Goal: Information Seeking & Learning: Learn about a topic

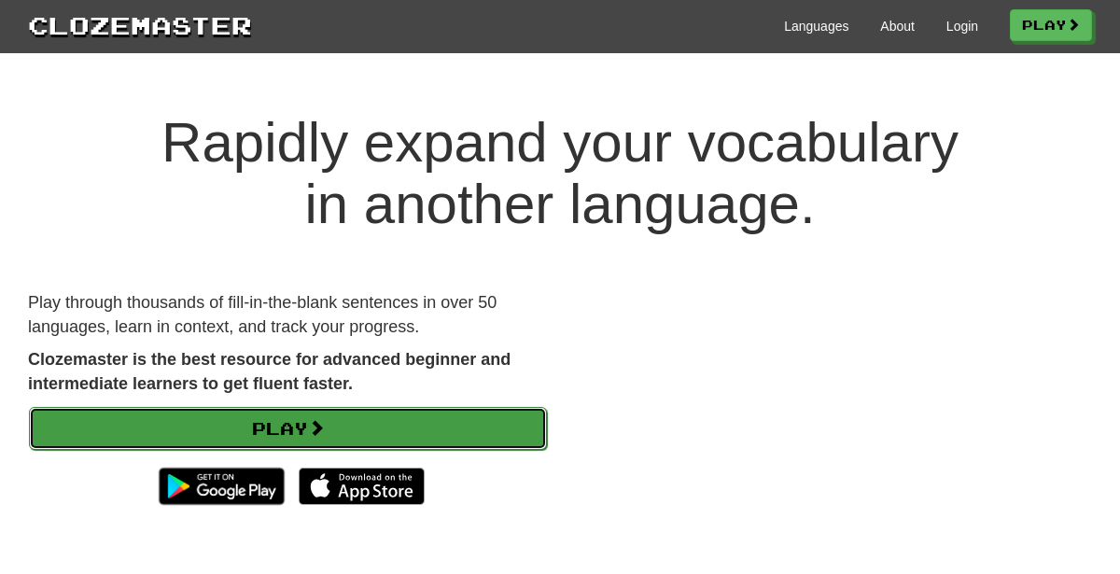
click at [479, 409] on link "Play" at bounding box center [288, 428] width 518 height 43
click at [481, 432] on link "Play" at bounding box center [288, 428] width 518 height 43
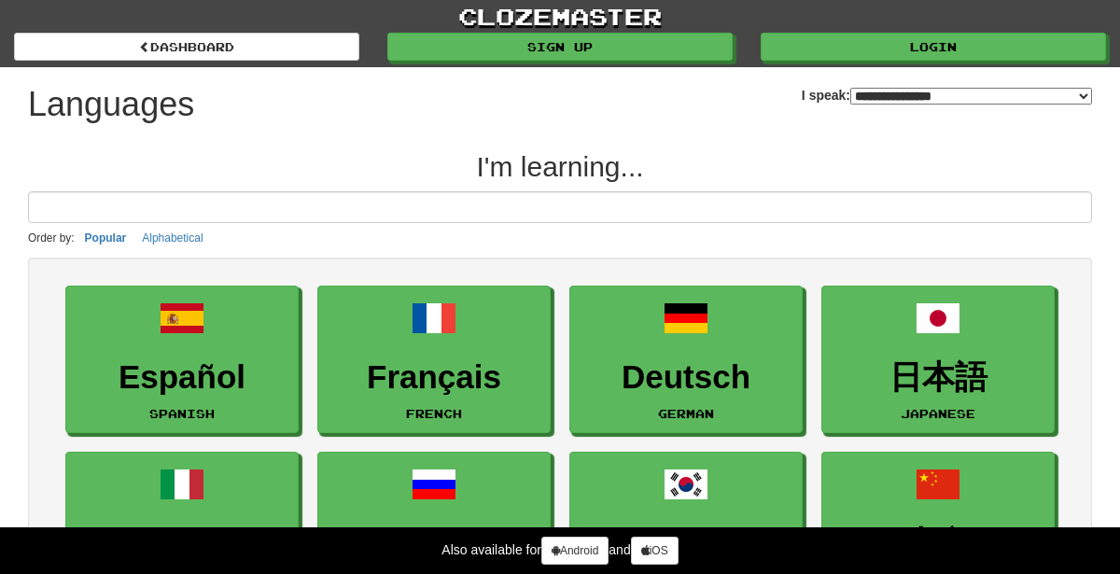
select select "*******"
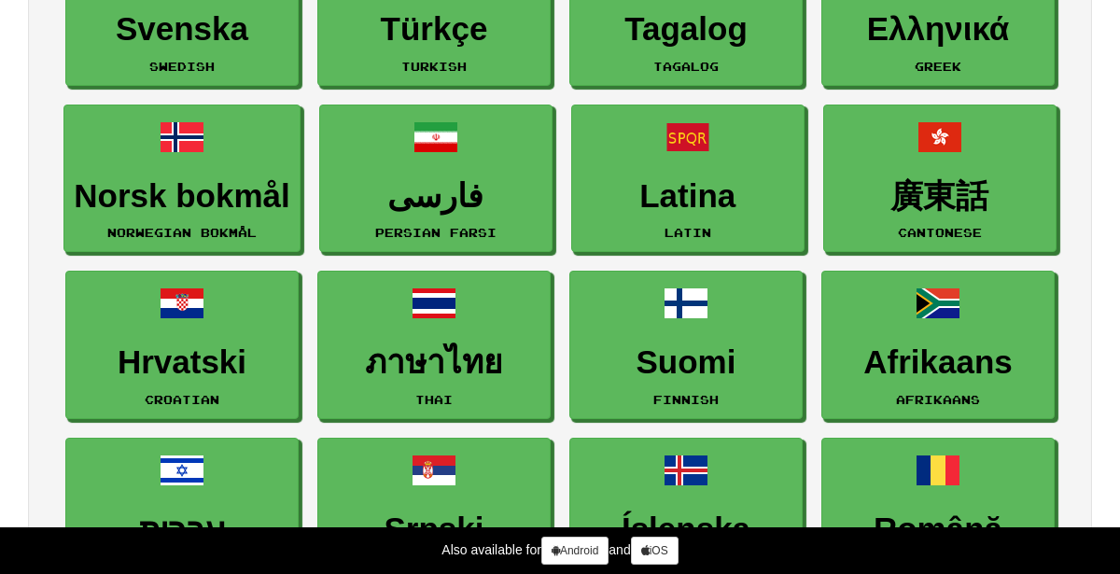
scroll to position [862, 0]
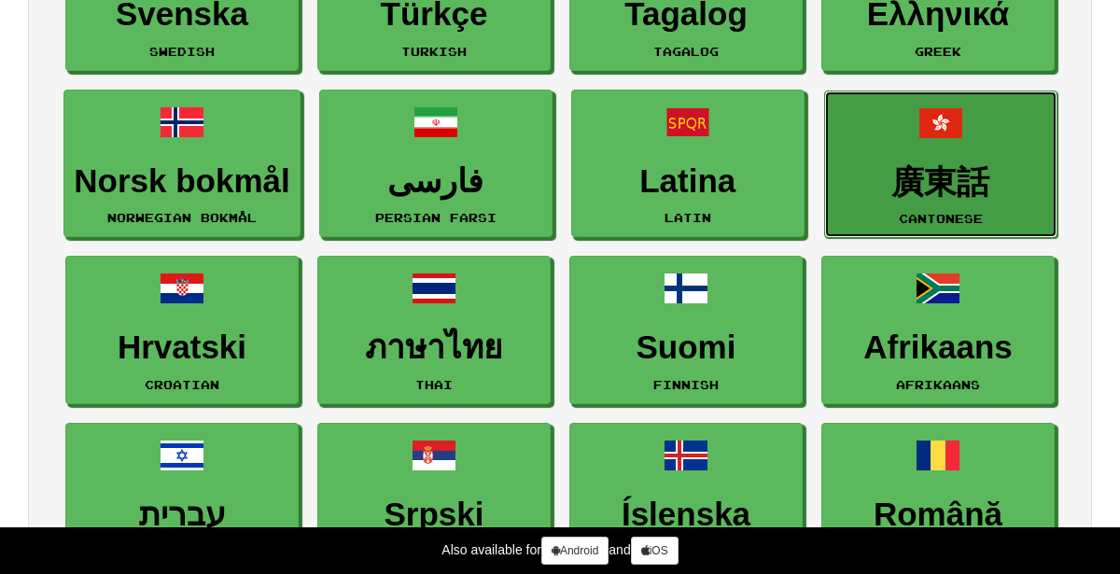
click at [987, 192] on h3 "廣東話" at bounding box center [940, 182] width 213 height 36
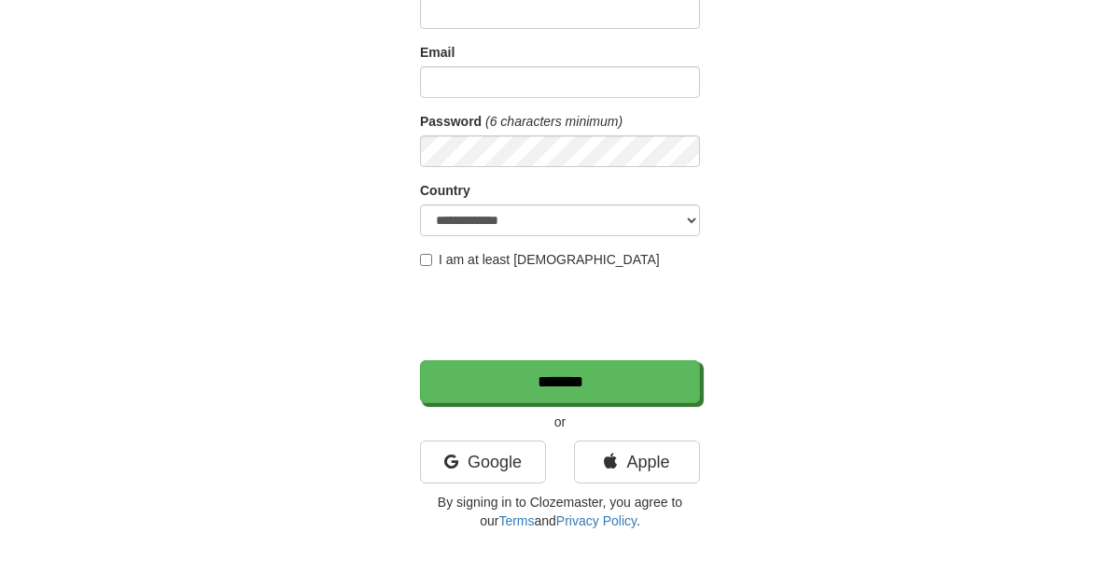
scroll to position [183, 0]
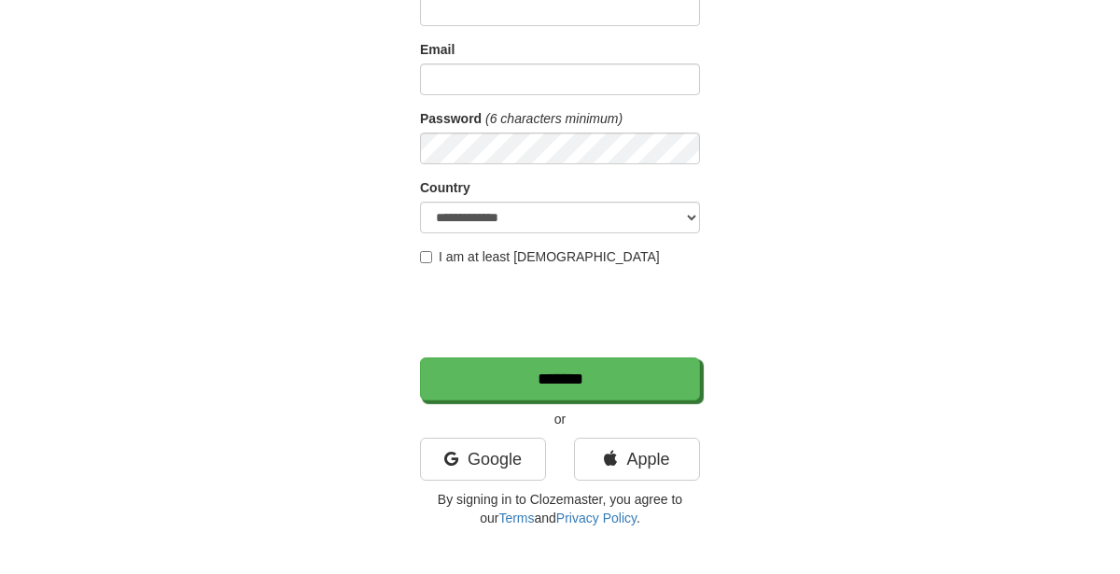
click at [469, 258] on label "I am at least 16 years old" at bounding box center [540, 256] width 240 height 19
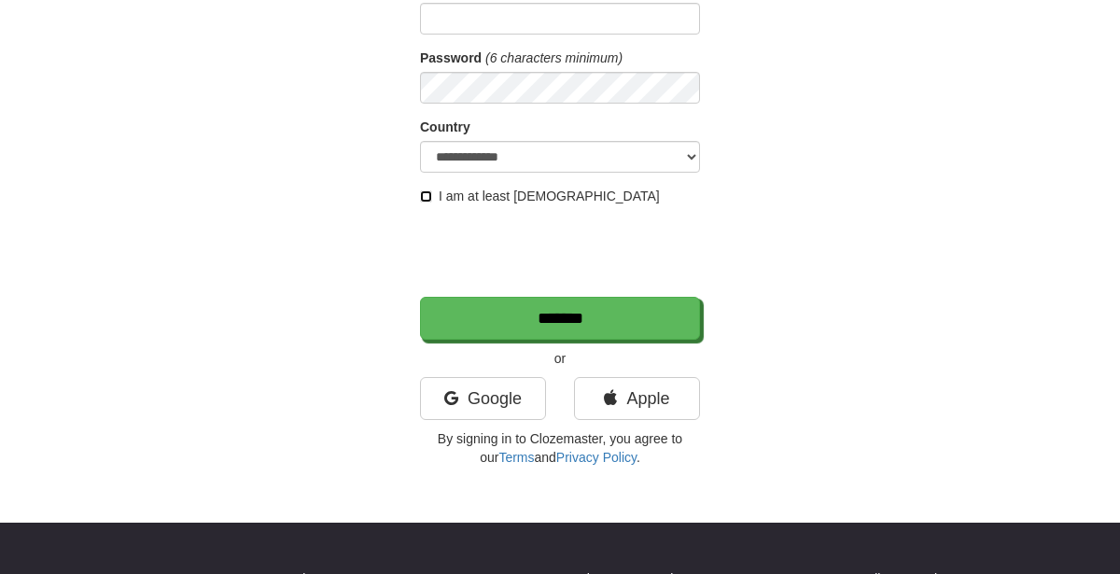
scroll to position [245, 0]
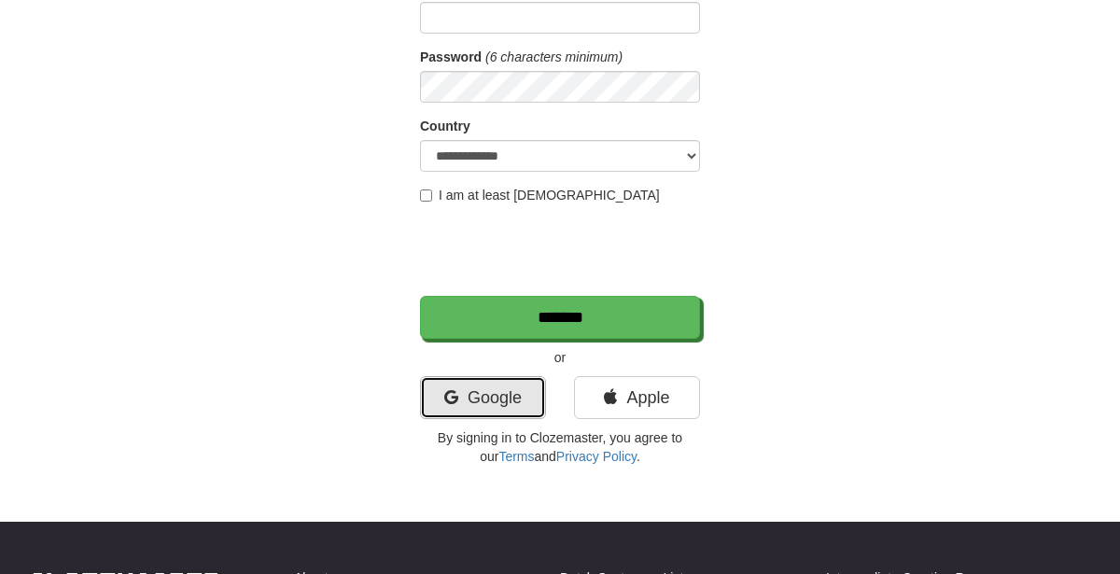
click at [507, 380] on link "Google" at bounding box center [483, 397] width 126 height 43
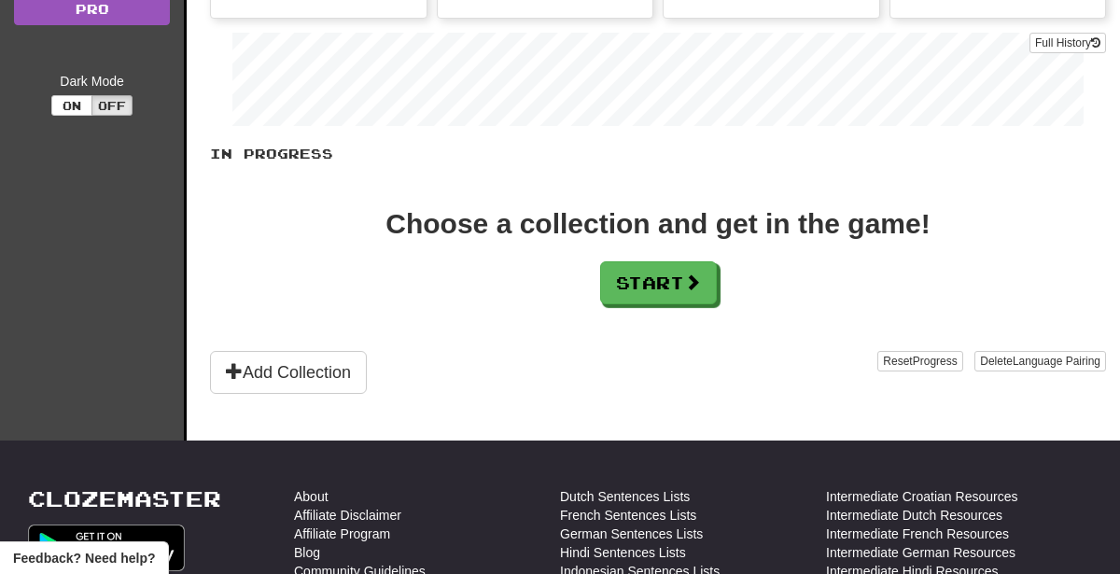
scroll to position [325, 0]
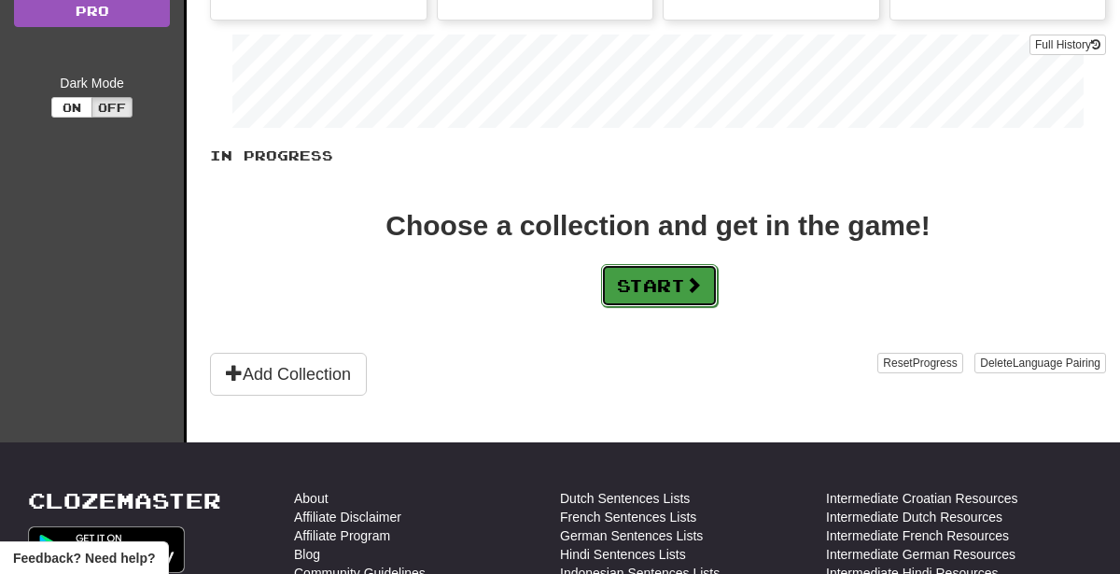
click at [678, 299] on button "Start" at bounding box center [659, 285] width 117 height 43
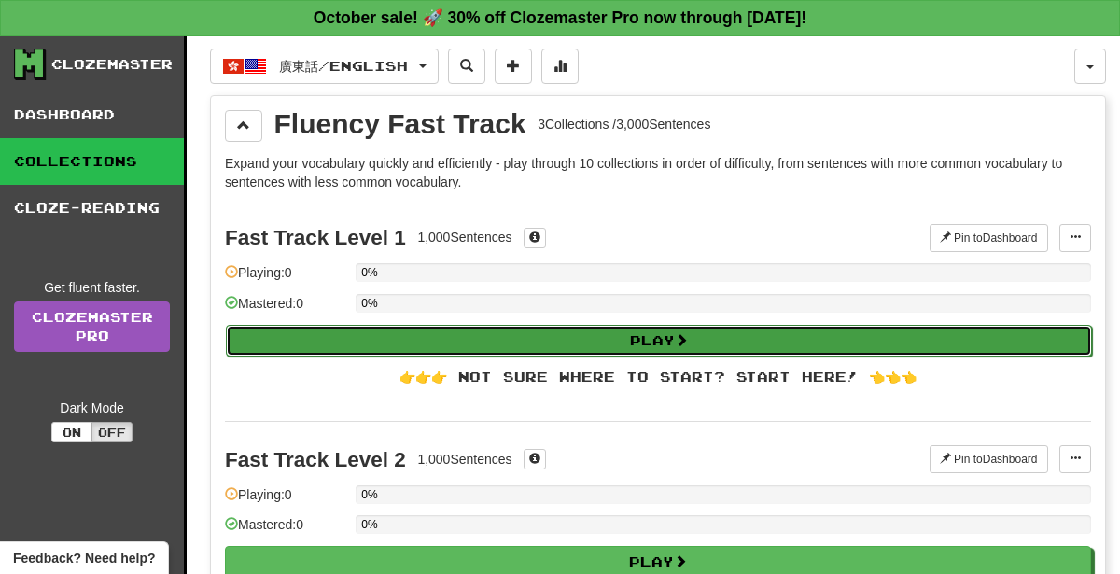
click at [784, 348] on button "Play" at bounding box center [659, 341] width 866 height 32
select select "**"
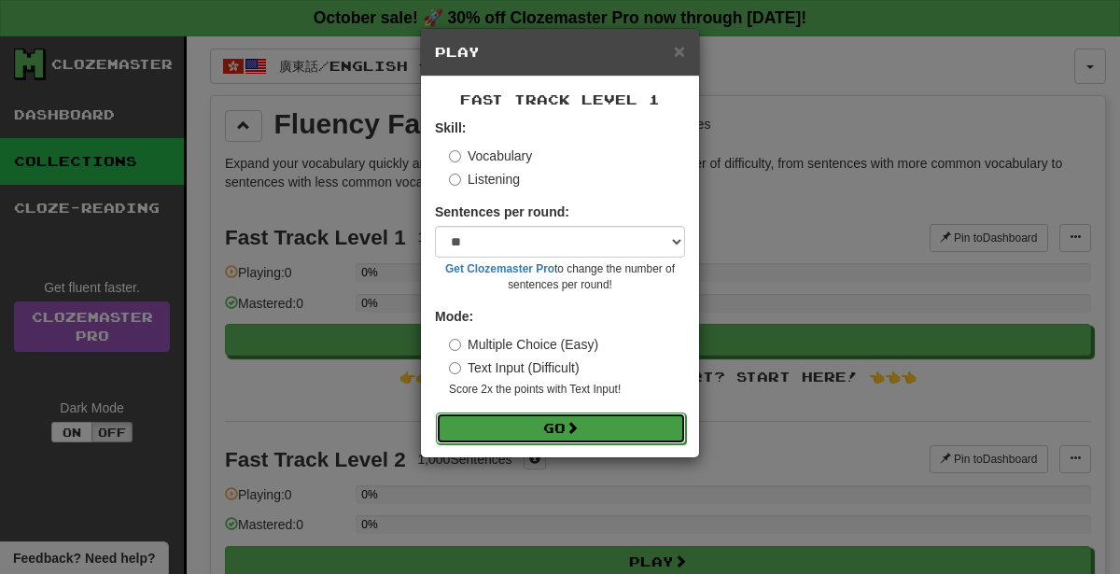
click at [557, 429] on button "Go" at bounding box center [561, 429] width 250 height 32
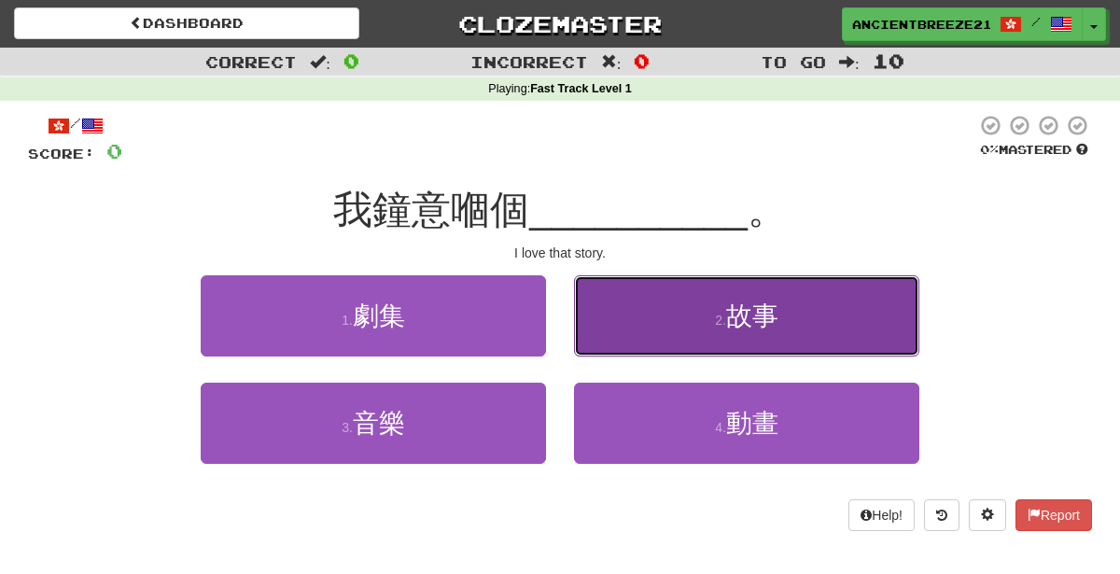
click at [800, 327] on button "2 . 故事" at bounding box center [746, 315] width 345 height 81
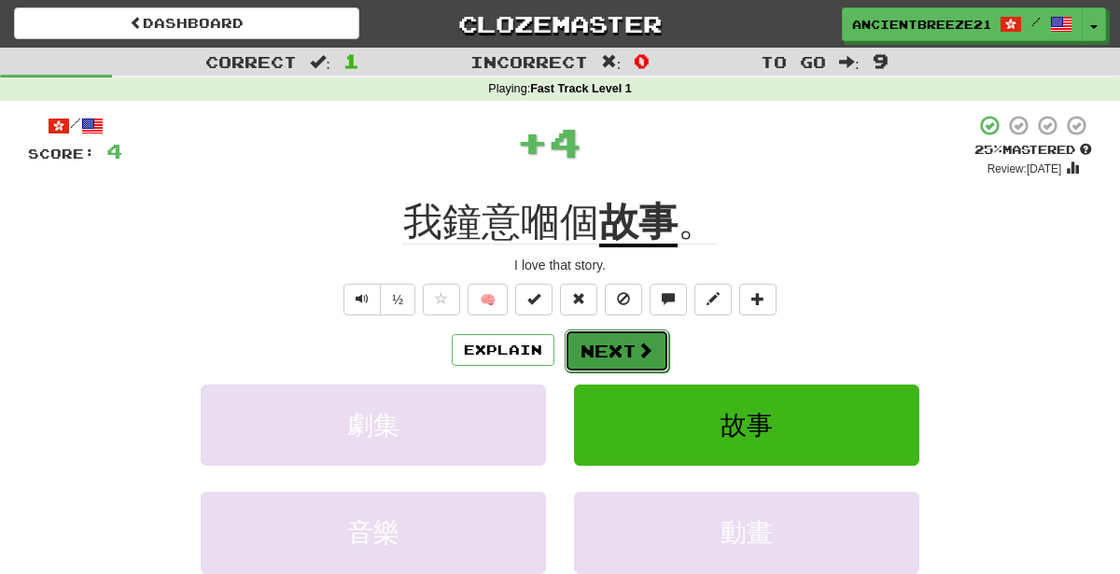
click at [619, 337] on button "Next" at bounding box center [617, 350] width 105 height 43
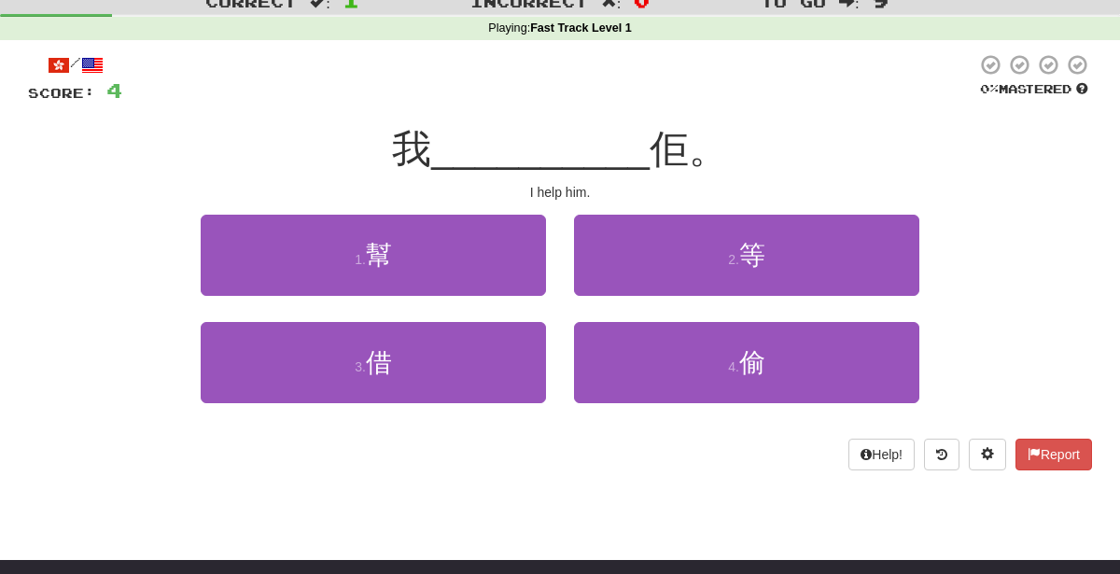
scroll to position [60, 0]
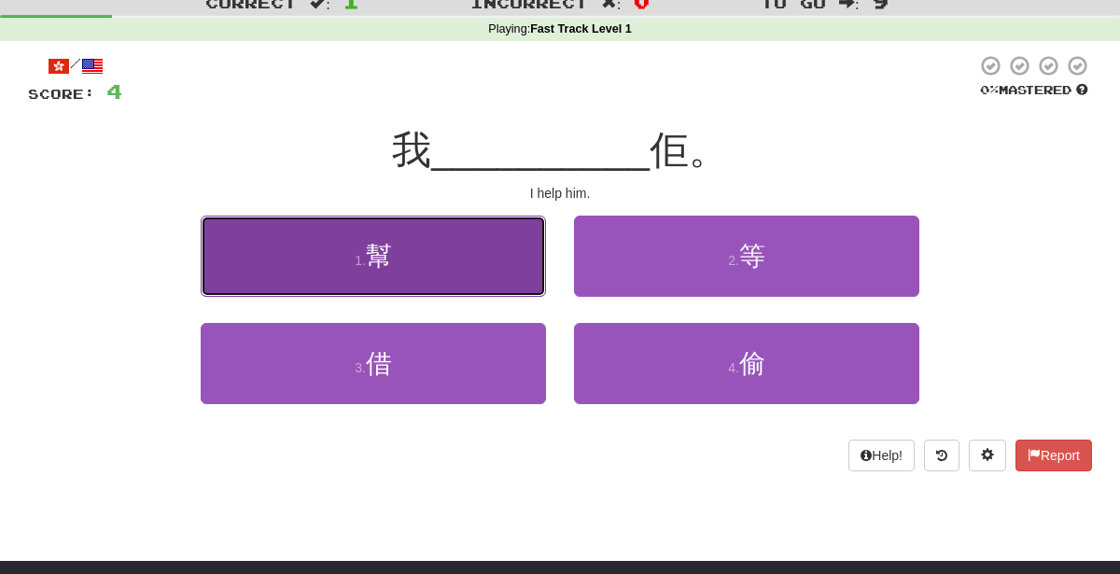
click at [411, 230] on button "1 . 幫" at bounding box center [373, 256] width 345 height 81
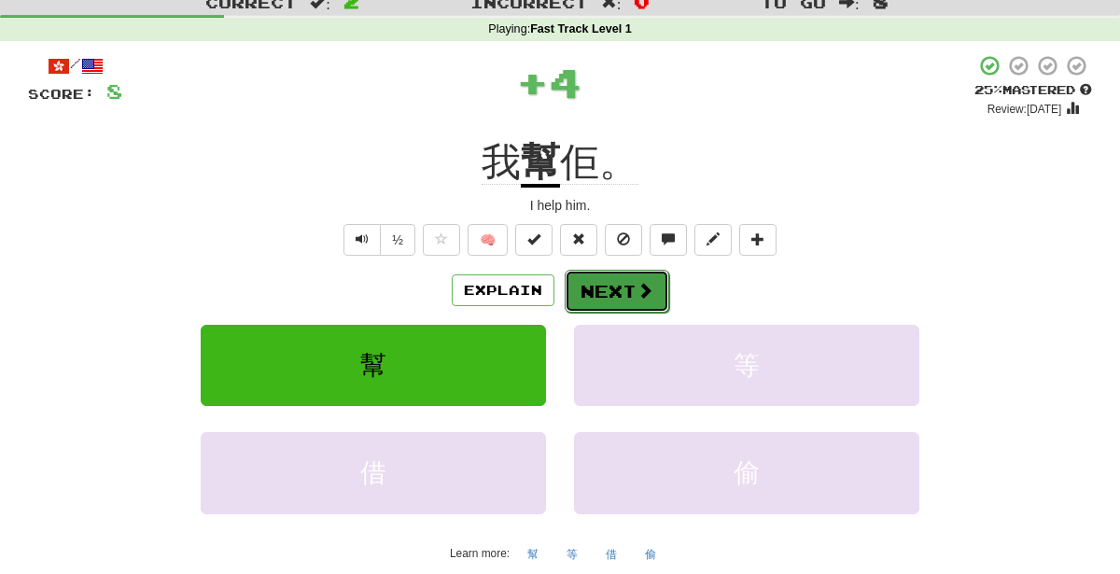
click at [638, 293] on span at bounding box center [645, 290] width 17 height 17
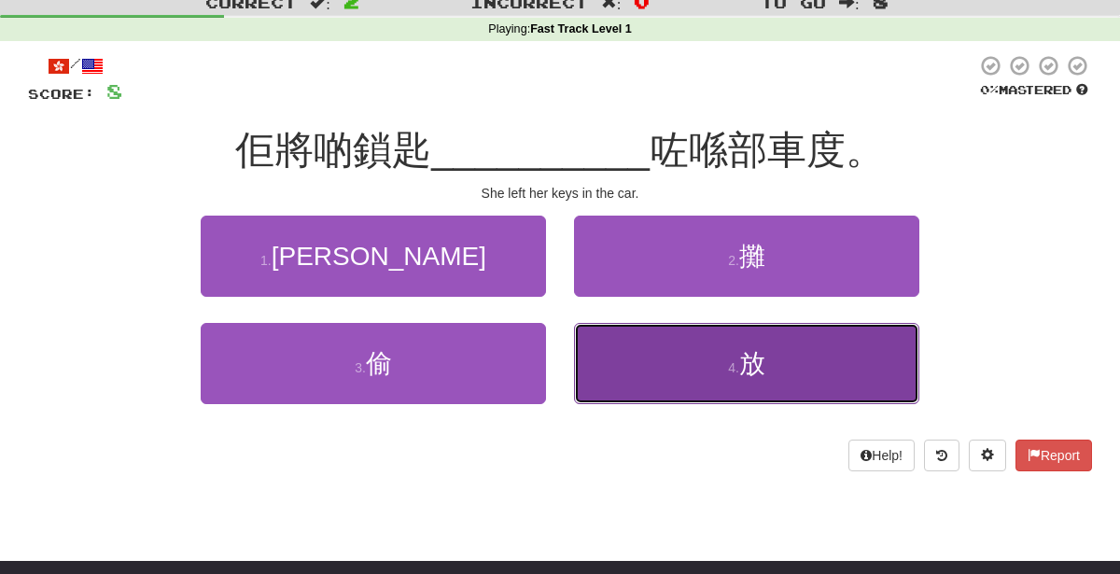
click at [751, 359] on span "放" at bounding box center [752, 363] width 26 height 29
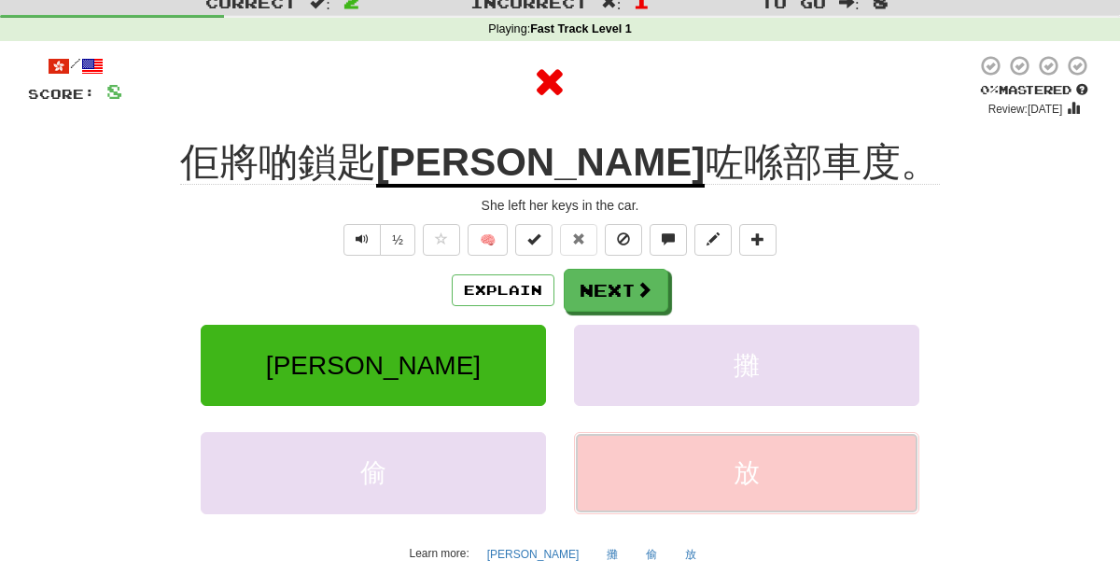
scroll to position [63, 0]
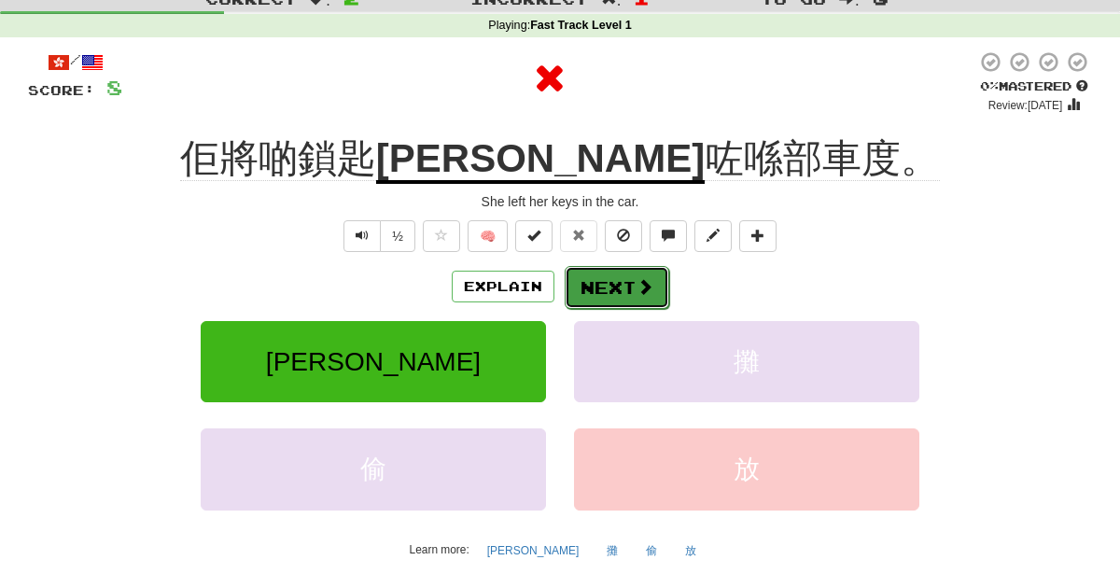
click at [617, 290] on button "Next" at bounding box center [617, 287] width 105 height 43
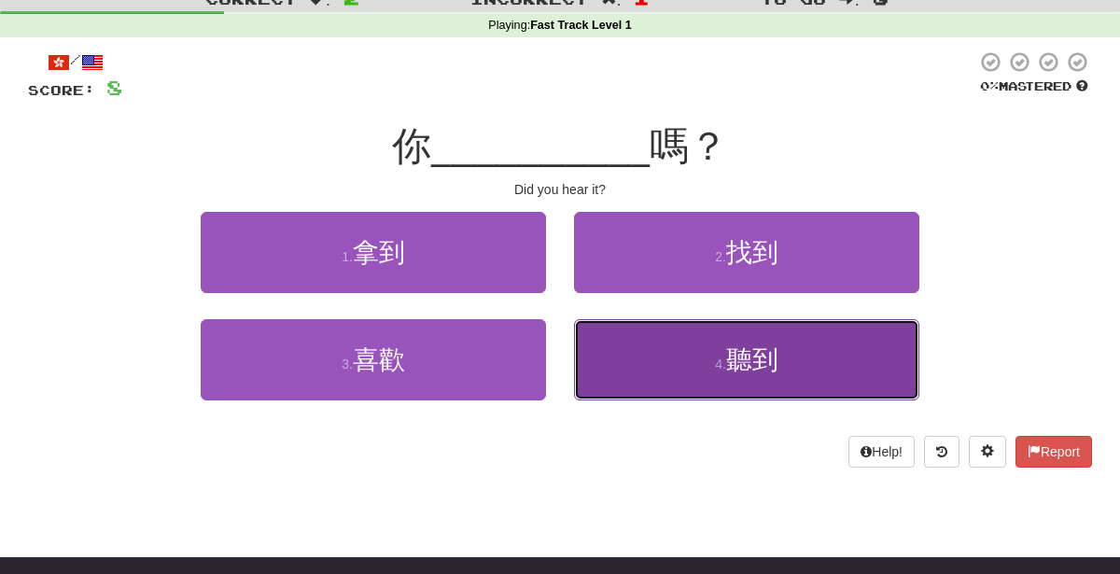
click at [720, 376] on button "4 . 聽到" at bounding box center [746, 359] width 345 height 81
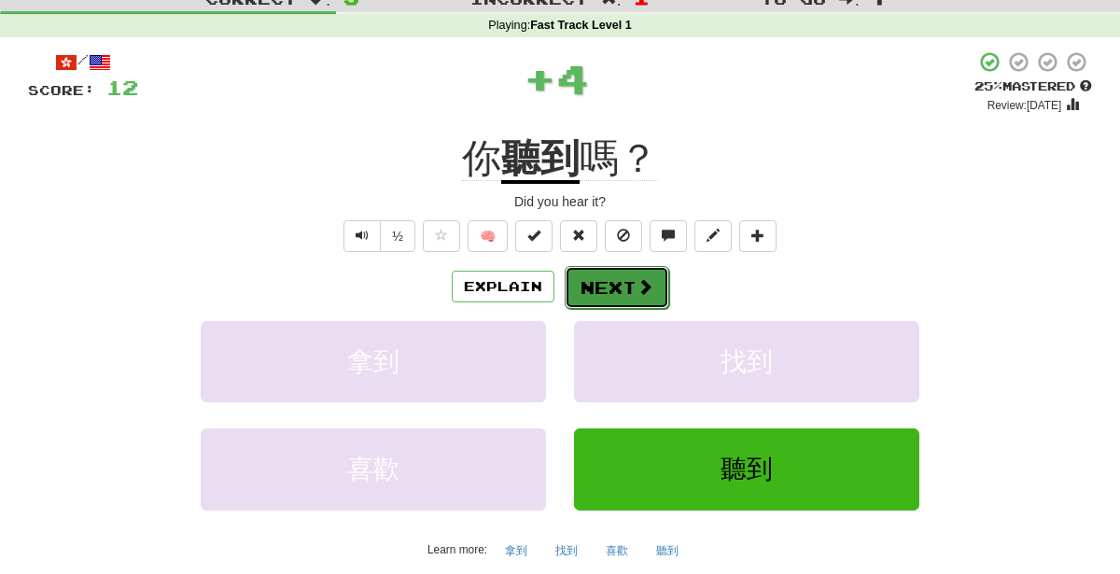
click at [601, 287] on button "Next" at bounding box center [617, 287] width 105 height 43
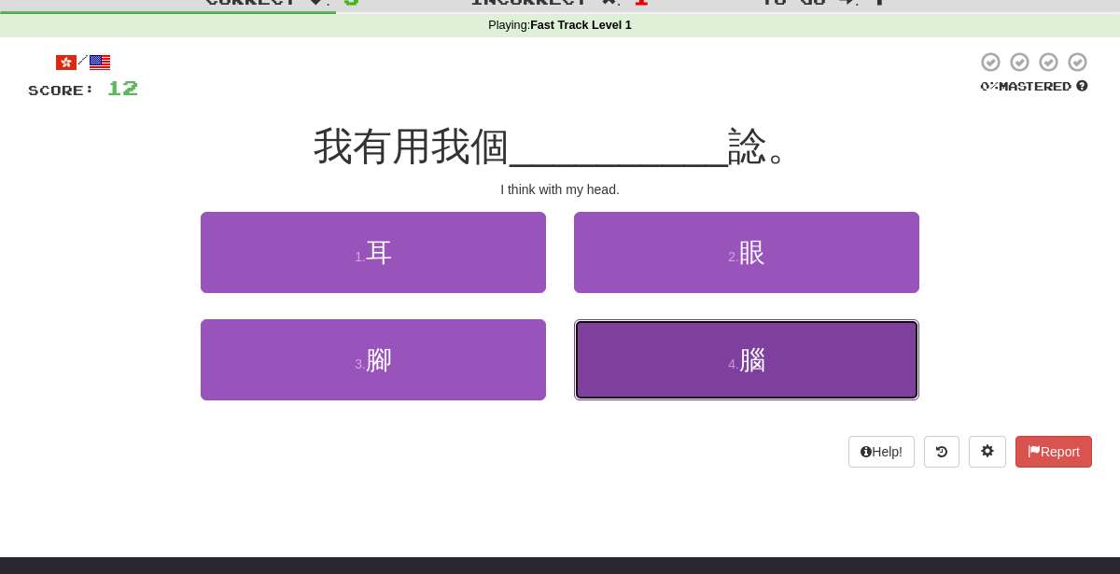
click at [849, 371] on button "4 . 腦" at bounding box center [746, 359] width 345 height 81
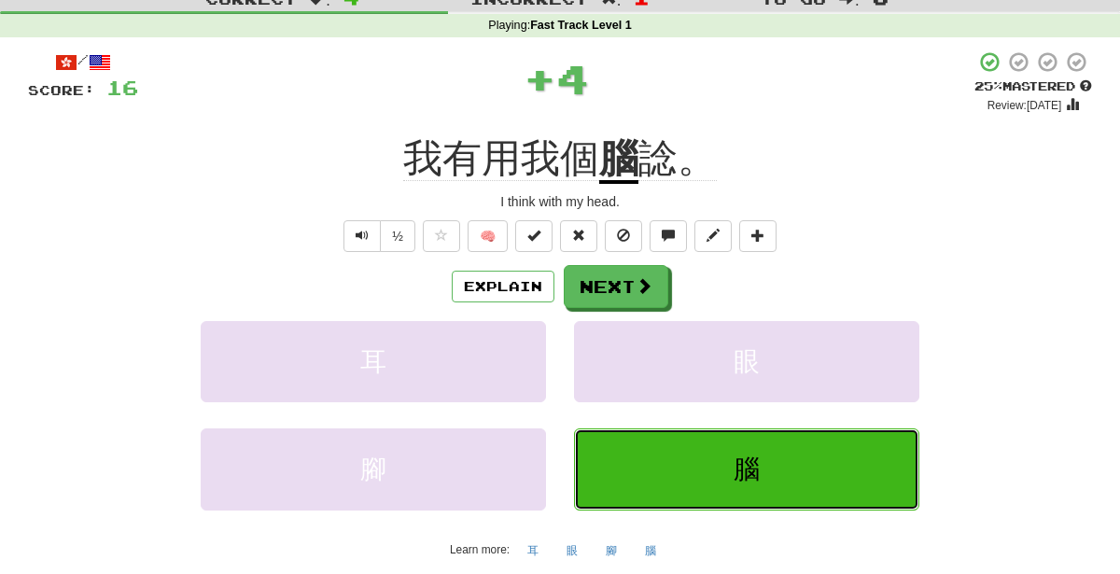
click at [703, 489] on button "腦" at bounding box center [746, 468] width 345 height 81
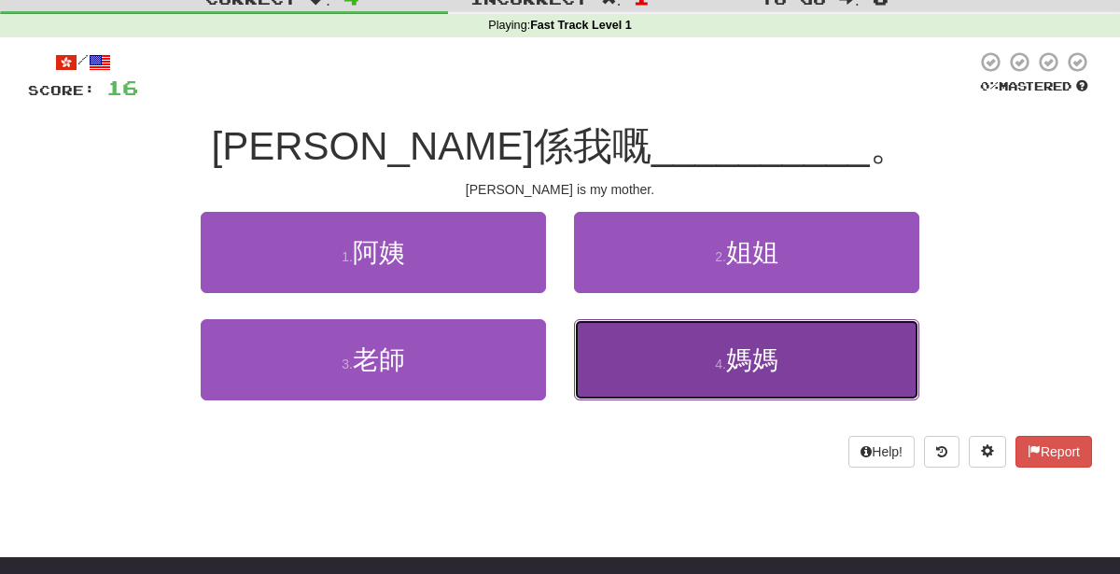
click at [763, 354] on span "媽媽" at bounding box center [752, 359] width 52 height 29
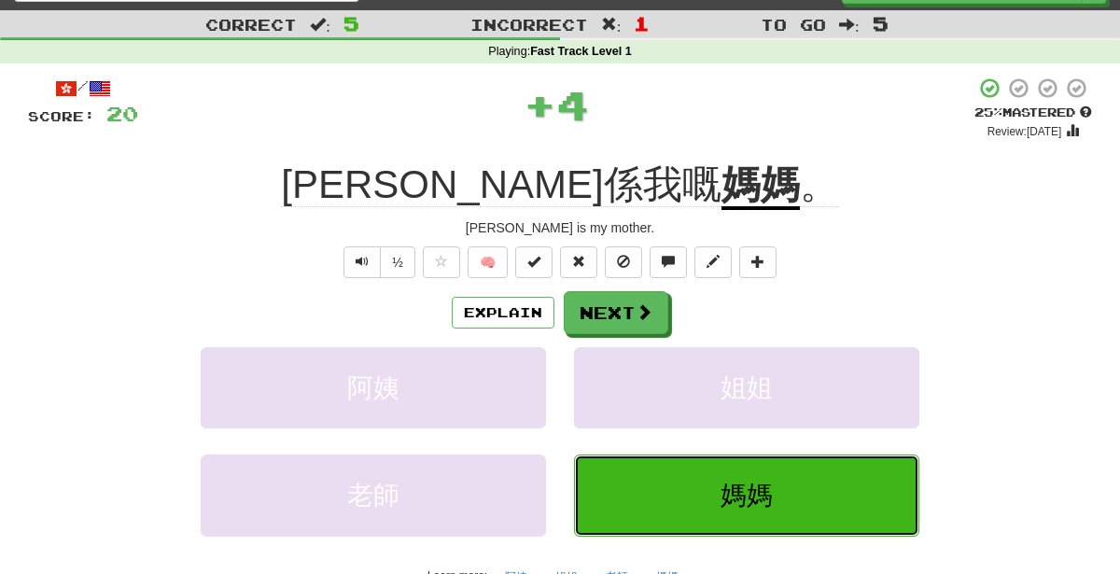
scroll to position [32, 0]
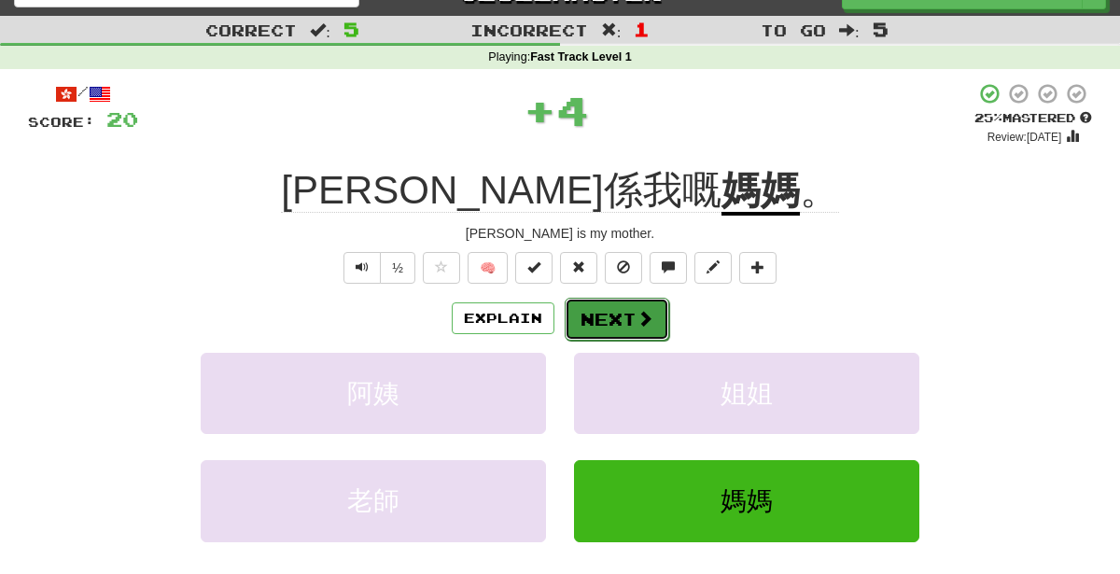
click at [633, 327] on button "Next" at bounding box center [617, 319] width 105 height 43
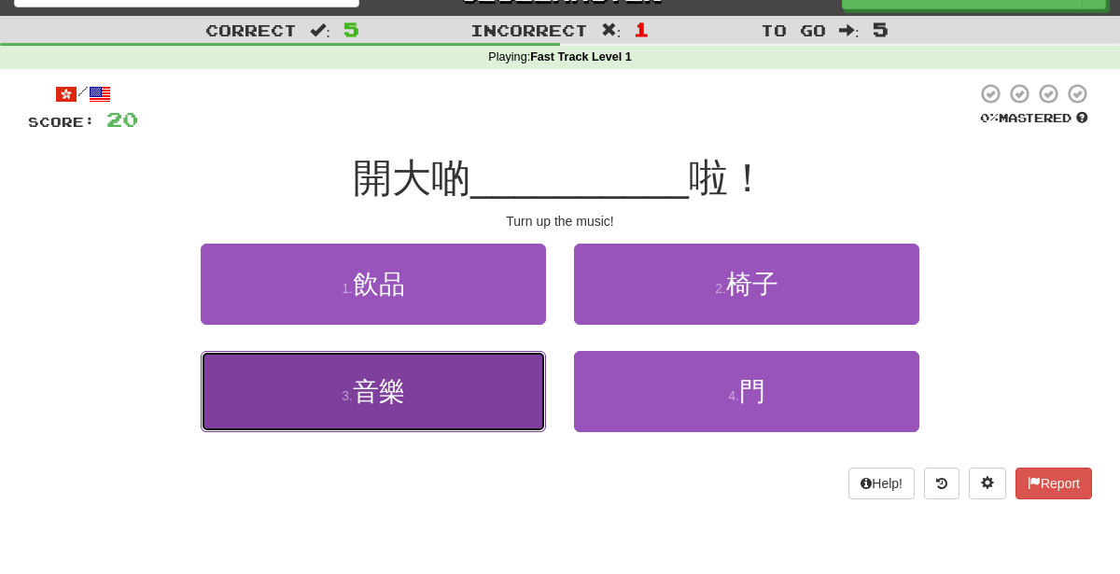
click at [460, 402] on button "3 . 音樂" at bounding box center [373, 391] width 345 height 81
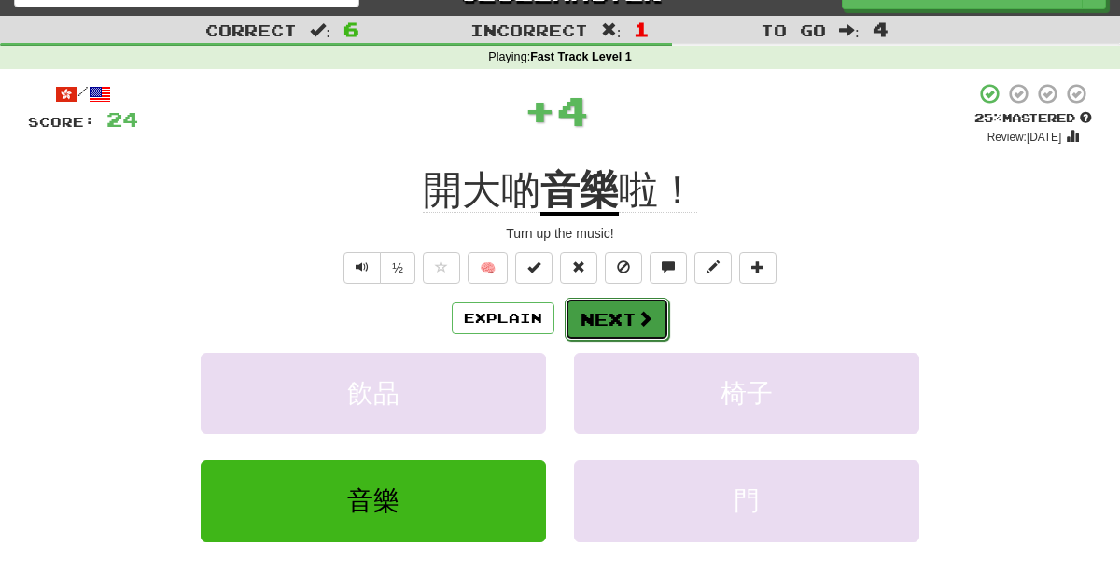
click at [606, 319] on button "Next" at bounding box center [617, 319] width 105 height 43
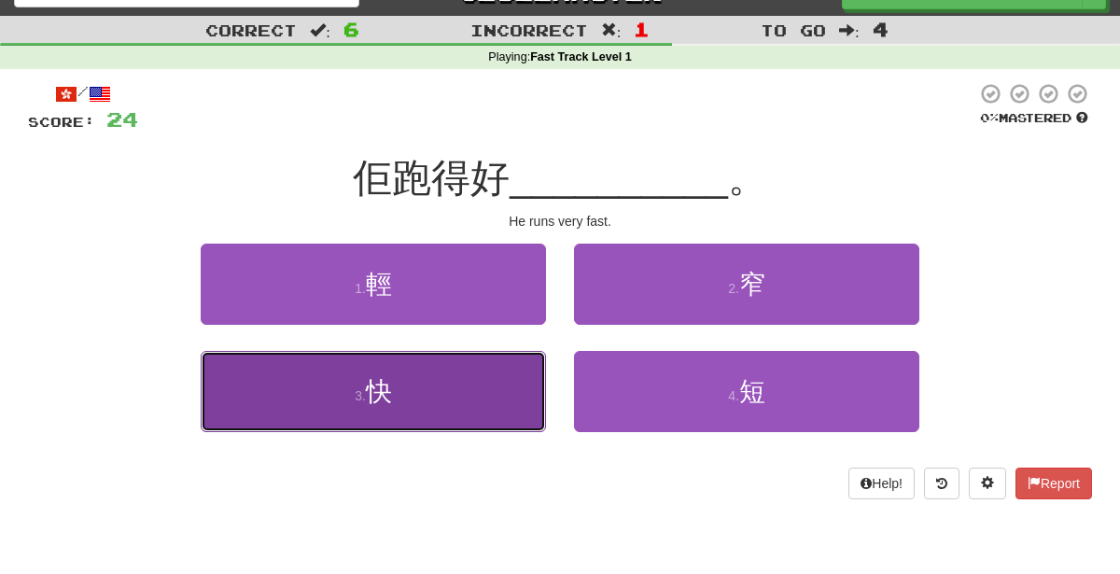
click at [469, 411] on button "3 . 快" at bounding box center [373, 391] width 345 height 81
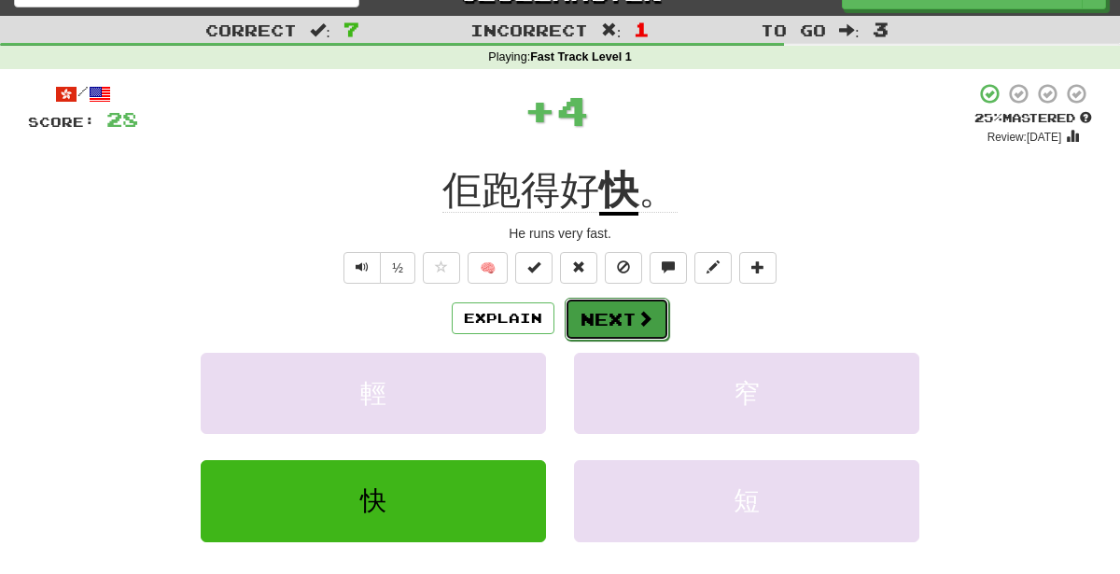
click at [608, 335] on button "Next" at bounding box center [617, 319] width 105 height 43
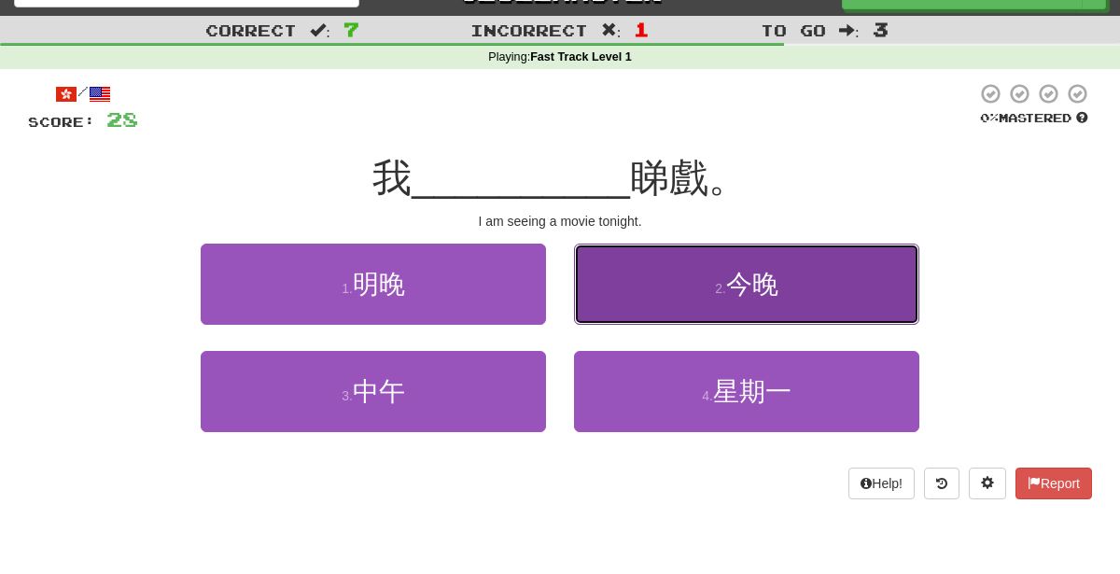
click at [741, 273] on span "今晚" at bounding box center [752, 284] width 52 height 29
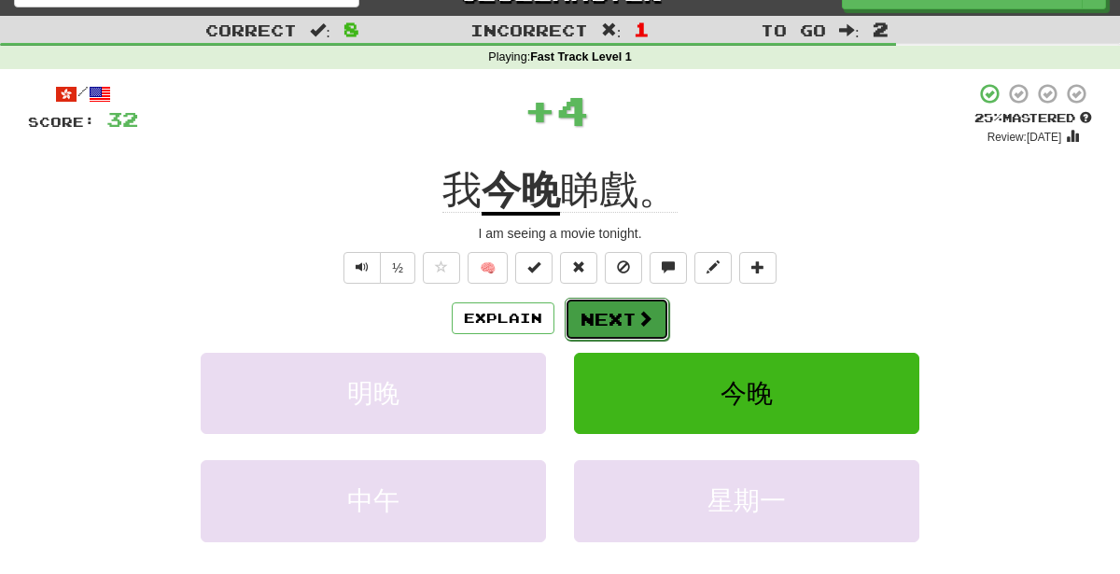
click at [605, 329] on button "Next" at bounding box center [617, 319] width 105 height 43
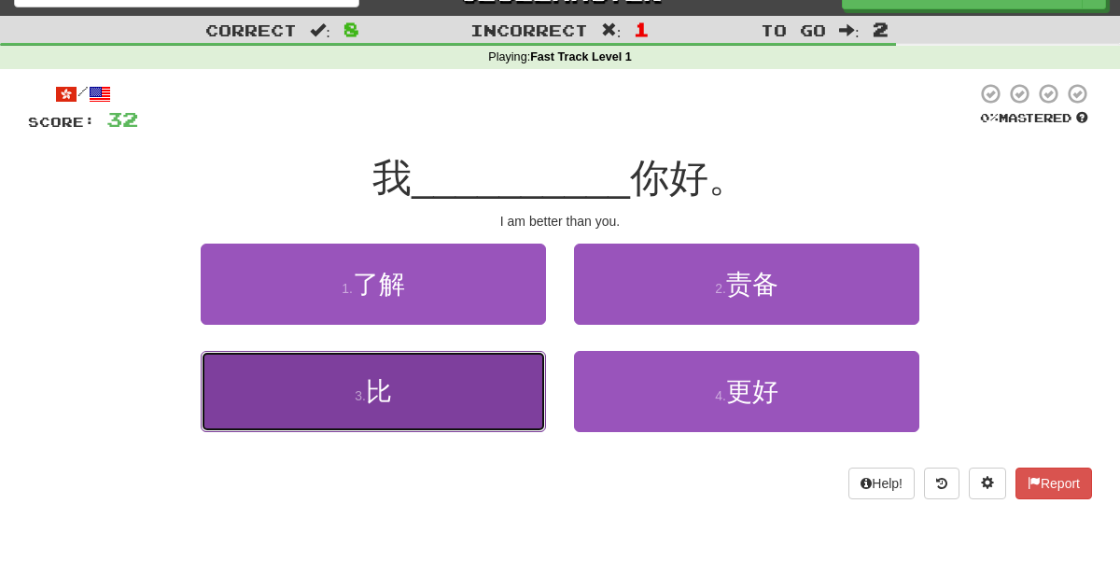
click at [471, 387] on button "3 . 比" at bounding box center [373, 391] width 345 height 81
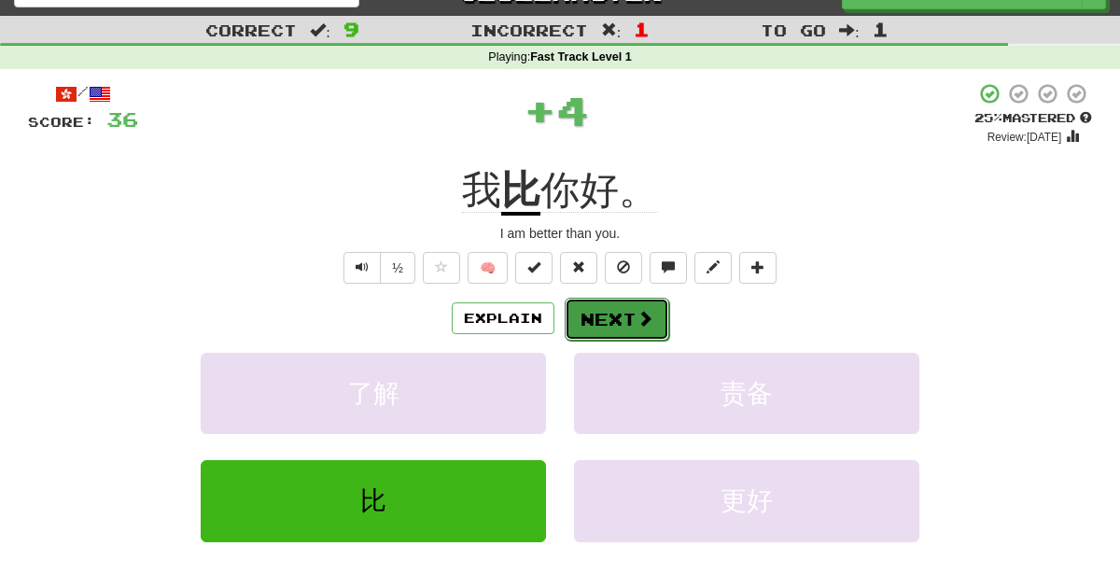
click at [608, 313] on button "Next" at bounding box center [617, 319] width 105 height 43
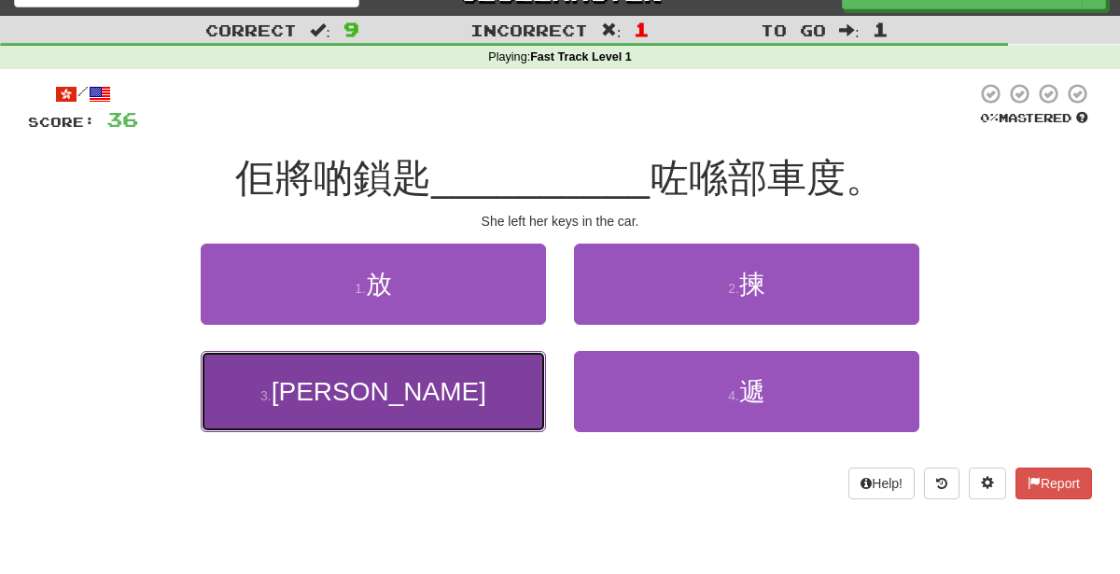
click at [455, 391] on button "3 . 留" at bounding box center [373, 391] width 345 height 81
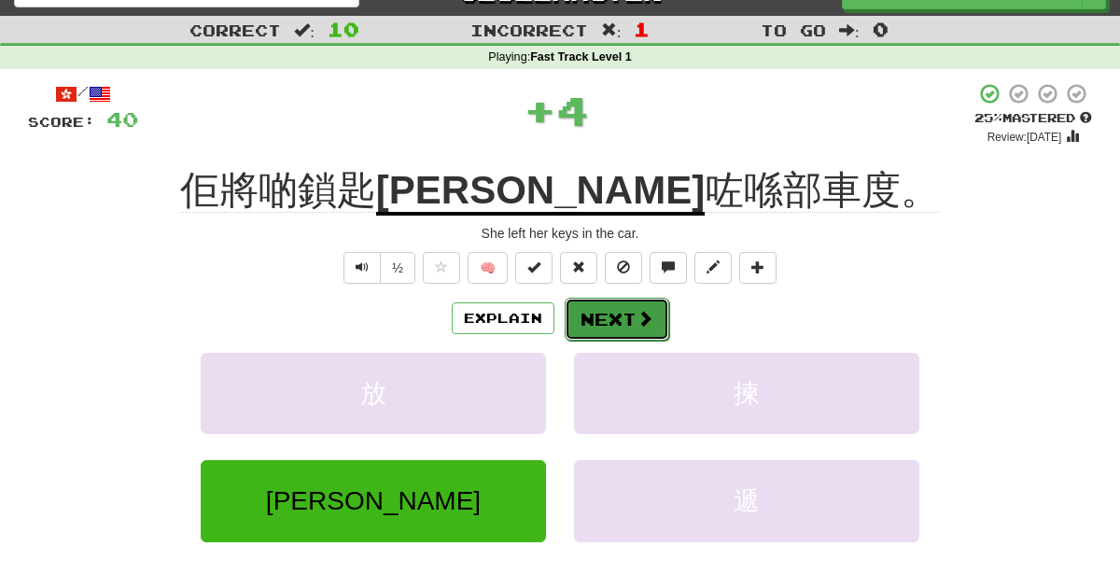
click at [642, 313] on span at bounding box center [645, 318] width 17 height 17
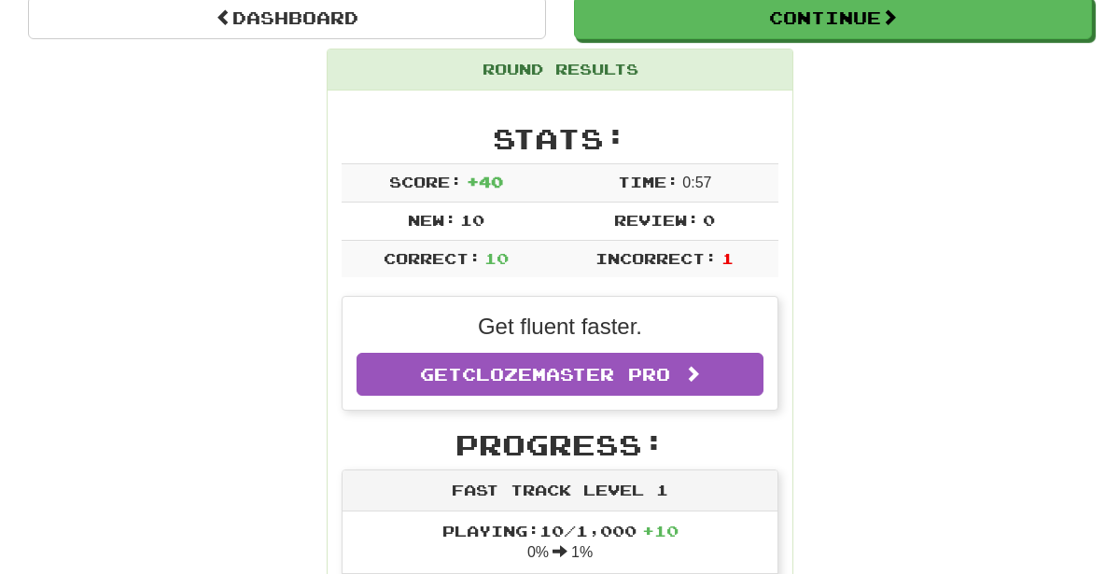
scroll to position [188, 0]
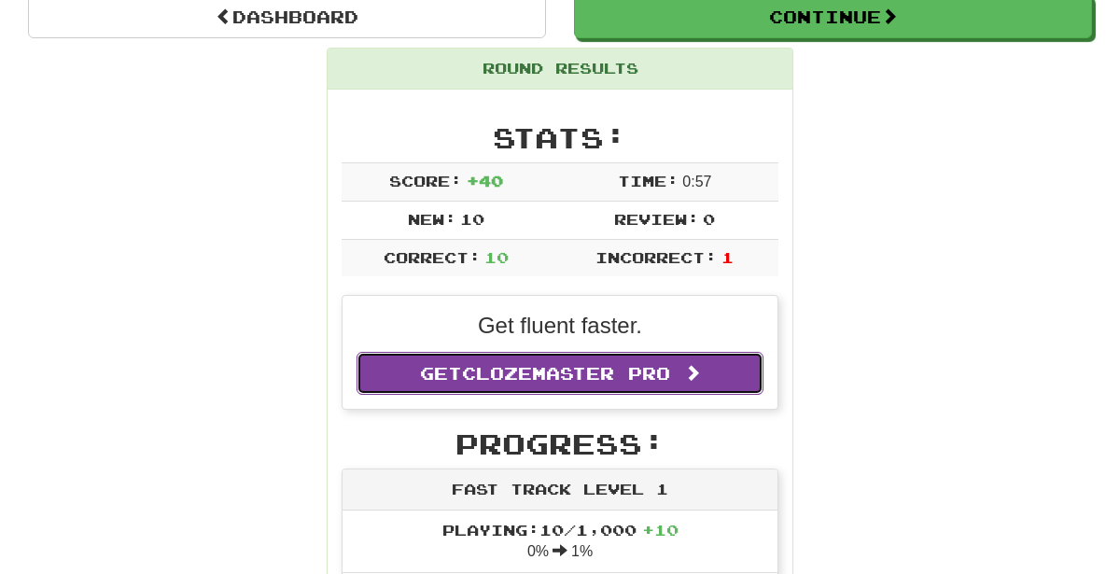
click at [647, 378] on link "Get Clozemaster Pro" at bounding box center [560, 373] width 407 height 43
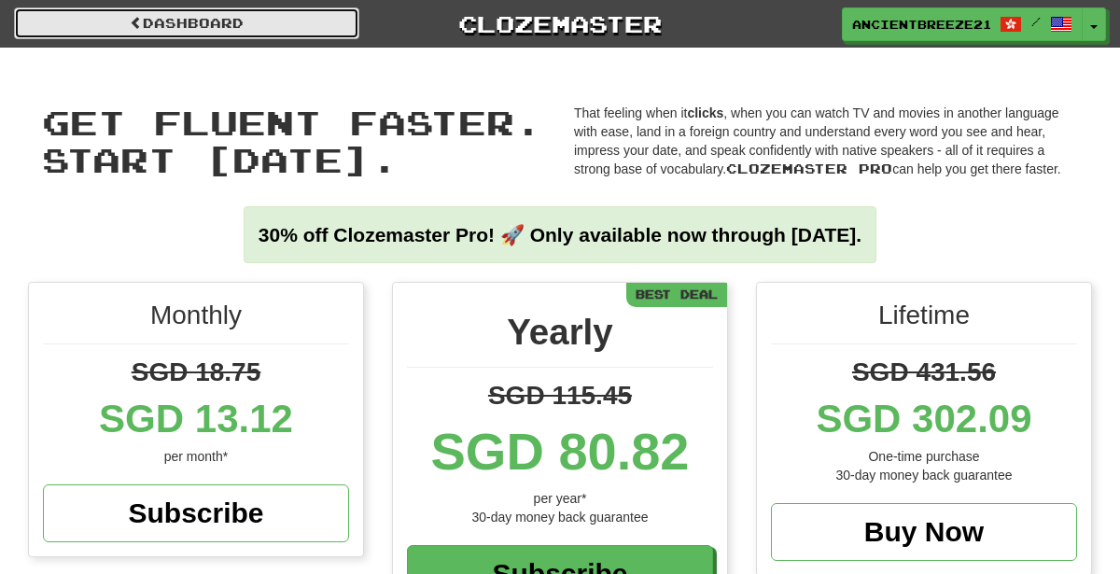
click at [63, 14] on link "Dashboard" at bounding box center [186, 23] width 345 height 32
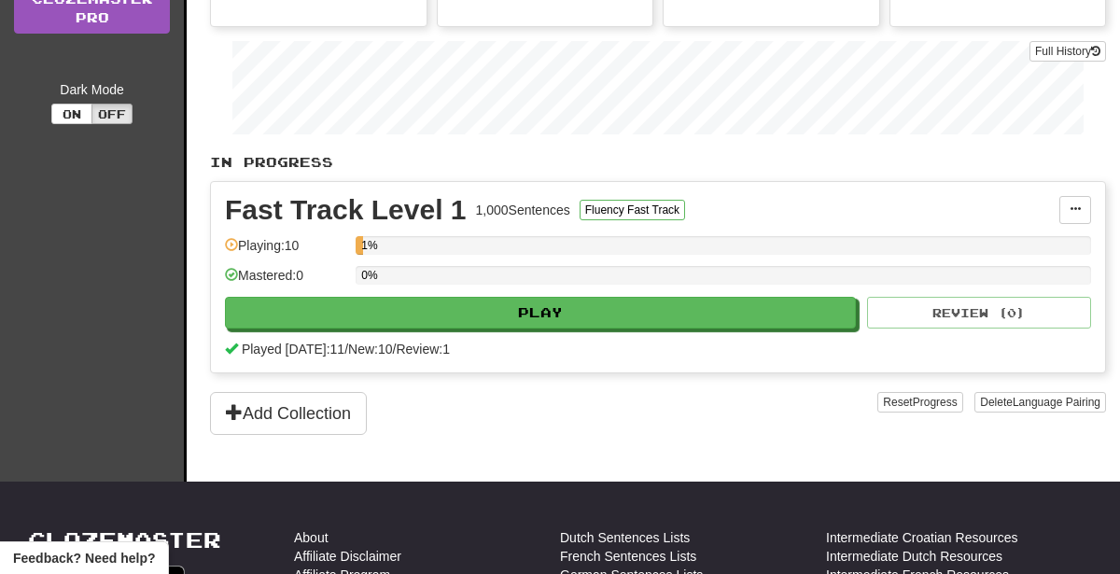
scroll to position [318, 0]
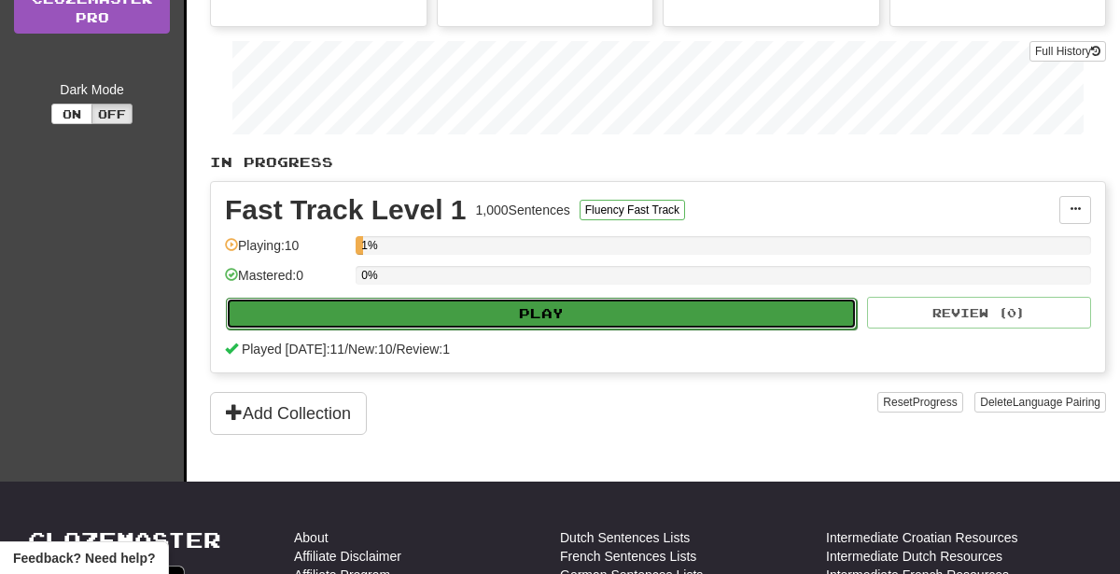
click at [686, 299] on button "Play" at bounding box center [541, 314] width 631 height 32
select select "**"
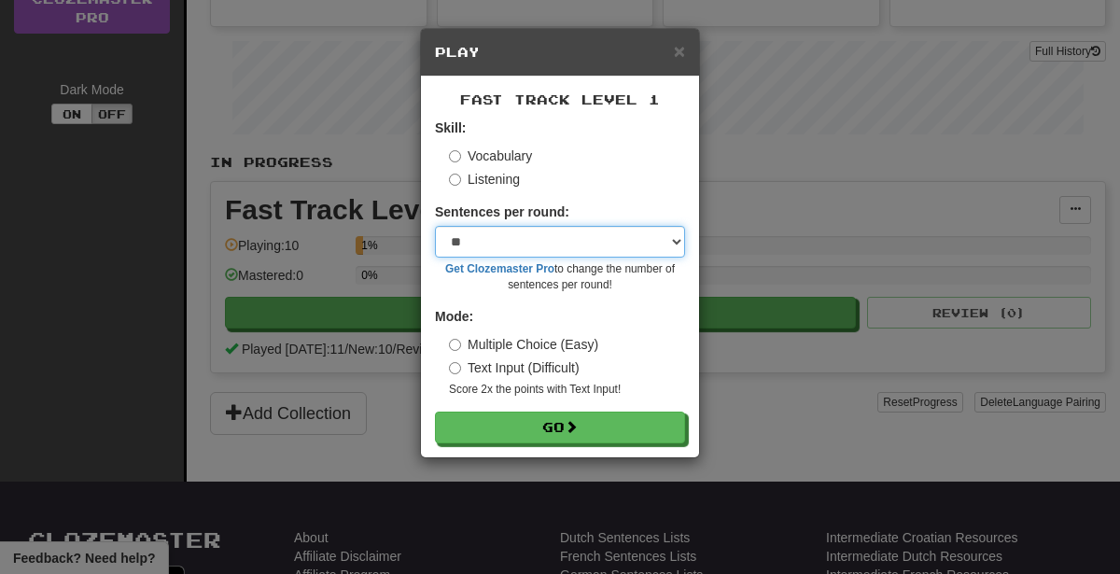
click at [612, 238] on select "* ** ** ** ** ** *** ********" at bounding box center [560, 242] width 250 height 32
click at [591, 181] on div "Listening" at bounding box center [567, 179] width 236 height 19
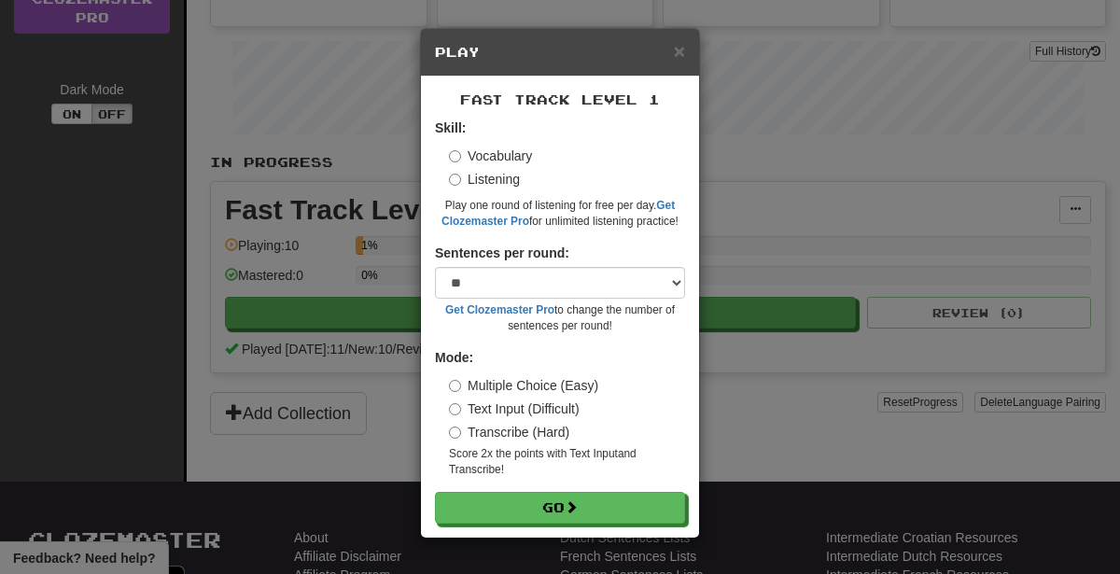
click at [510, 151] on label "Vocabulary" at bounding box center [490, 156] width 83 height 19
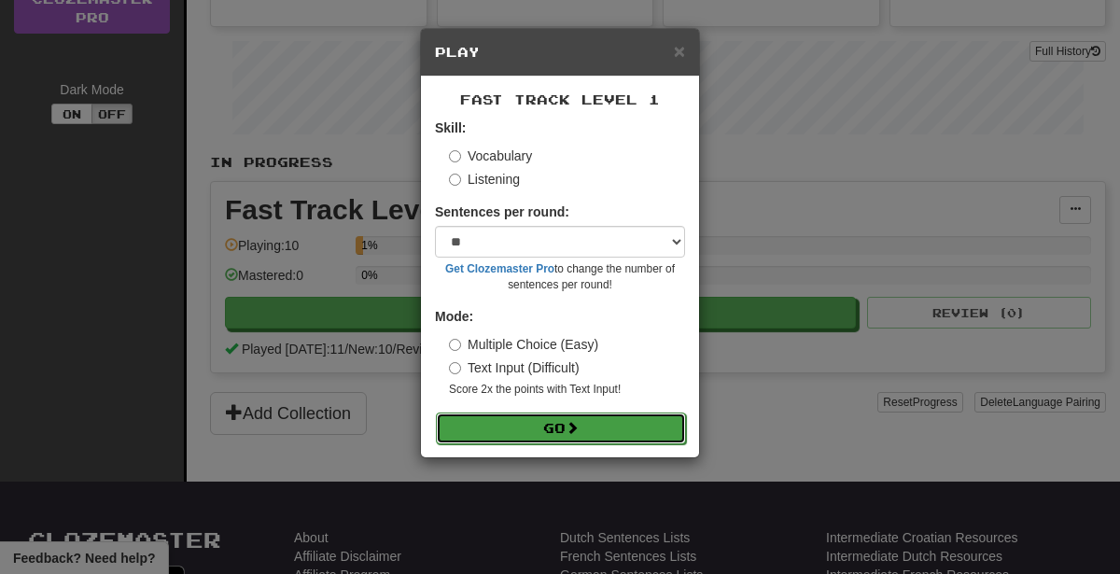
click at [583, 439] on button "Go" at bounding box center [561, 429] width 250 height 32
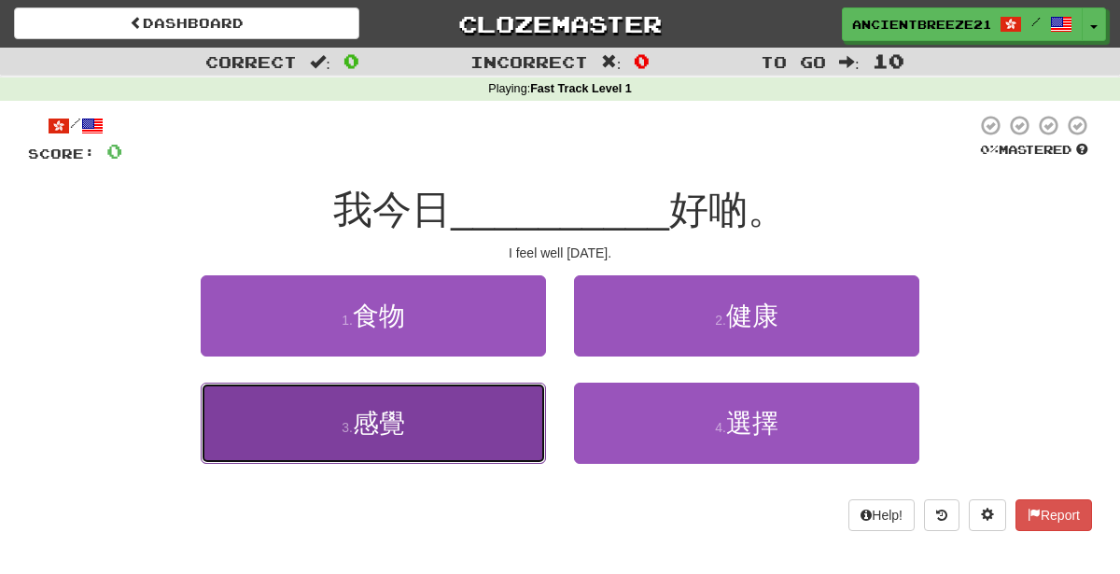
click at [425, 437] on button "3 . 感覺" at bounding box center [373, 423] width 345 height 81
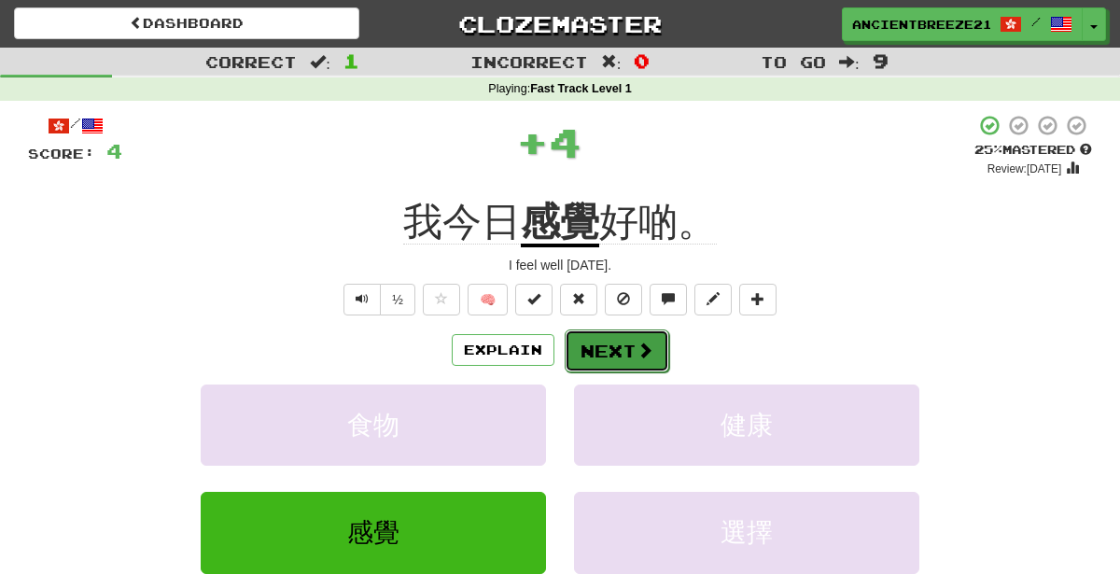
click at [637, 342] on span at bounding box center [645, 350] width 17 height 17
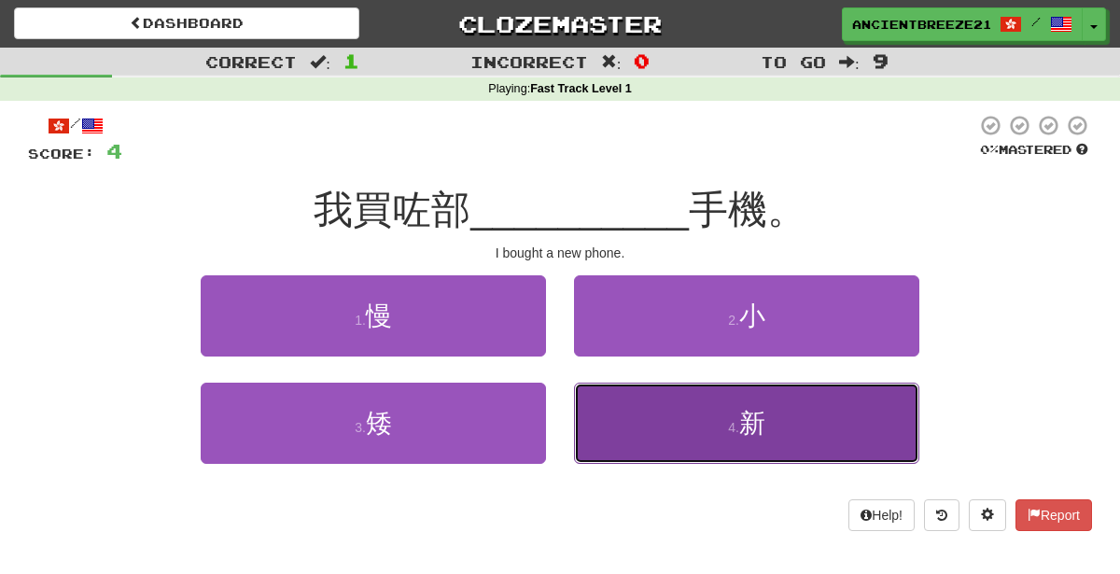
click at [653, 413] on button "4 . 新" at bounding box center [746, 423] width 345 height 81
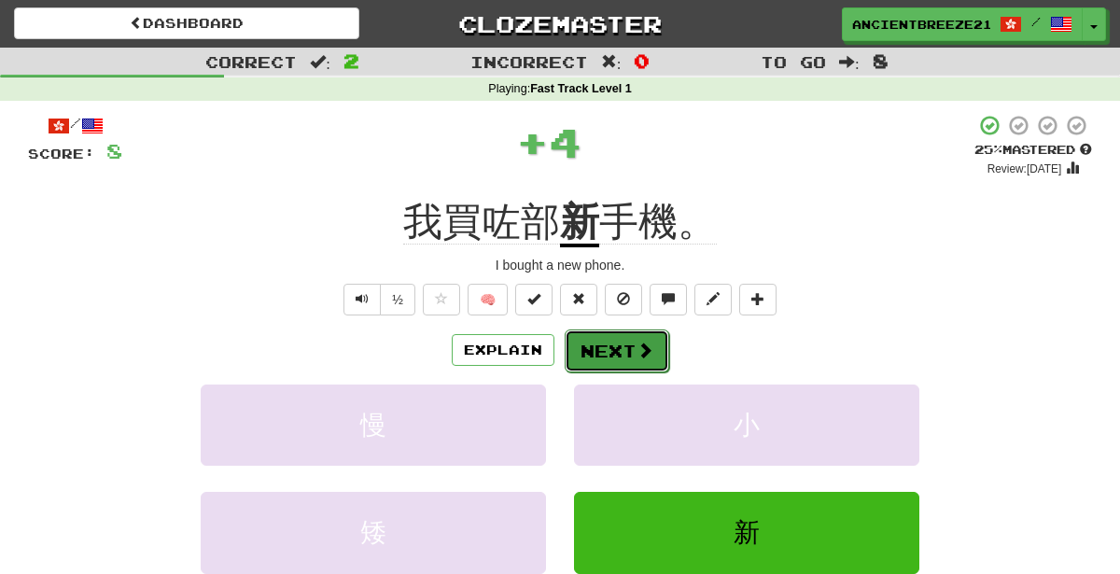
click at [598, 340] on button "Next" at bounding box center [617, 350] width 105 height 43
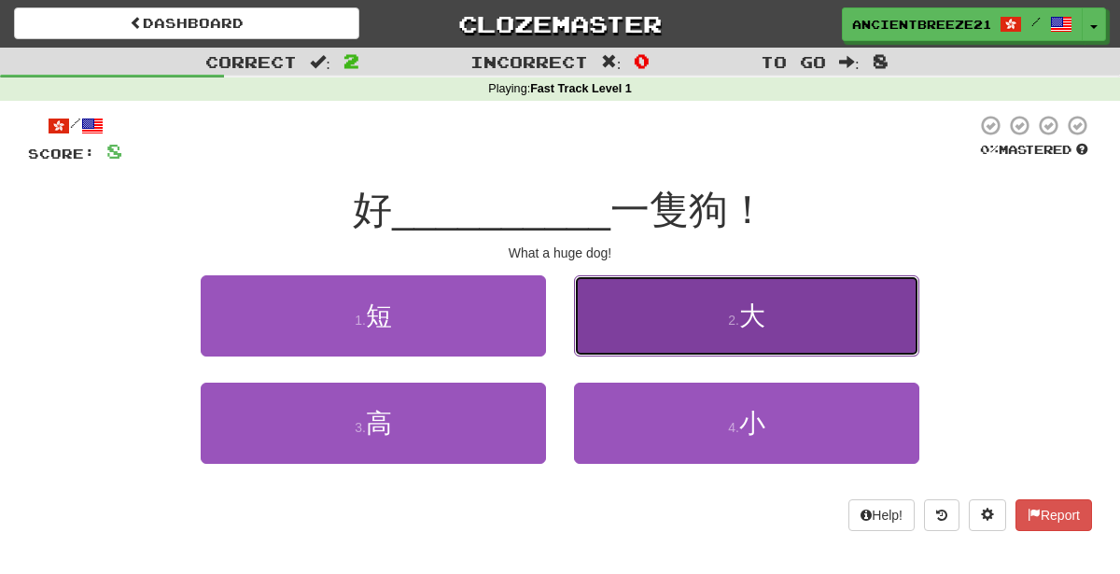
click at [752, 299] on button "2 . 大" at bounding box center [746, 315] width 345 height 81
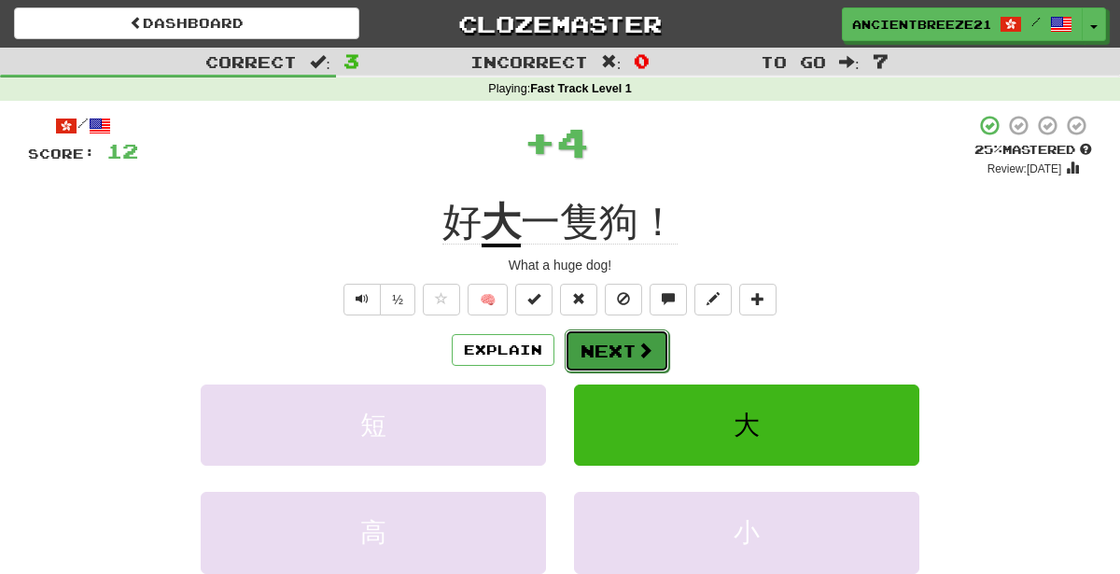
click at [605, 343] on button "Next" at bounding box center [617, 350] width 105 height 43
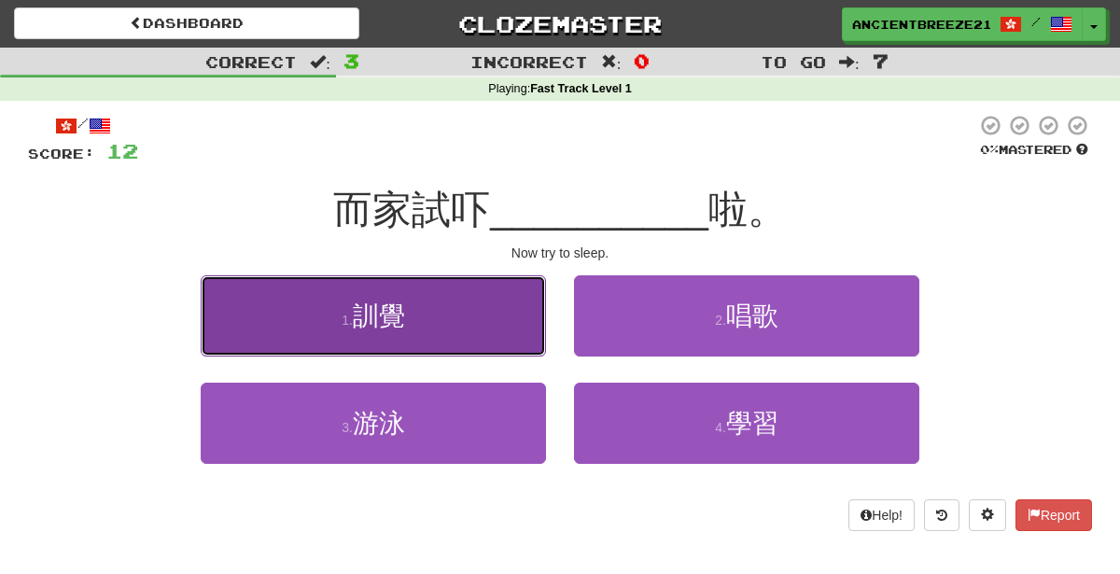
click at [482, 318] on button "1 . 訓覺" at bounding box center [373, 315] width 345 height 81
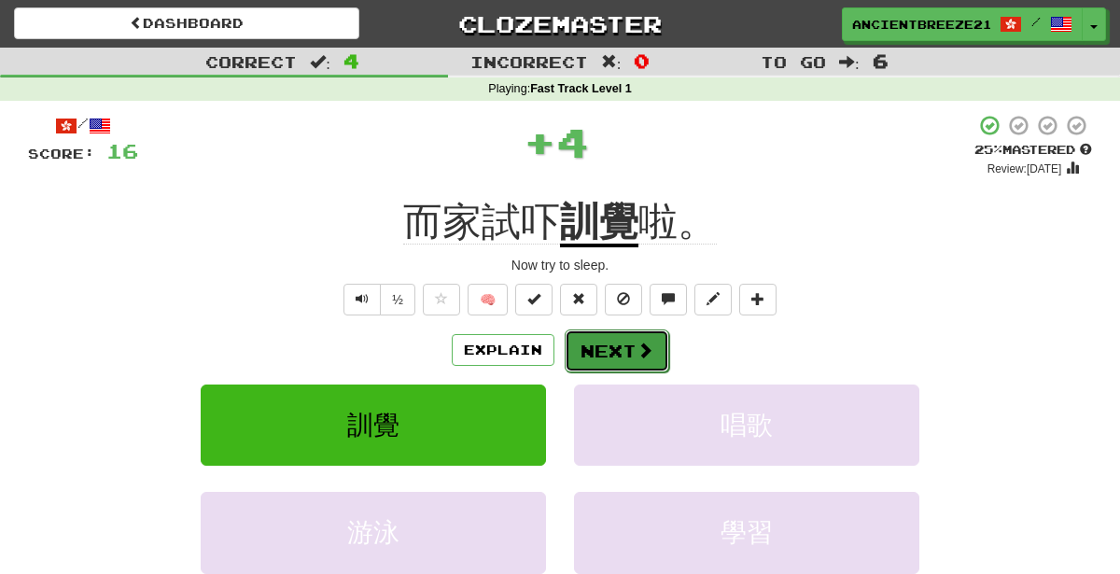
click at [616, 332] on button "Next" at bounding box center [617, 350] width 105 height 43
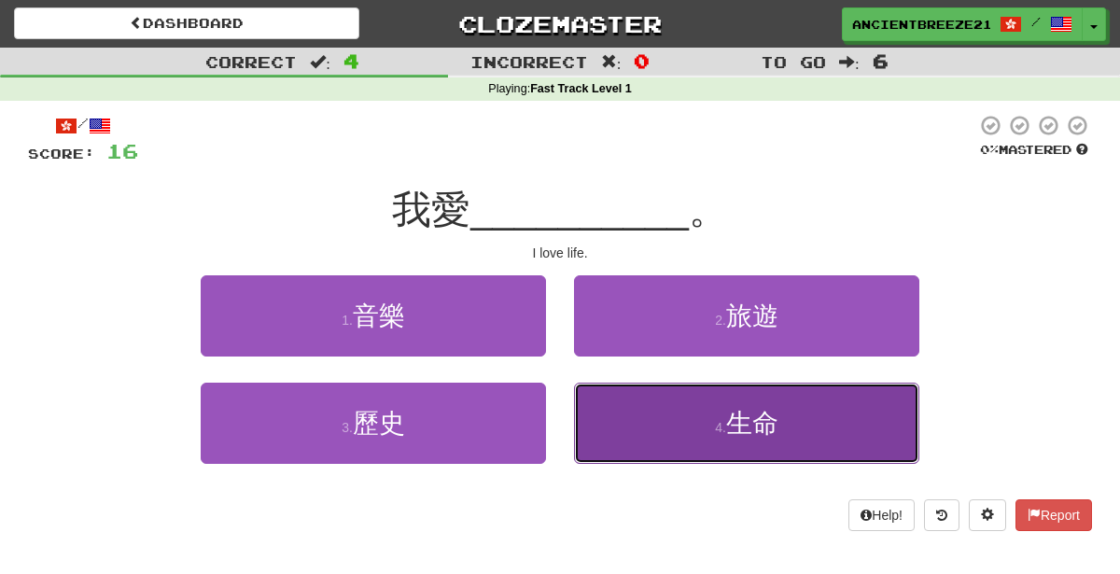
click at [672, 443] on button "4 . 生命" at bounding box center [746, 423] width 345 height 81
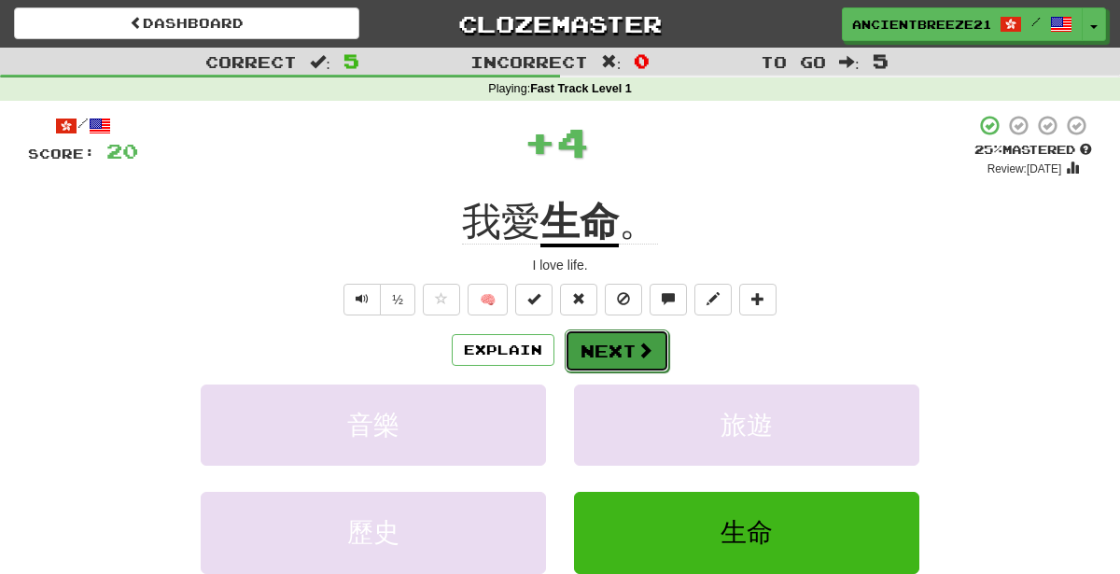
click at [609, 334] on button "Next" at bounding box center [617, 350] width 105 height 43
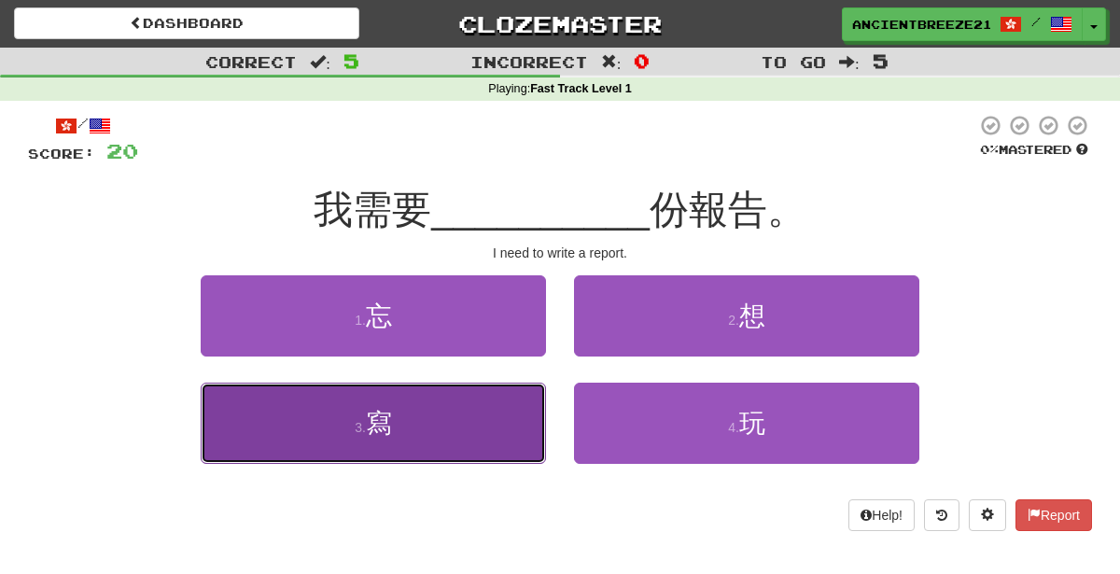
click at [450, 432] on button "3 . 寫" at bounding box center [373, 423] width 345 height 81
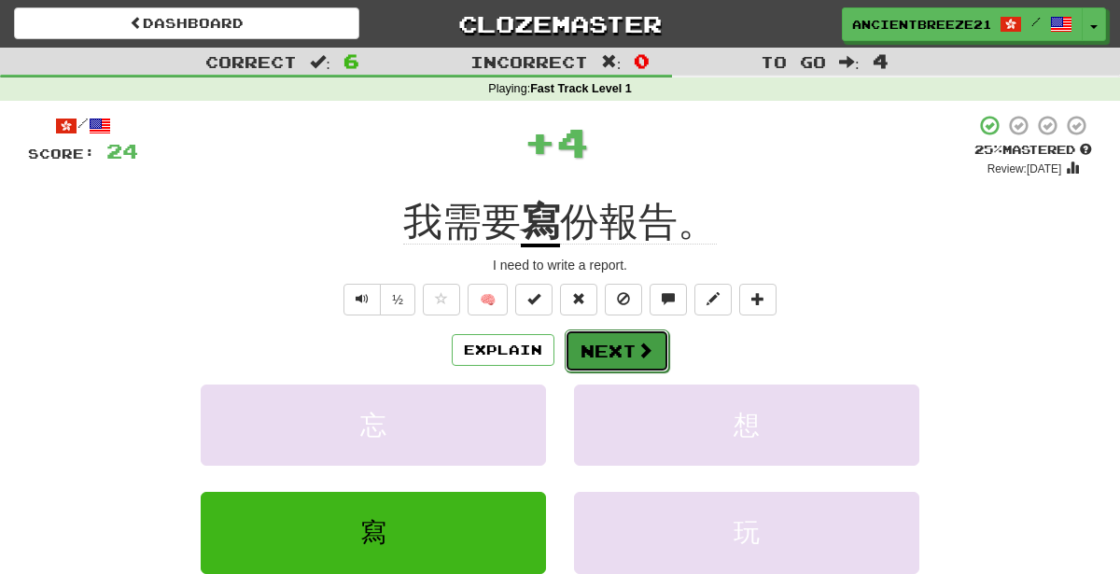
click at [614, 344] on button "Next" at bounding box center [617, 350] width 105 height 43
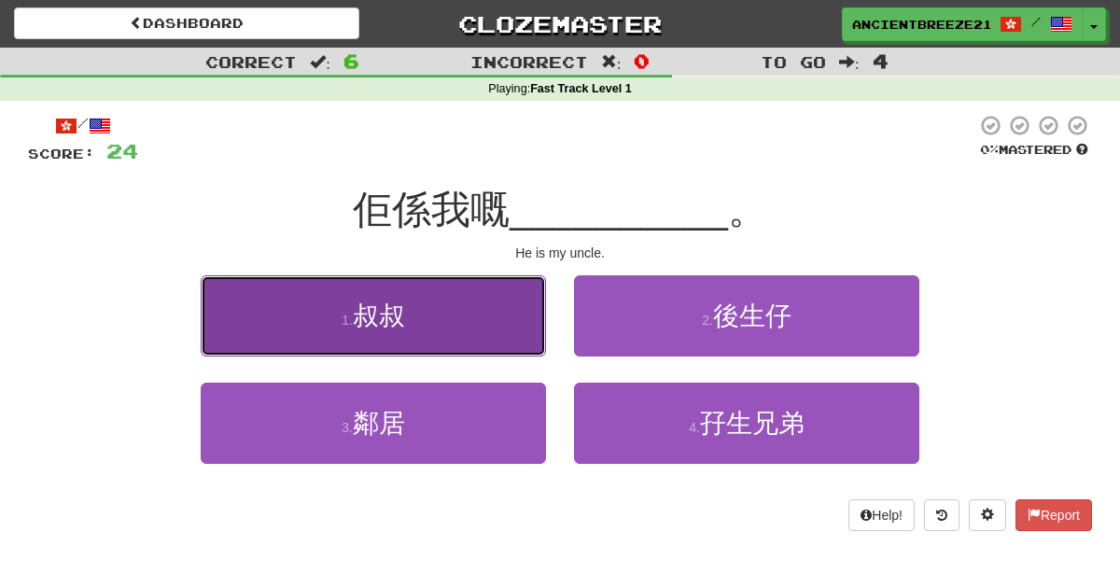
click at [497, 325] on button "1 . 叔叔" at bounding box center [373, 315] width 345 height 81
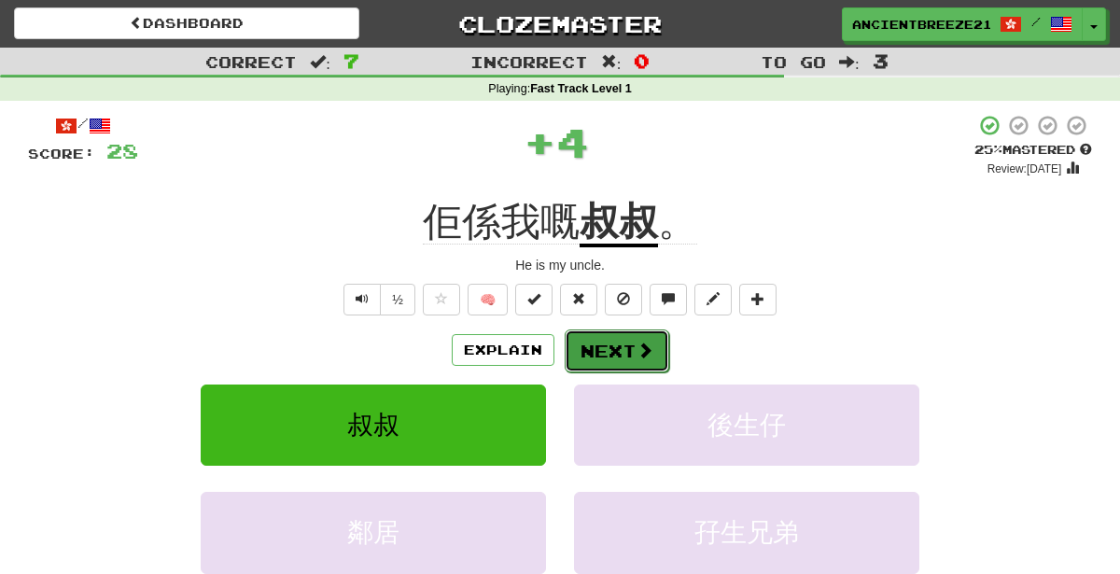
click at [608, 342] on button "Next" at bounding box center [617, 350] width 105 height 43
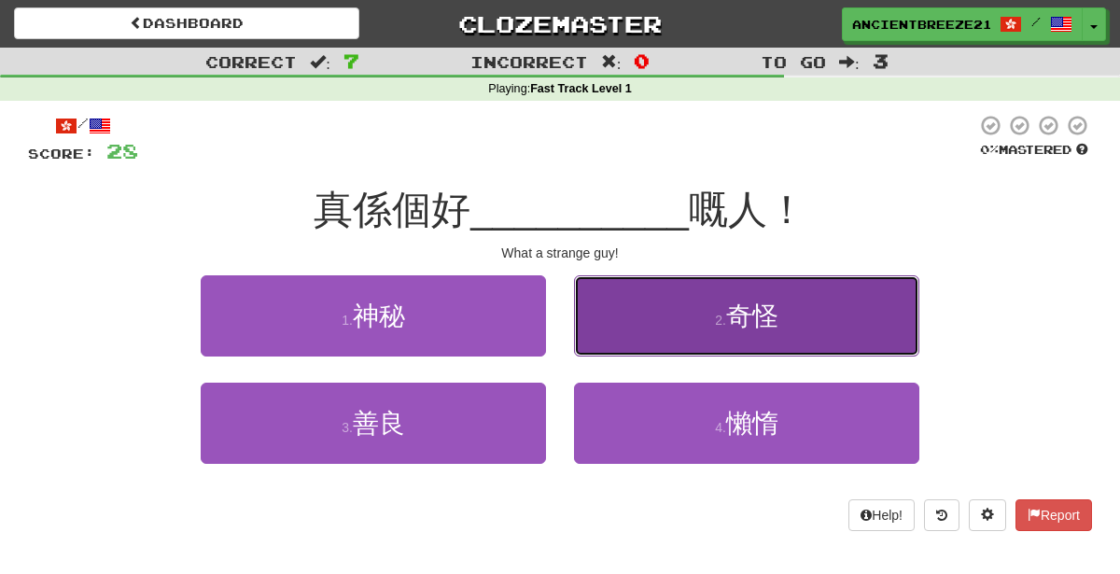
click at [709, 331] on button "2 . 奇怪" at bounding box center [746, 315] width 345 height 81
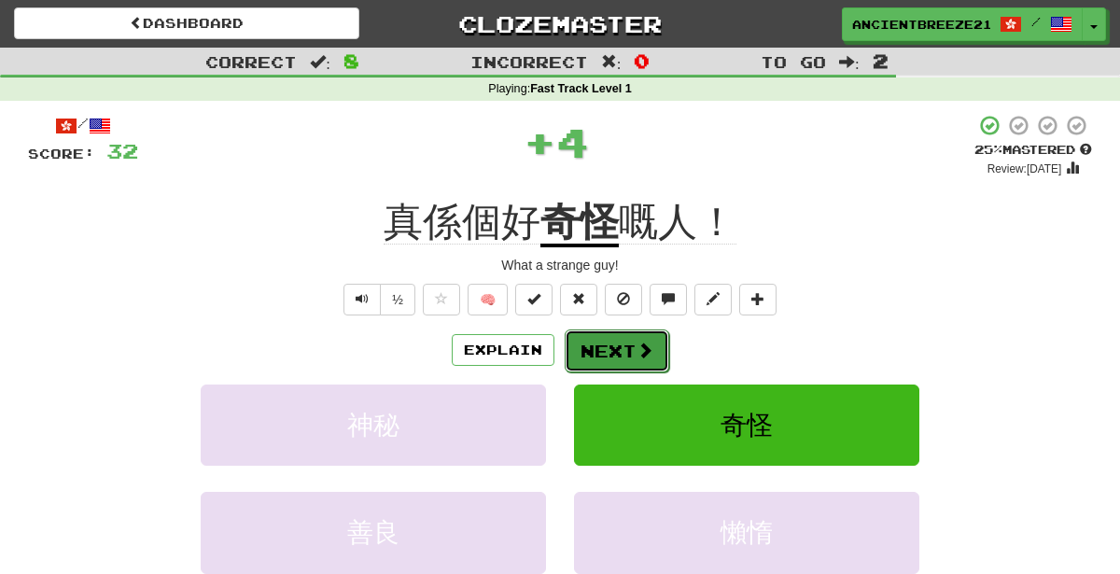
click at [626, 334] on button "Next" at bounding box center [617, 350] width 105 height 43
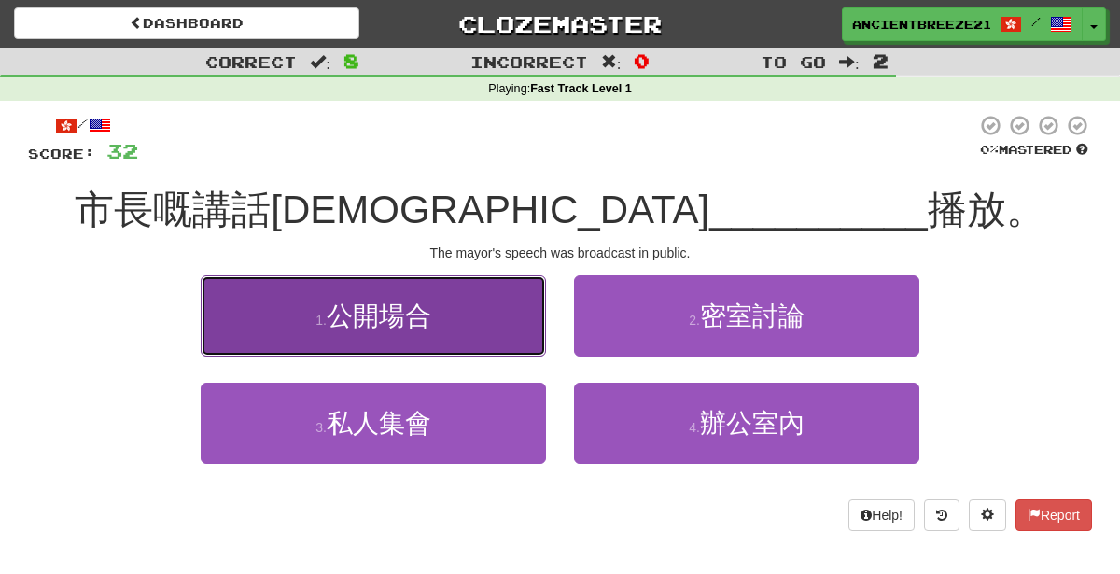
click at [451, 304] on button "1 . 公開場合" at bounding box center [373, 315] width 345 height 81
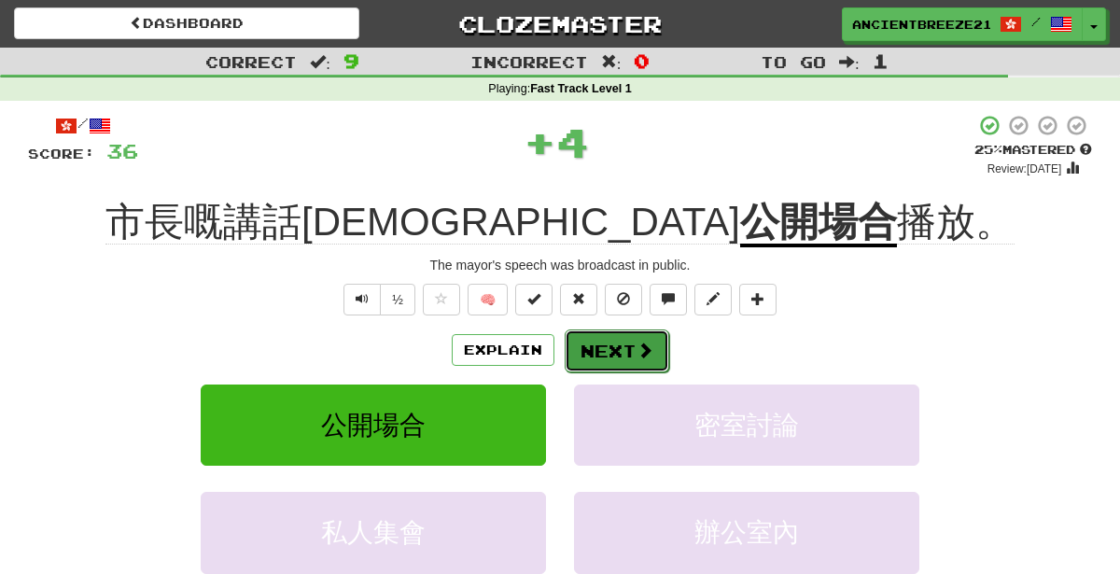
click at [619, 365] on button "Next" at bounding box center [617, 350] width 105 height 43
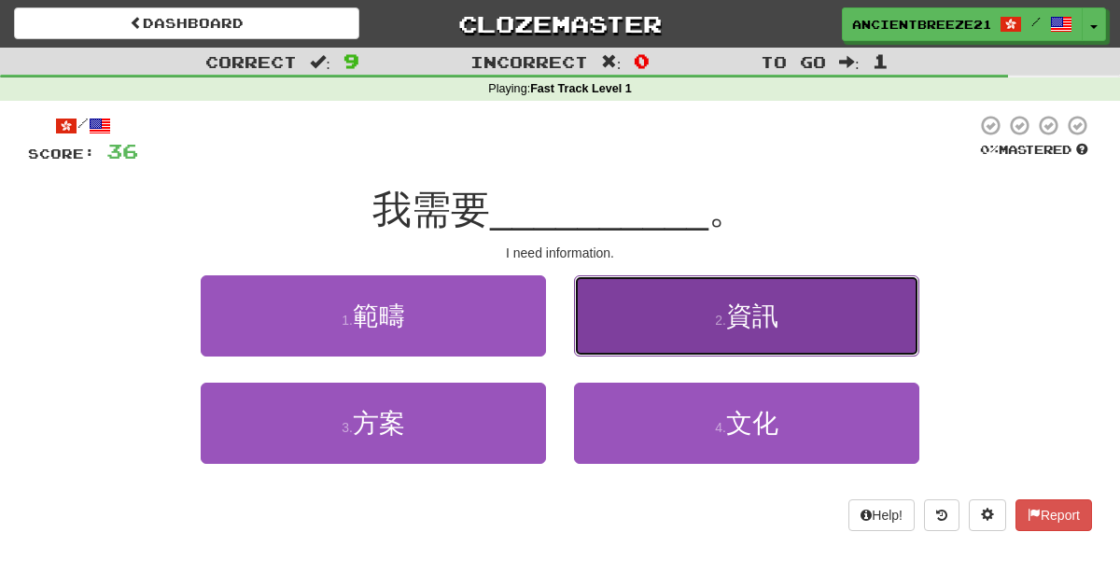
click at [685, 322] on button "2 . 資訊" at bounding box center [746, 315] width 345 height 81
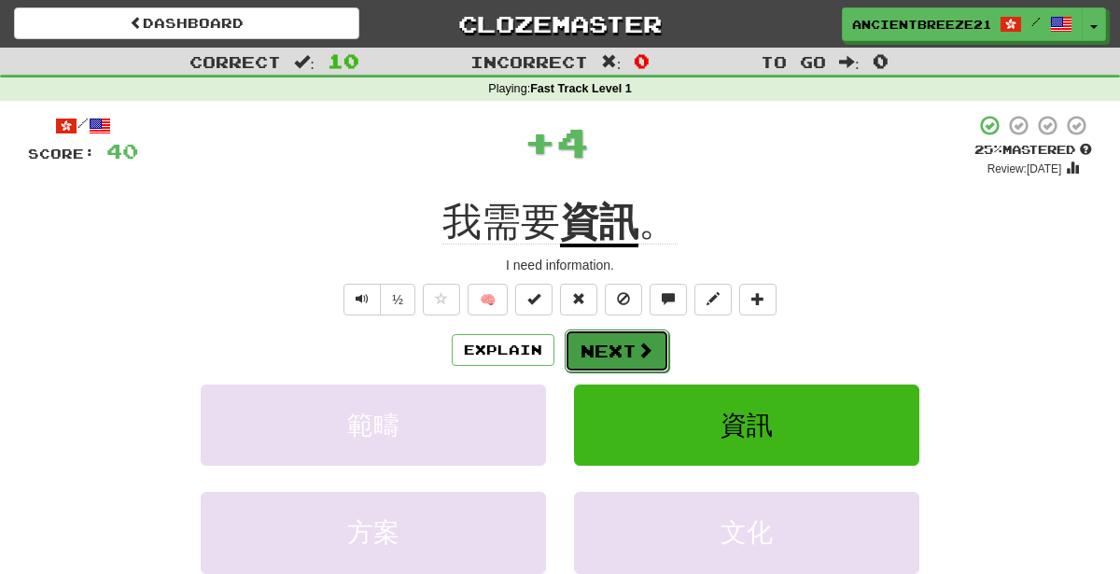
click at [621, 332] on button "Next" at bounding box center [617, 350] width 105 height 43
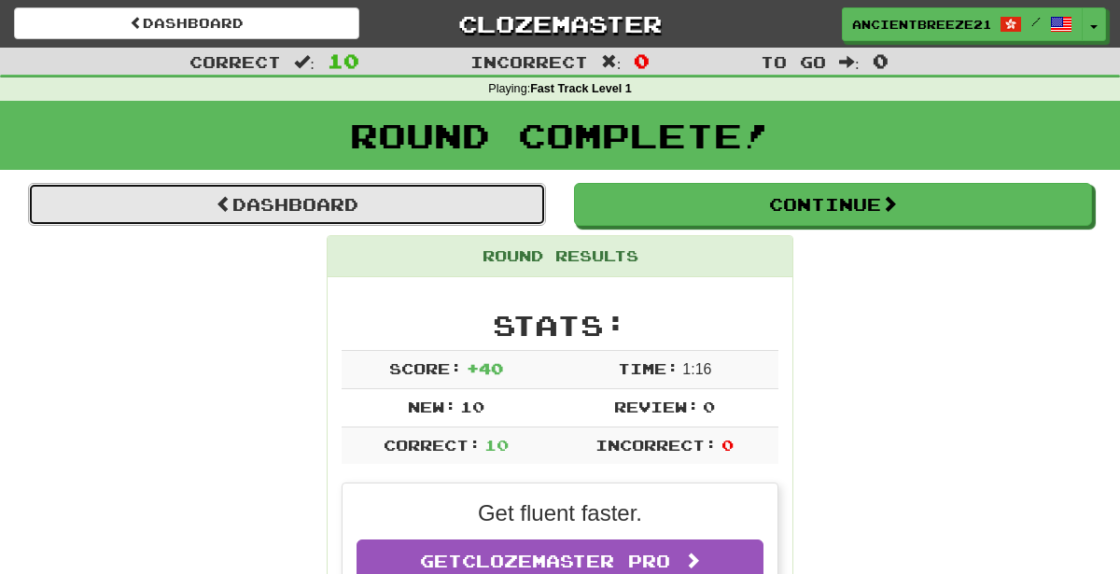
click at [141, 202] on link "Dashboard" at bounding box center [287, 204] width 518 height 43
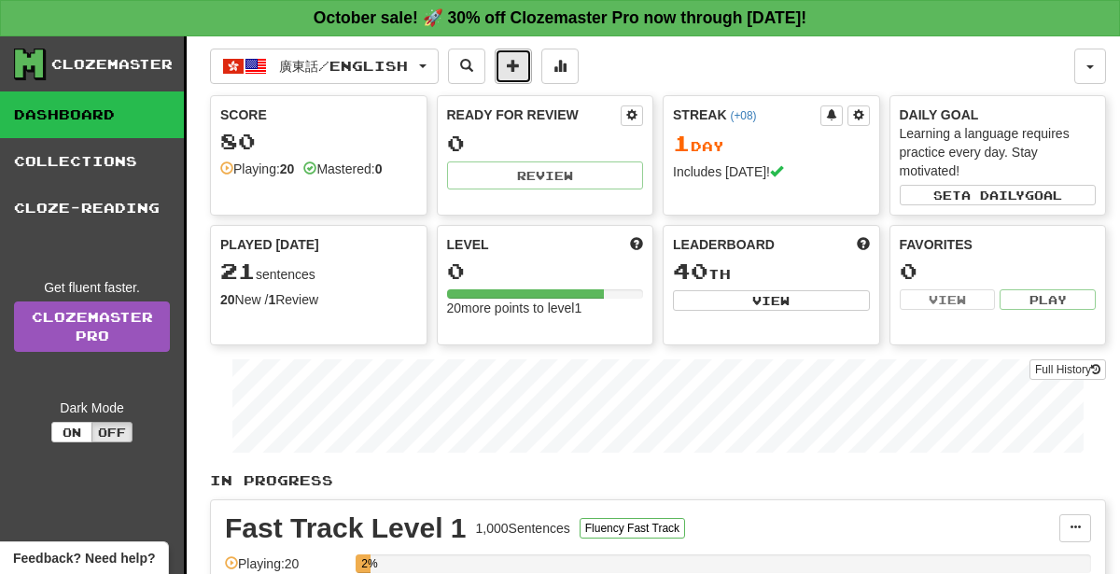
click at [520, 63] on span at bounding box center [513, 65] width 13 height 13
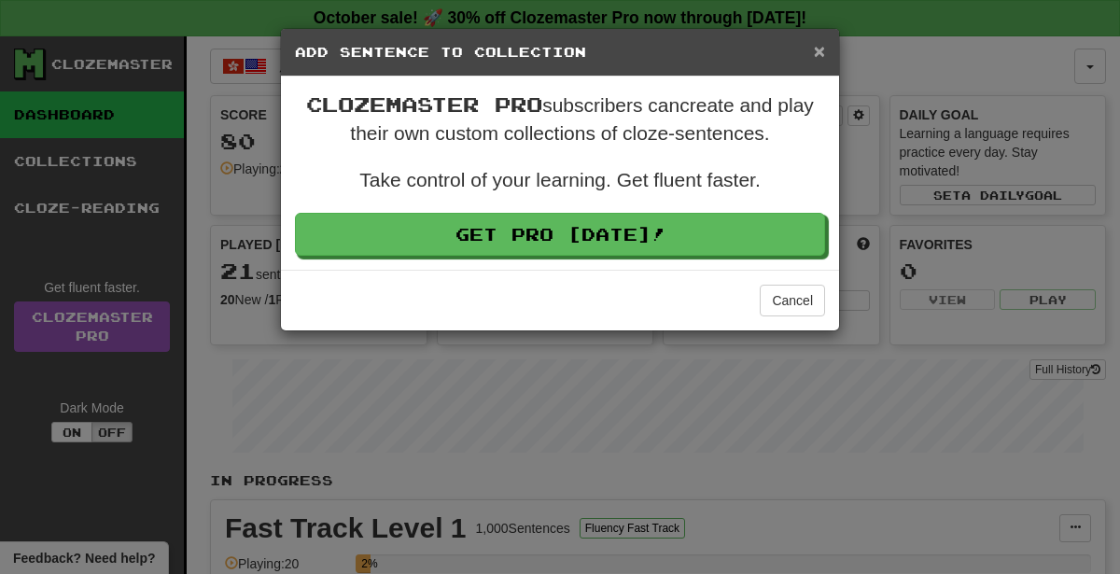
click at [819, 45] on span "×" at bounding box center [819, 50] width 11 height 21
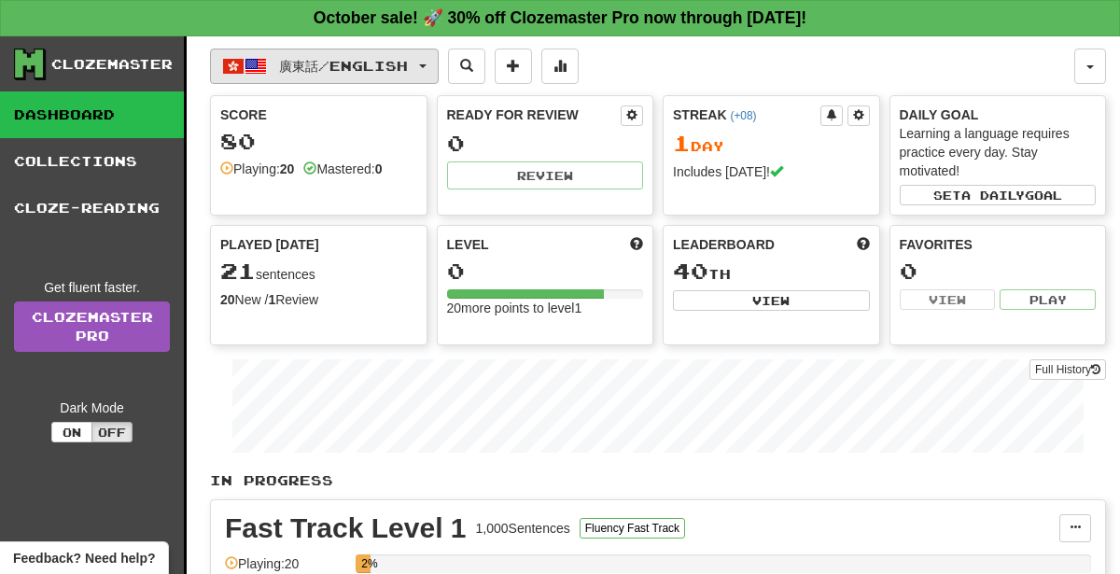
click at [439, 73] on button "廣東話 / English" at bounding box center [324, 66] width 229 height 35
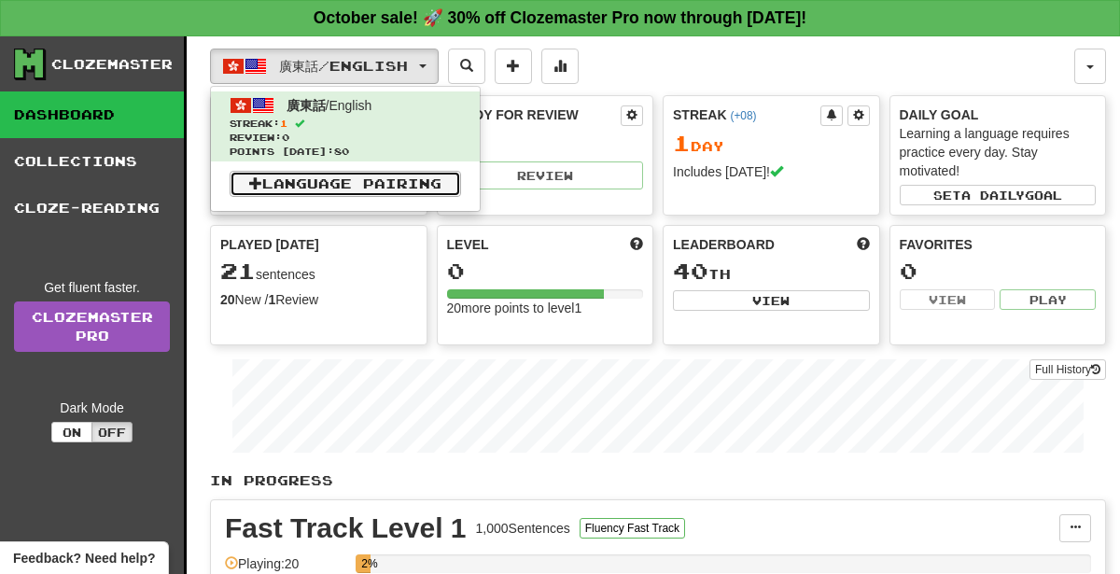
click at [434, 179] on link "Language Pairing" at bounding box center [345, 184] width 231 height 26
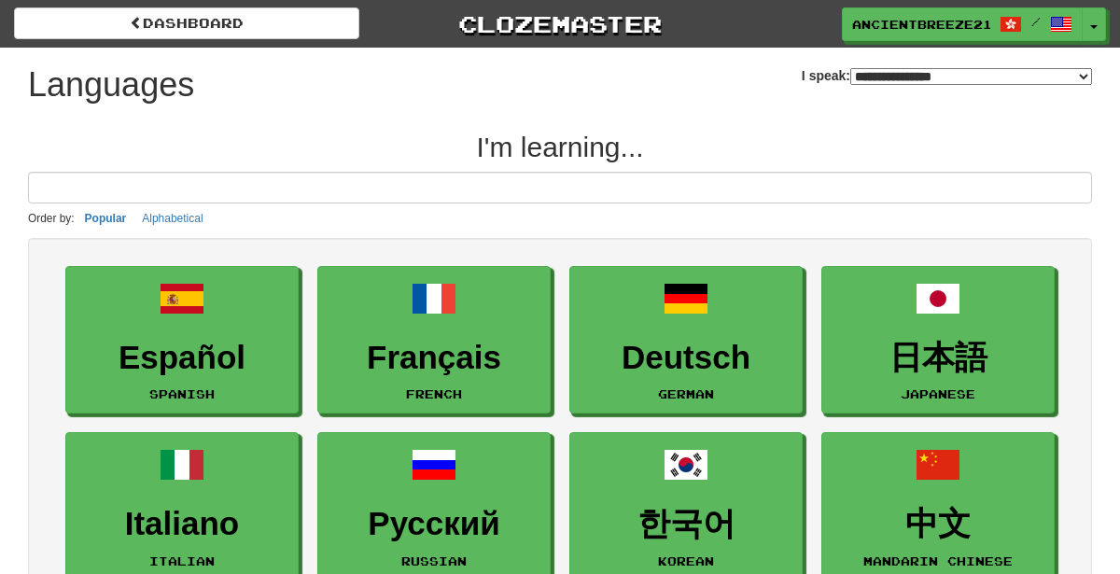
select select "*******"
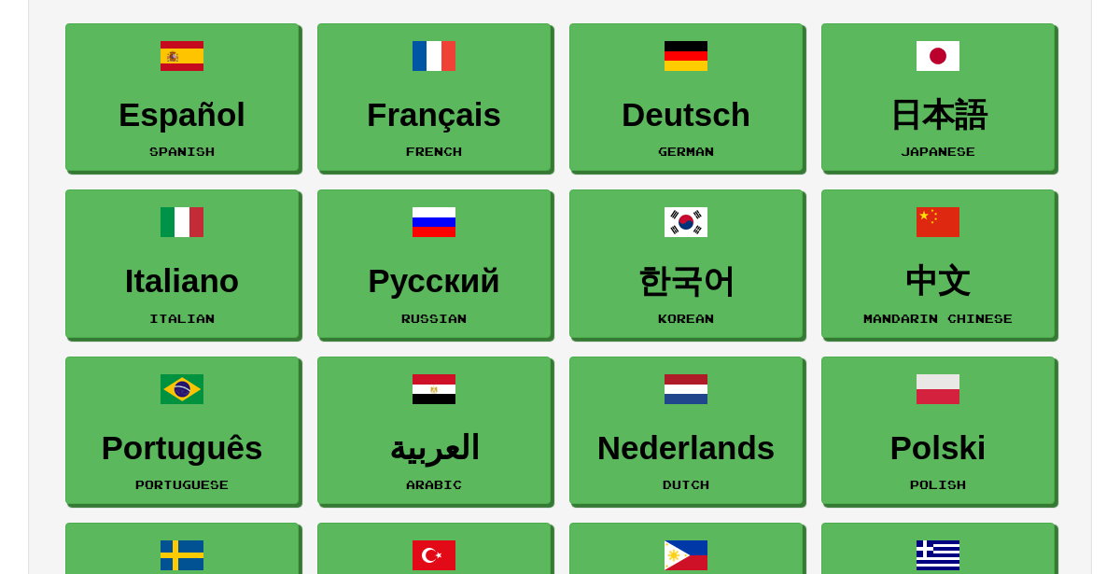
scroll to position [244, 0]
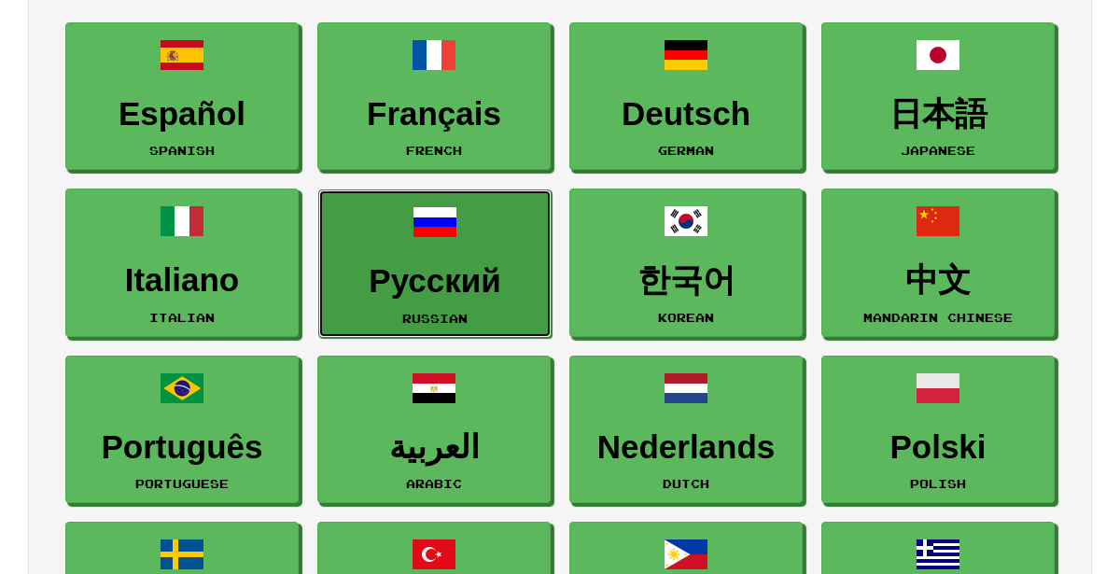
click at [412, 254] on link "Русский Russian" at bounding box center [434, 263] width 233 height 148
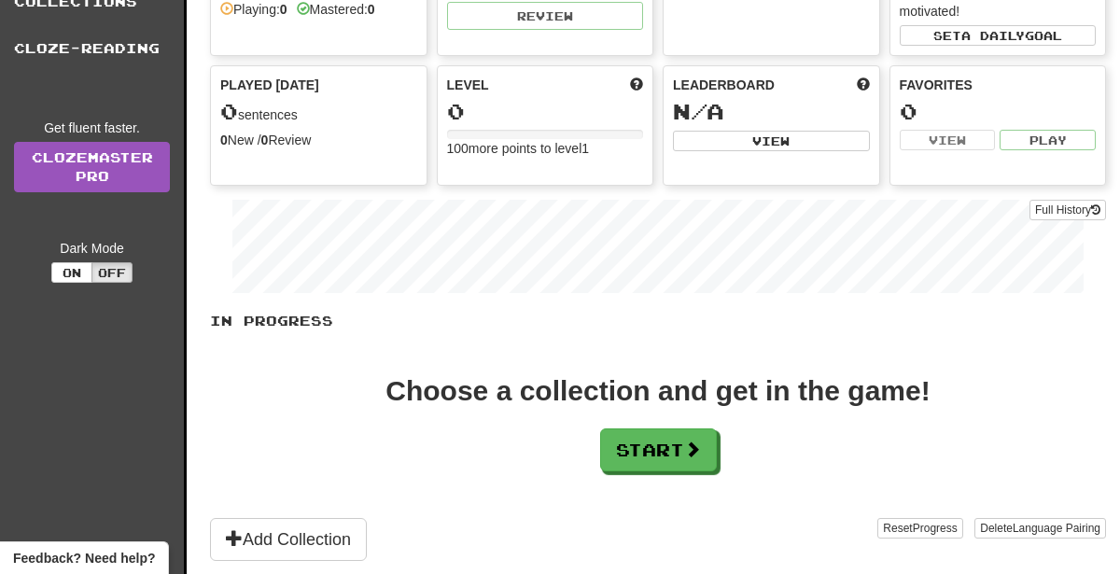
scroll to position [164, 0]
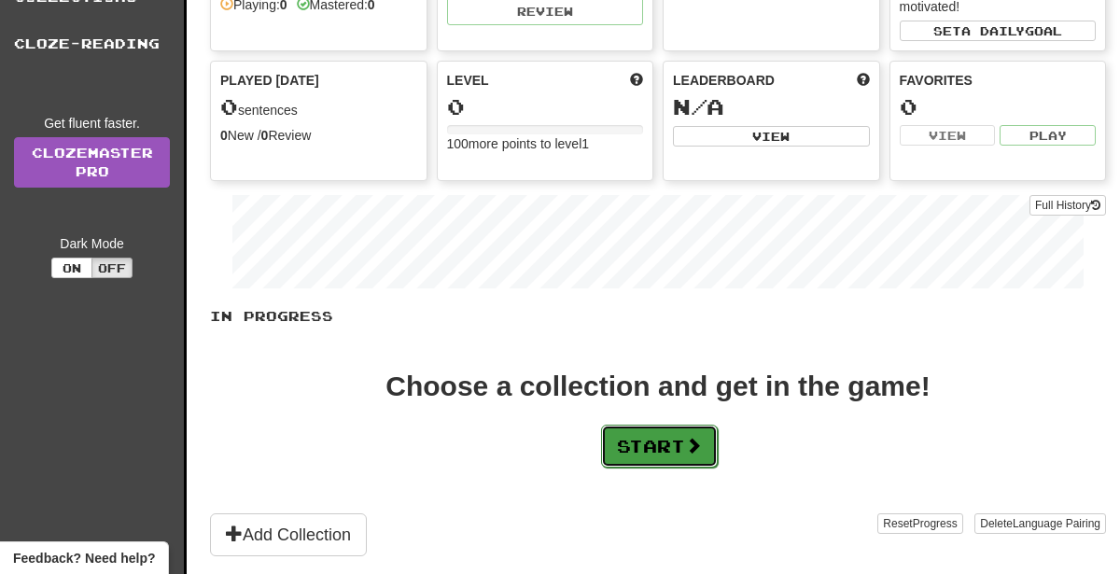
click at [643, 451] on button "Start" at bounding box center [659, 446] width 117 height 43
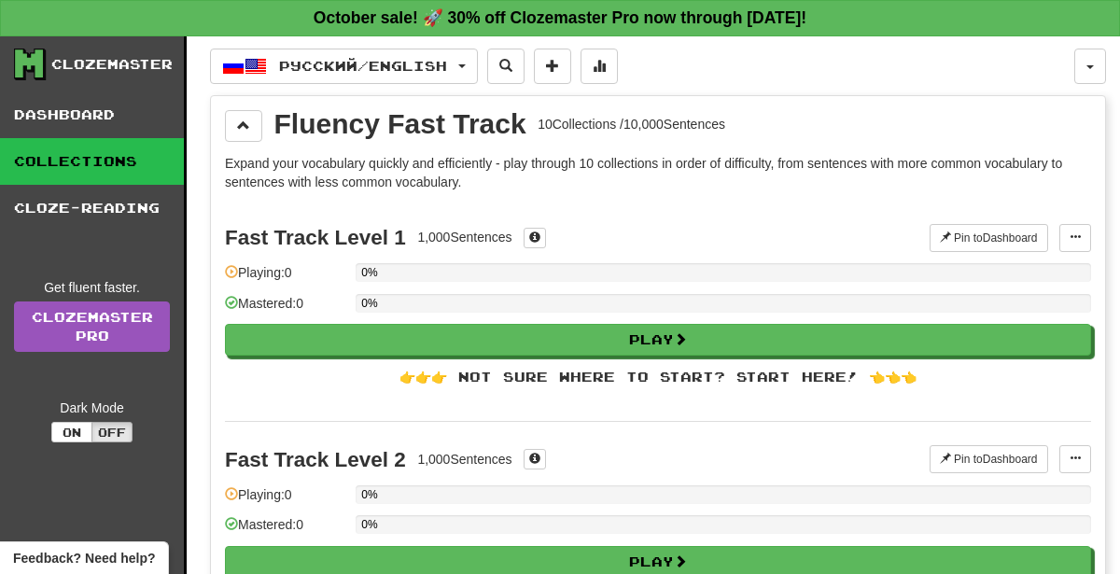
click at [916, 308] on div "0%" at bounding box center [723, 303] width 735 height 19
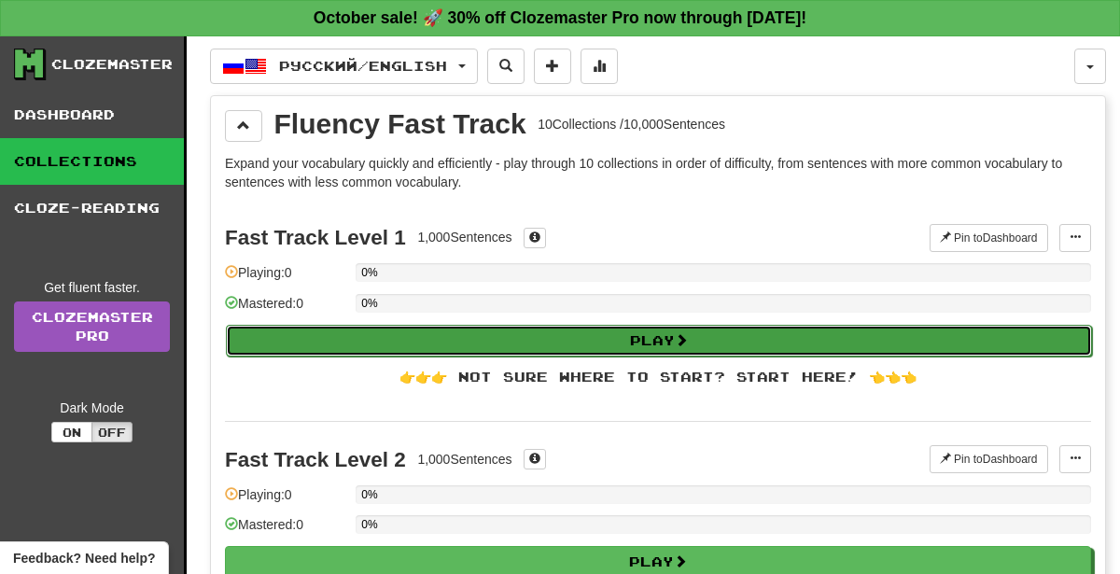
click at [903, 332] on button "Play" at bounding box center [659, 341] width 866 height 32
select select "**"
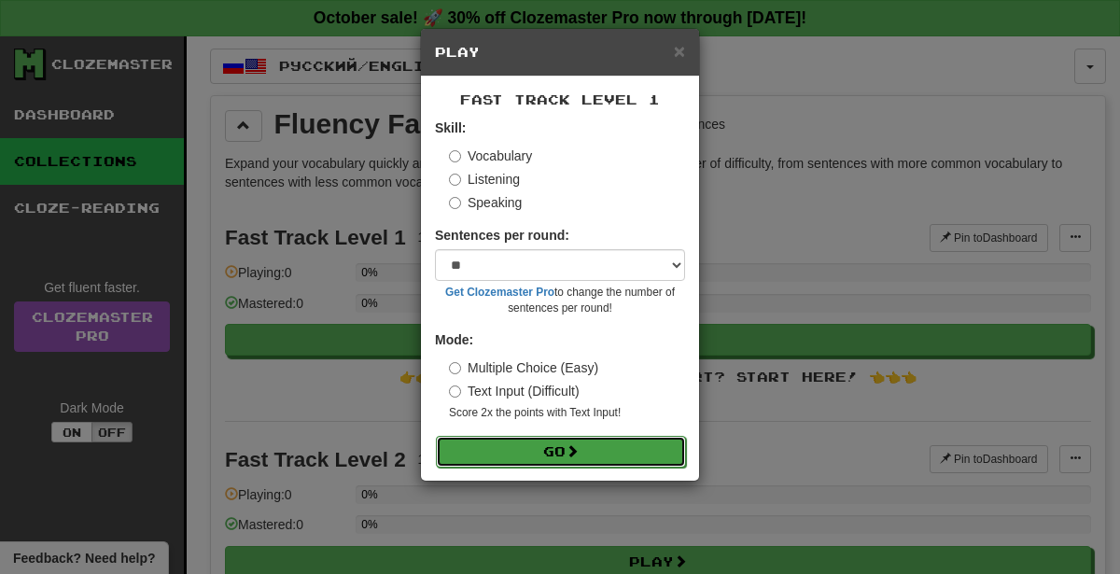
click at [559, 465] on button "Go" at bounding box center [561, 452] width 250 height 32
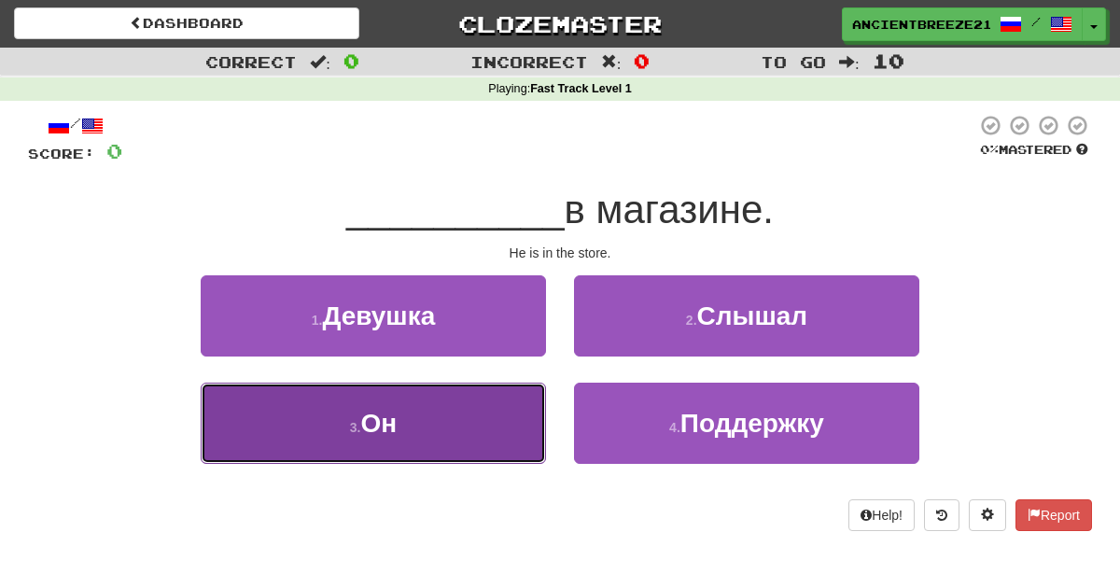
click at [495, 430] on button "3 . Он" at bounding box center [373, 423] width 345 height 81
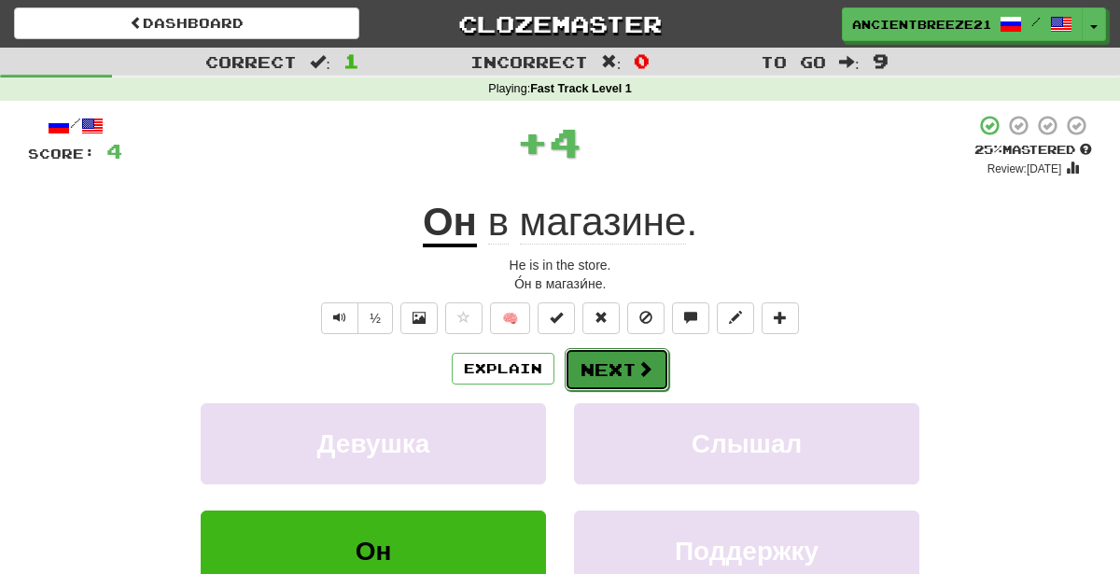
click at [609, 384] on button "Next" at bounding box center [617, 369] width 105 height 43
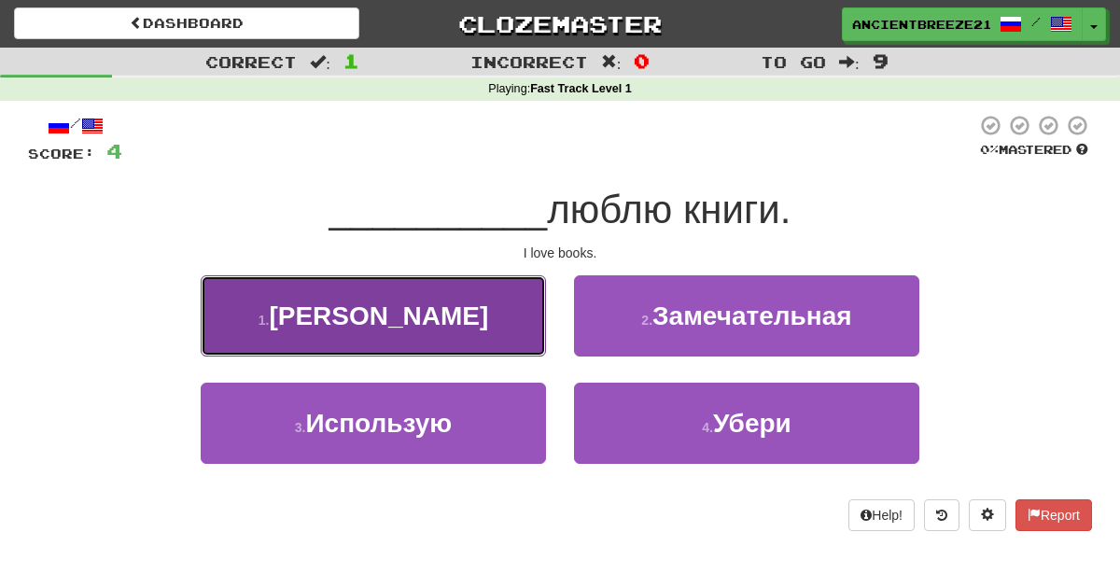
click at [495, 344] on button "1 . Я" at bounding box center [373, 315] width 345 height 81
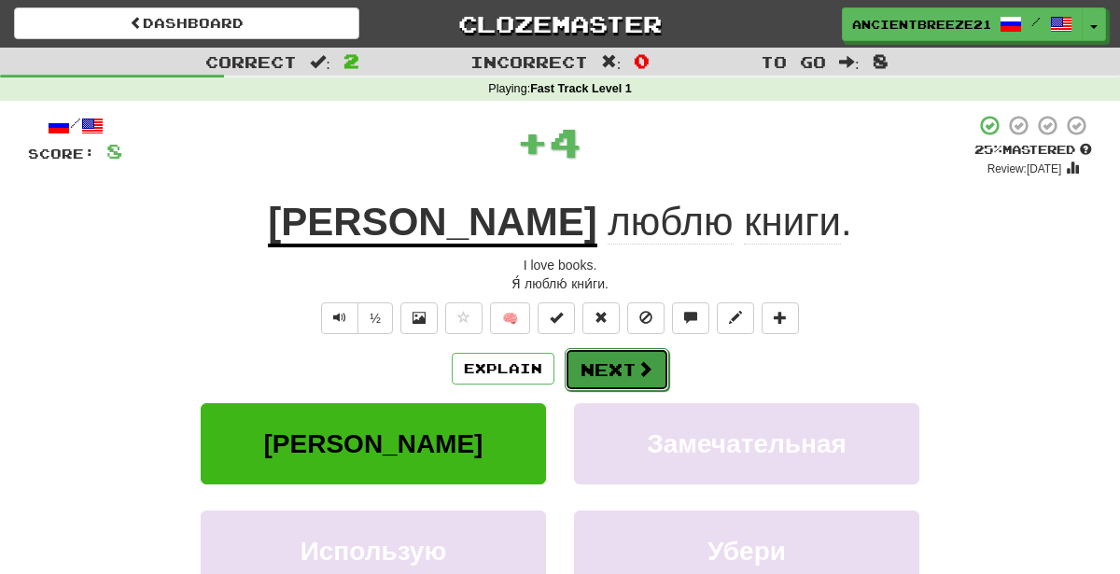
click at [609, 365] on button "Next" at bounding box center [617, 369] width 105 height 43
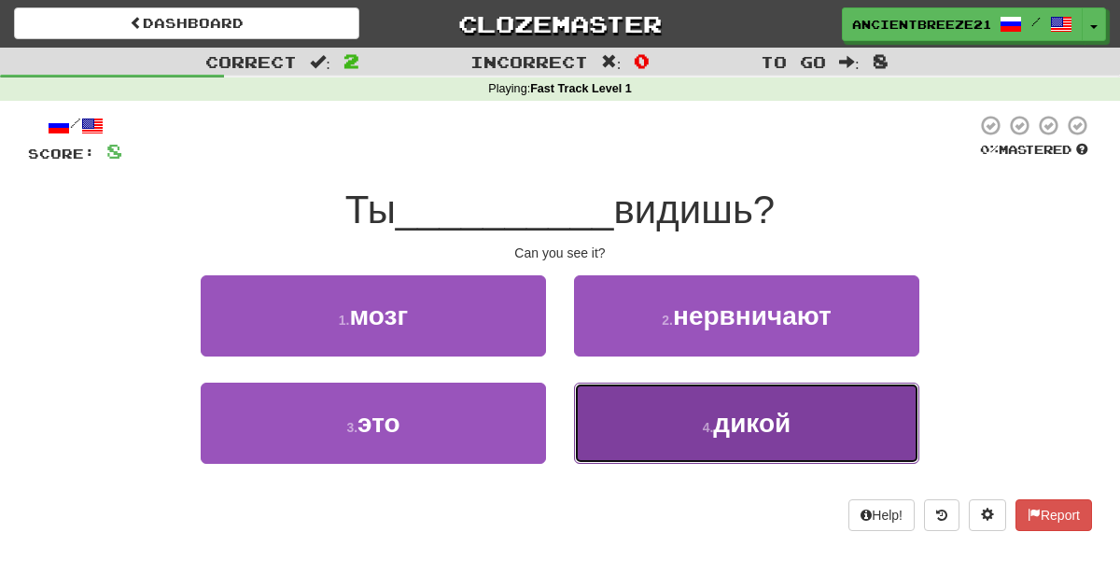
click at [779, 440] on button "4 . дикой" at bounding box center [746, 423] width 345 height 81
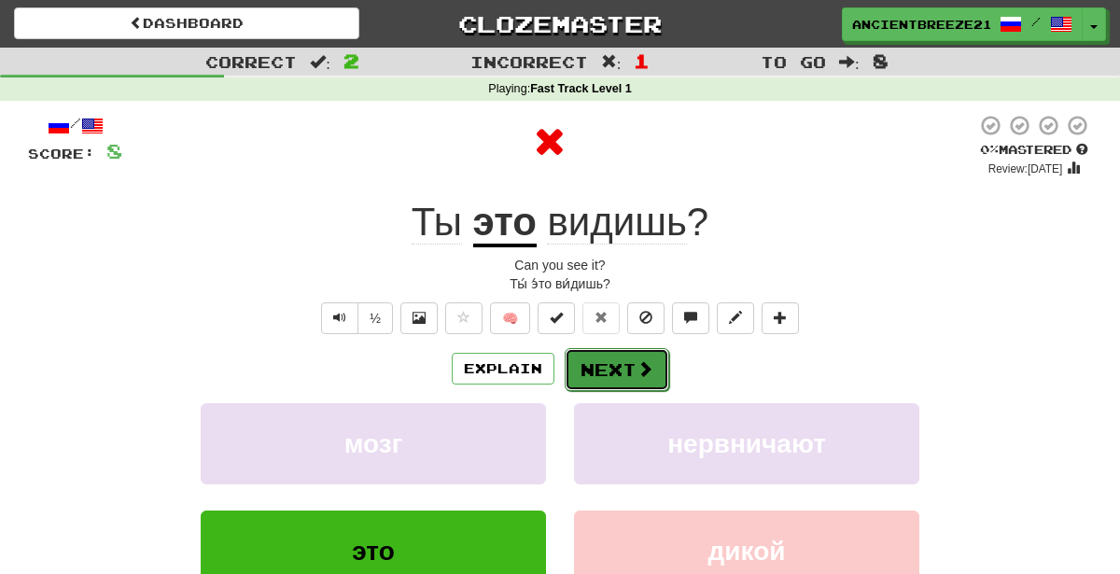
click at [631, 373] on button "Next" at bounding box center [617, 369] width 105 height 43
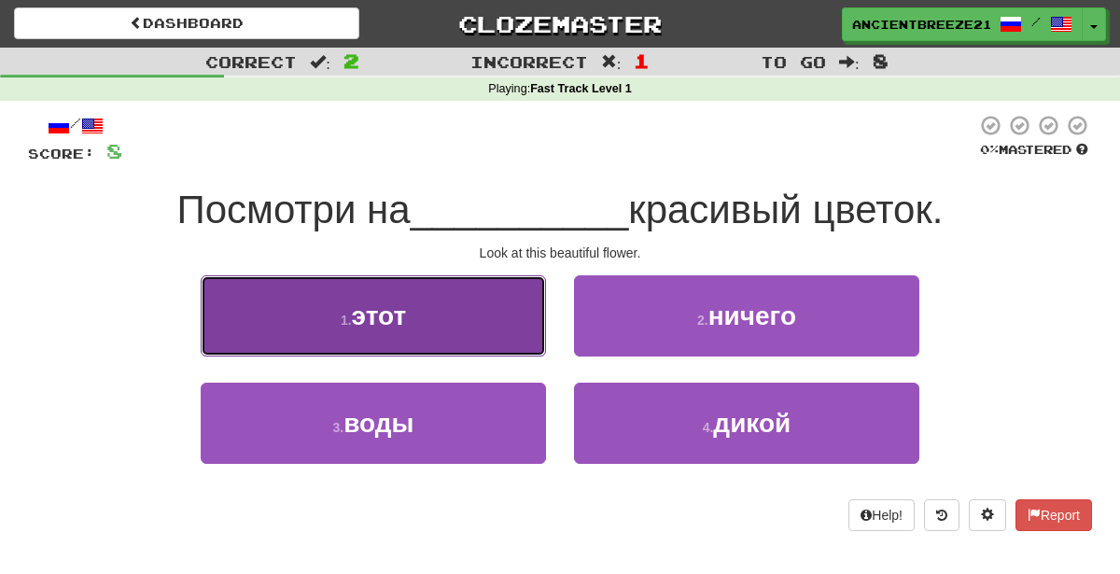
click at [504, 327] on button "1 . этот" at bounding box center [373, 315] width 345 height 81
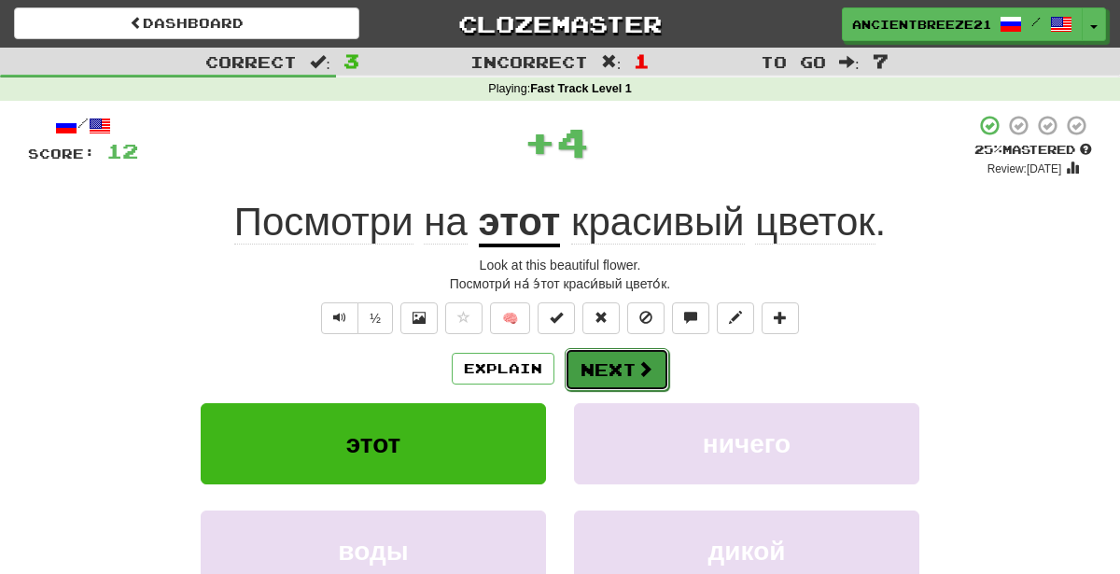
click at [628, 359] on button "Next" at bounding box center [617, 369] width 105 height 43
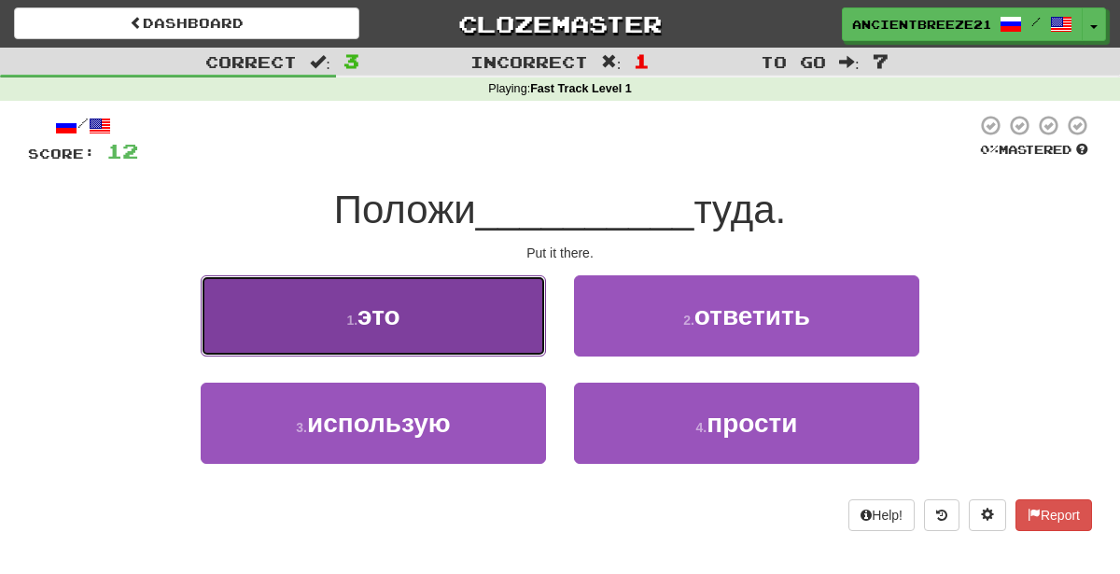
click at [459, 299] on button "1 . это" at bounding box center [373, 315] width 345 height 81
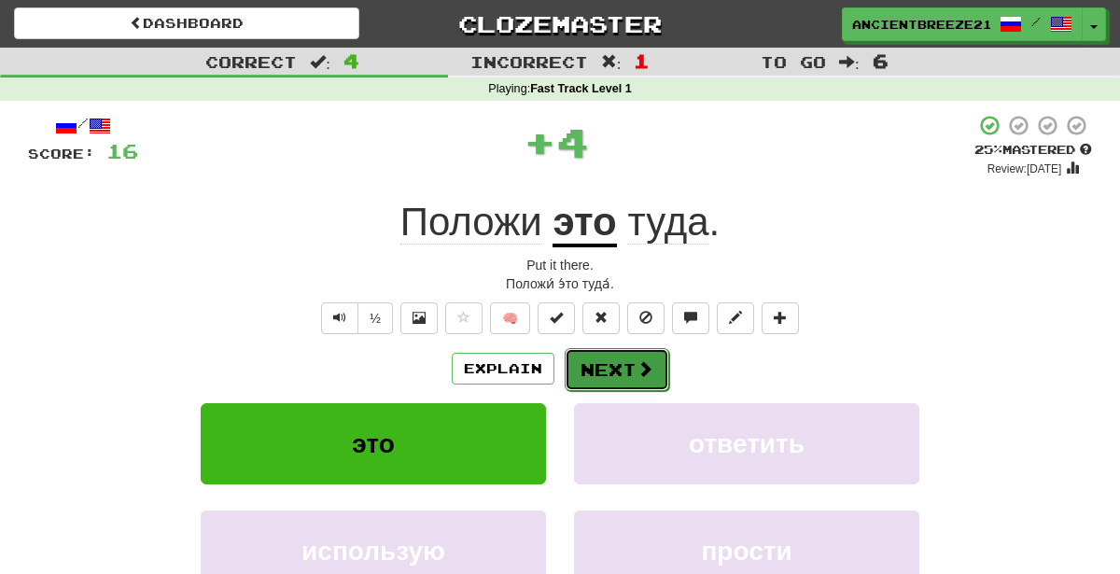
click at [623, 384] on button "Next" at bounding box center [617, 369] width 105 height 43
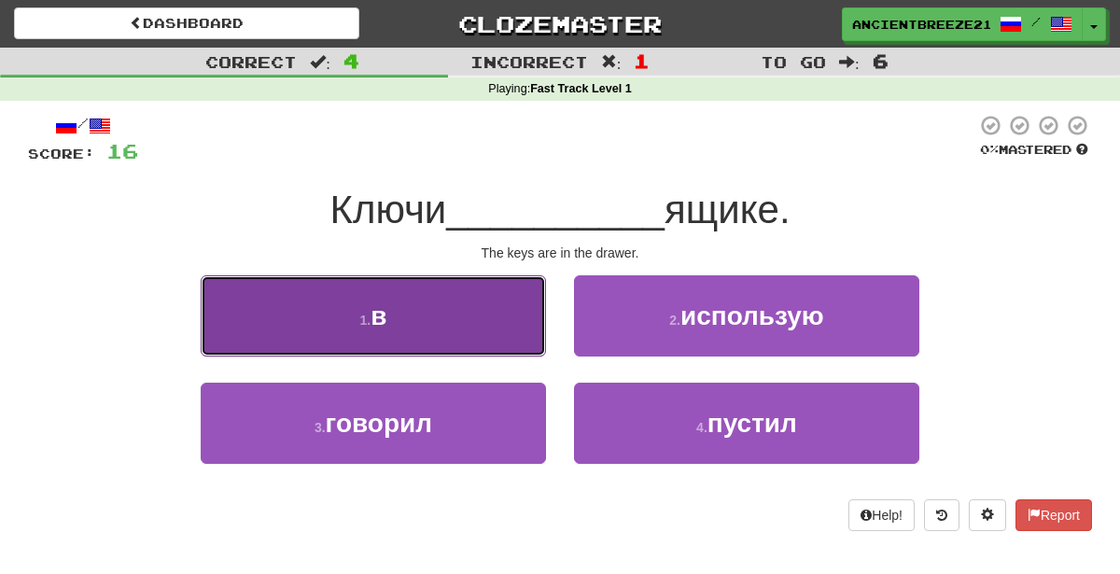
click at [490, 318] on button "1 . в" at bounding box center [373, 315] width 345 height 81
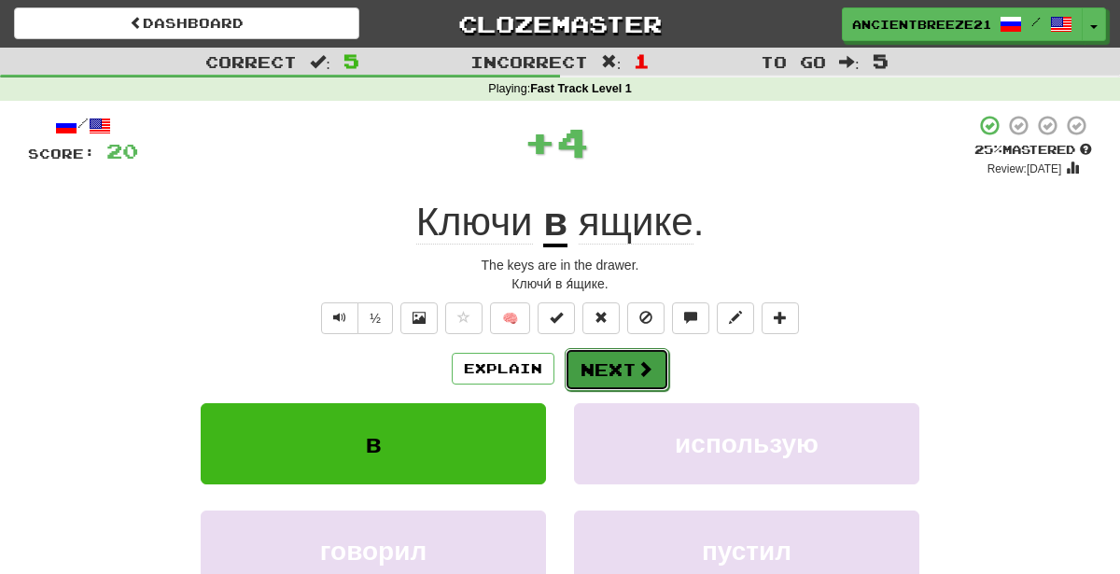
click at [612, 384] on button "Next" at bounding box center [617, 369] width 105 height 43
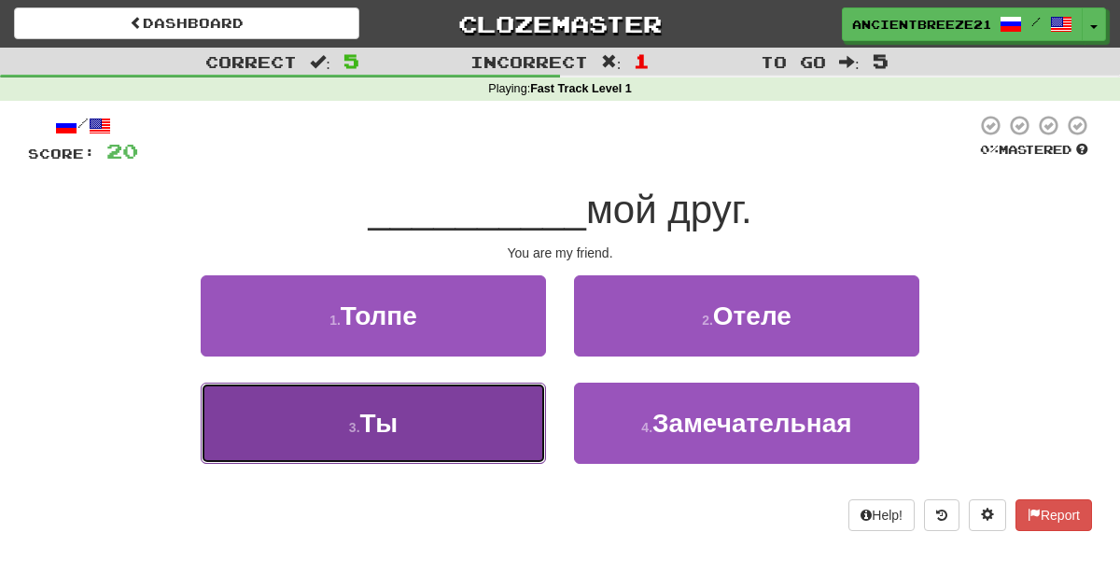
click at [460, 421] on button "3 . Ты" at bounding box center [373, 423] width 345 height 81
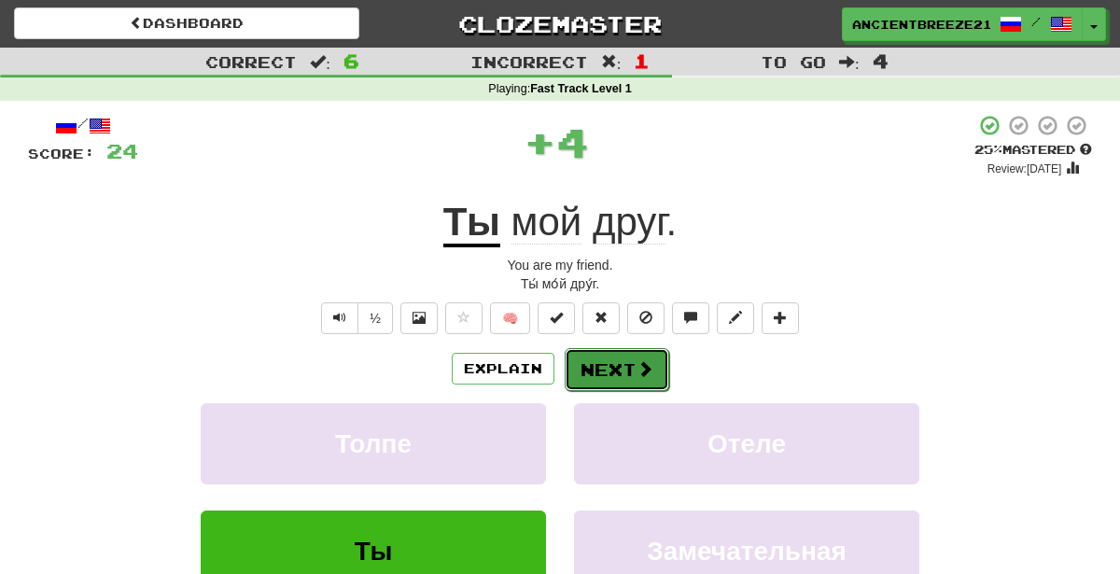
click at [602, 348] on button "Next" at bounding box center [617, 369] width 105 height 43
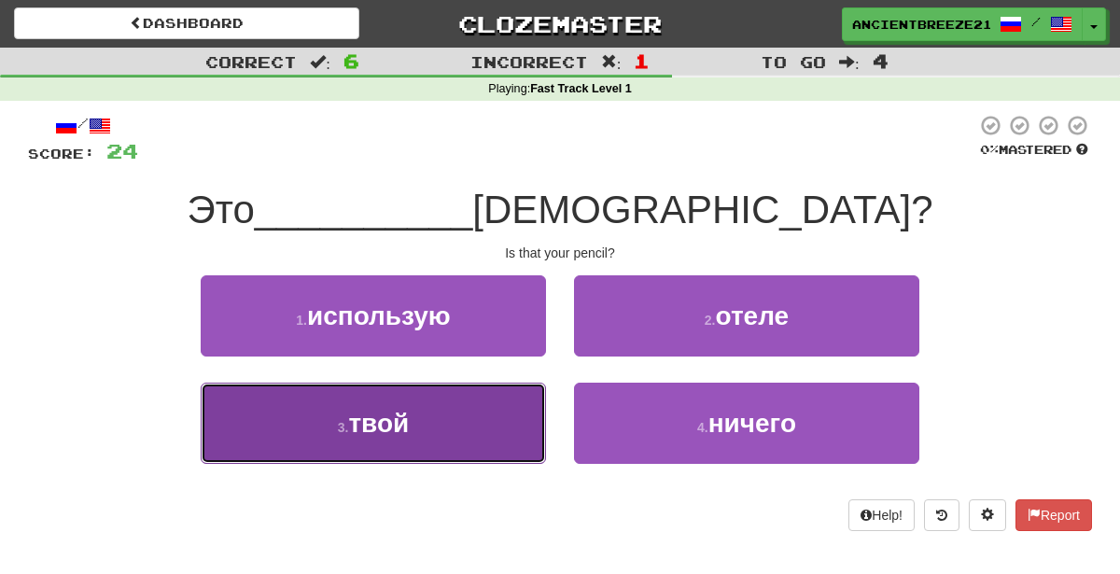
click at [458, 441] on button "3 . твой" at bounding box center [373, 423] width 345 height 81
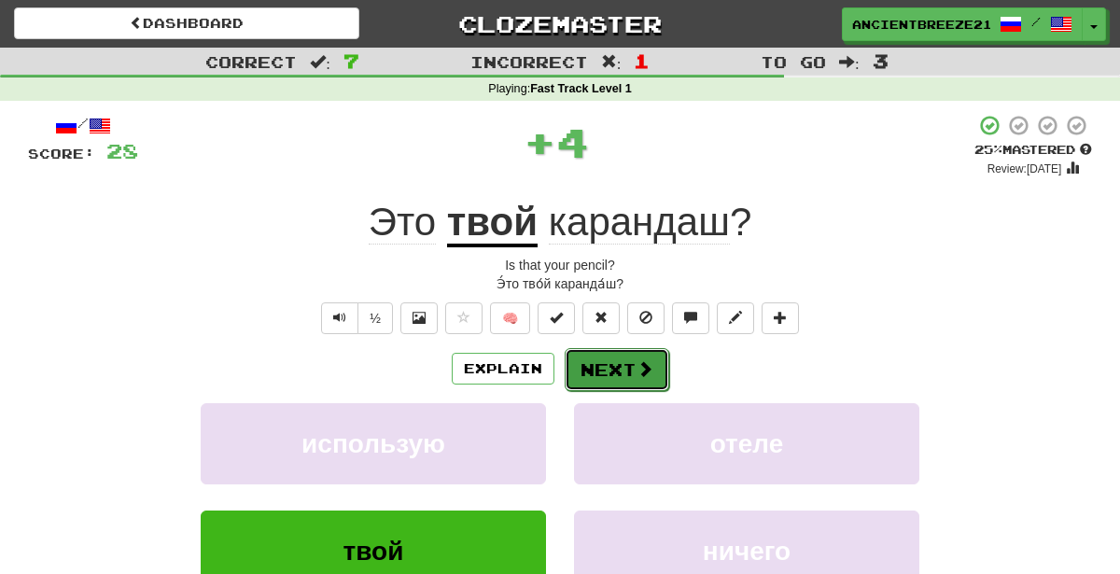
click at [608, 364] on button "Next" at bounding box center [617, 369] width 105 height 43
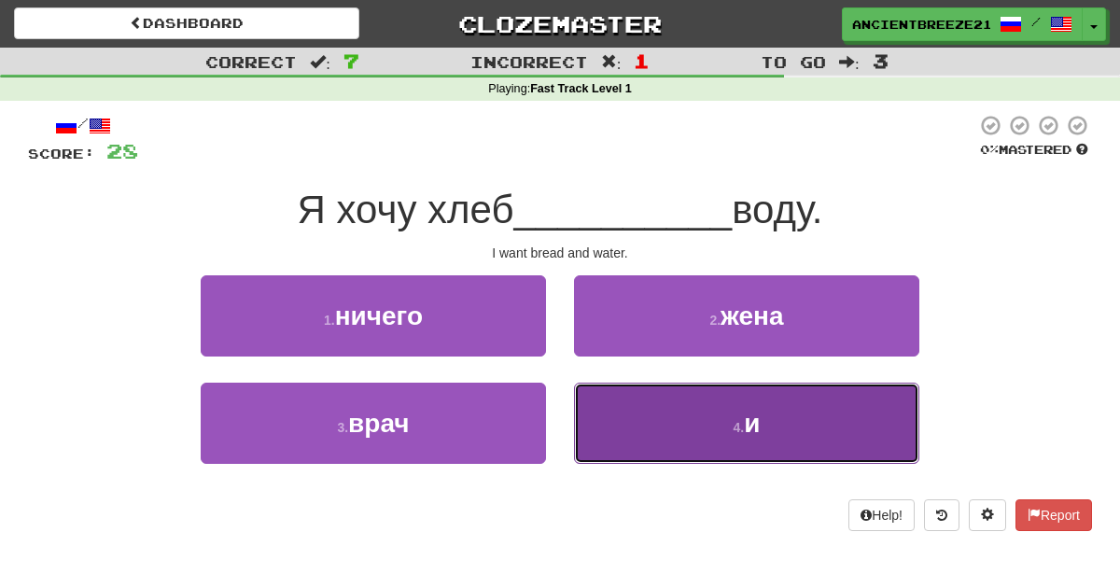
click at [685, 432] on button "4 . и" at bounding box center [746, 423] width 345 height 81
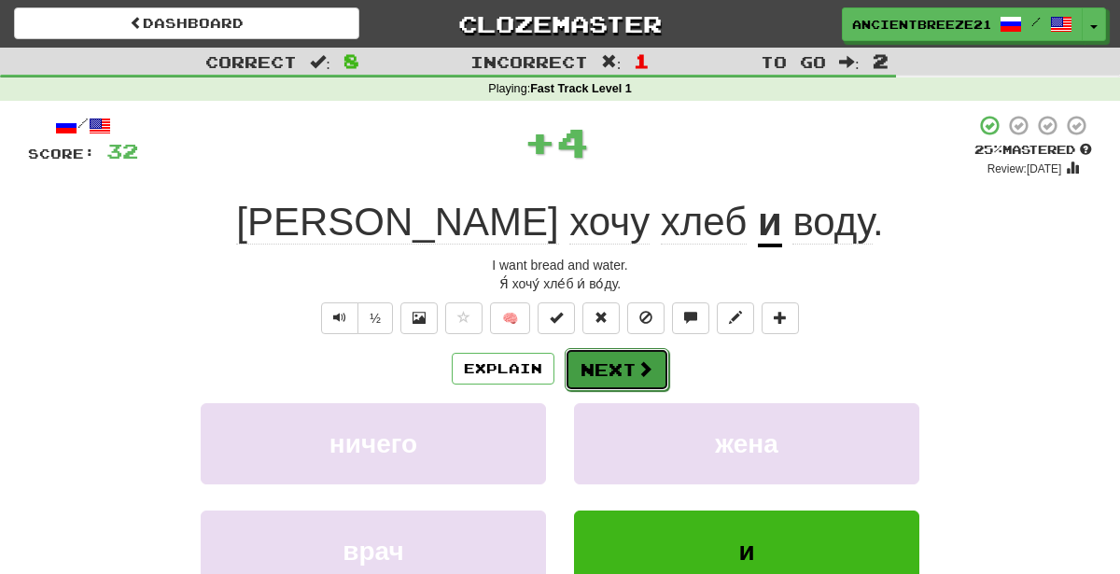
click at [642, 352] on button "Next" at bounding box center [617, 369] width 105 height 43
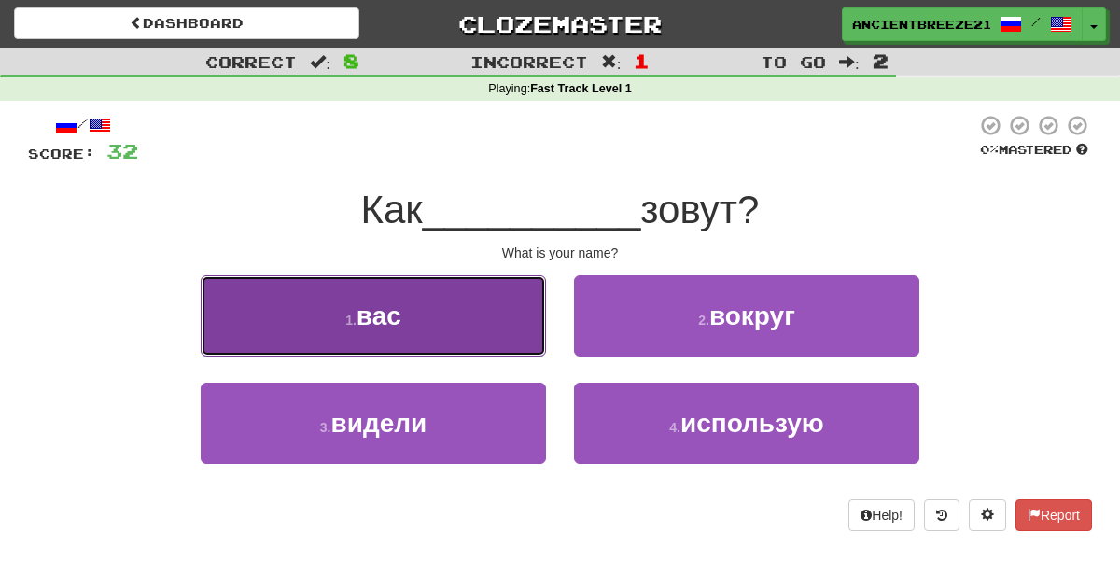
click at [475, 323] on button "1 . вас" at bounding box center [373, 315] width 345 height 81
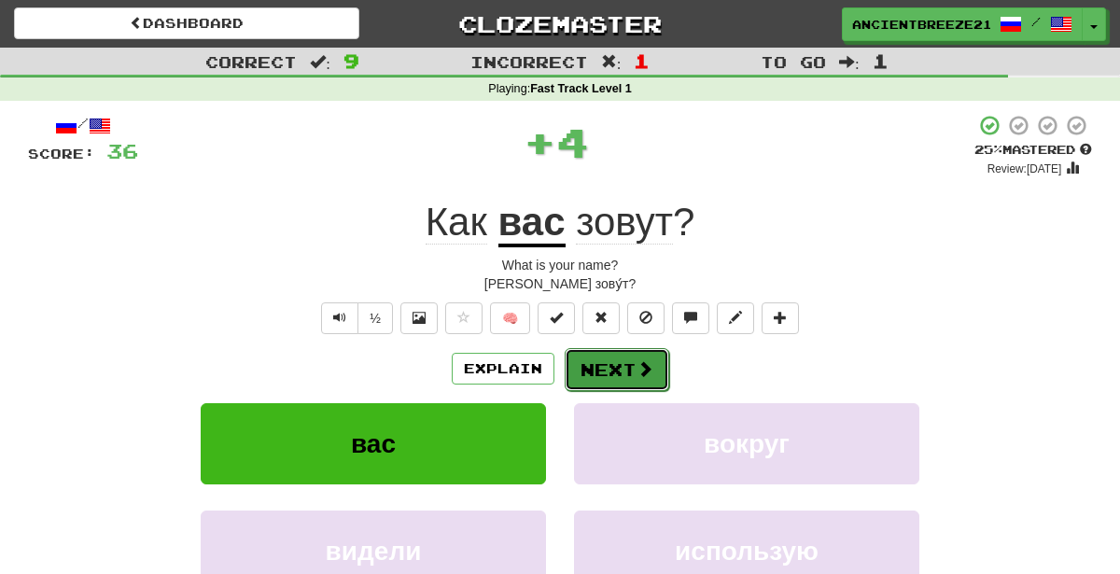
click at [608, 365] on button "Next" at bounding box center [617, 369] width 105 height 43
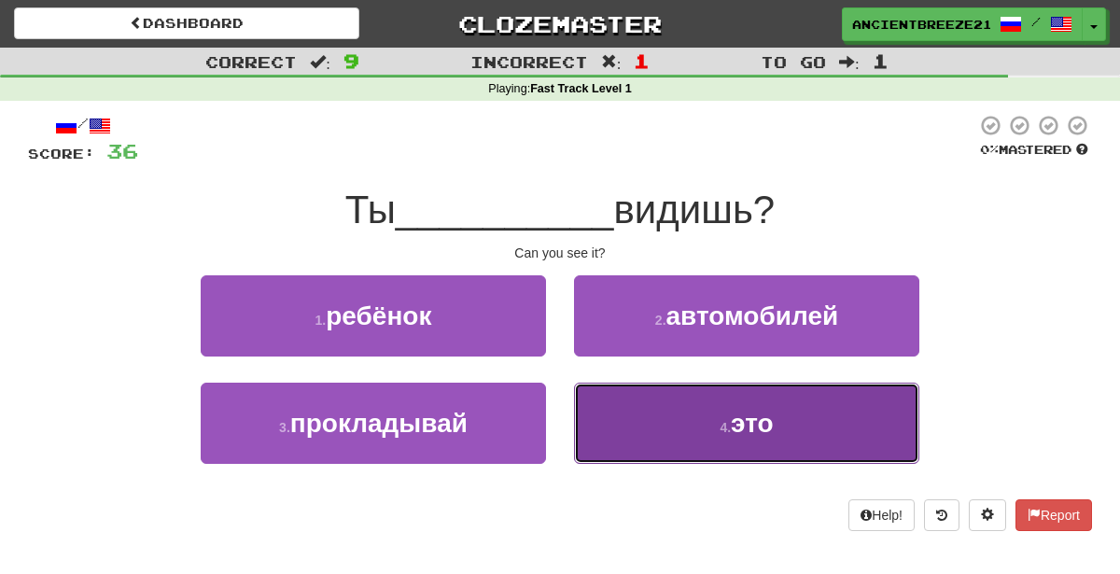
click at [686, 413] on button "4 . это" at bounding box center [746, 423] width 345 height 81
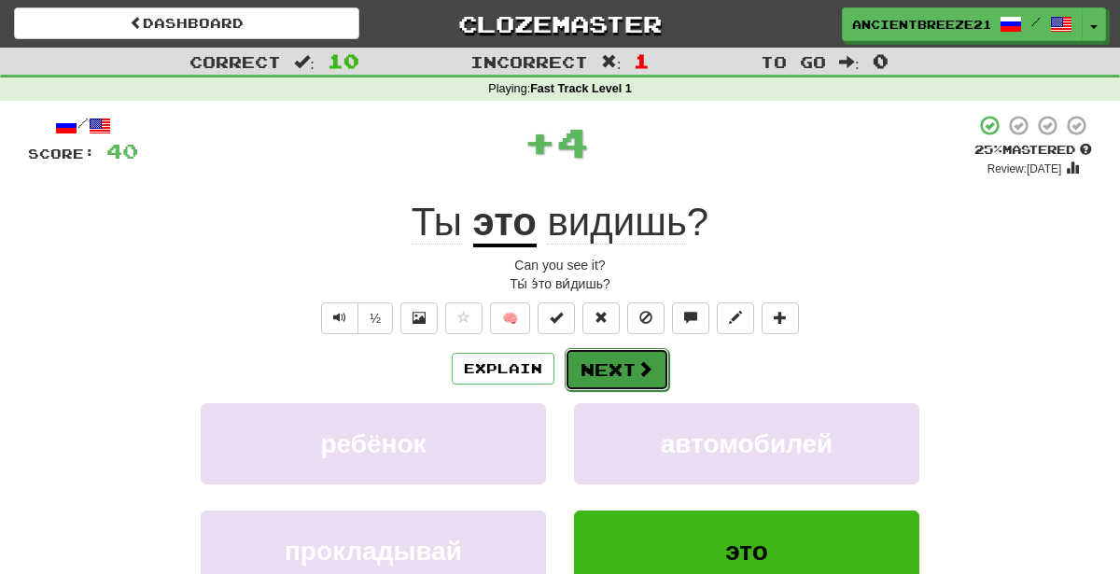
click at [592, 379] on button "Next" at bounding box center [617, 369] width 105 height 43
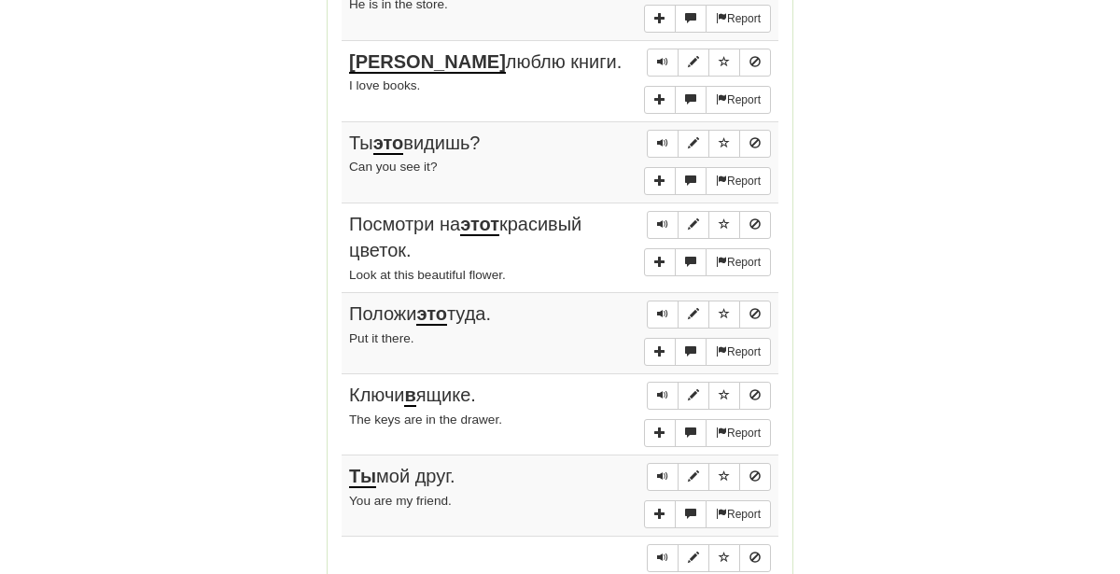
scroll to position [1157, 0]
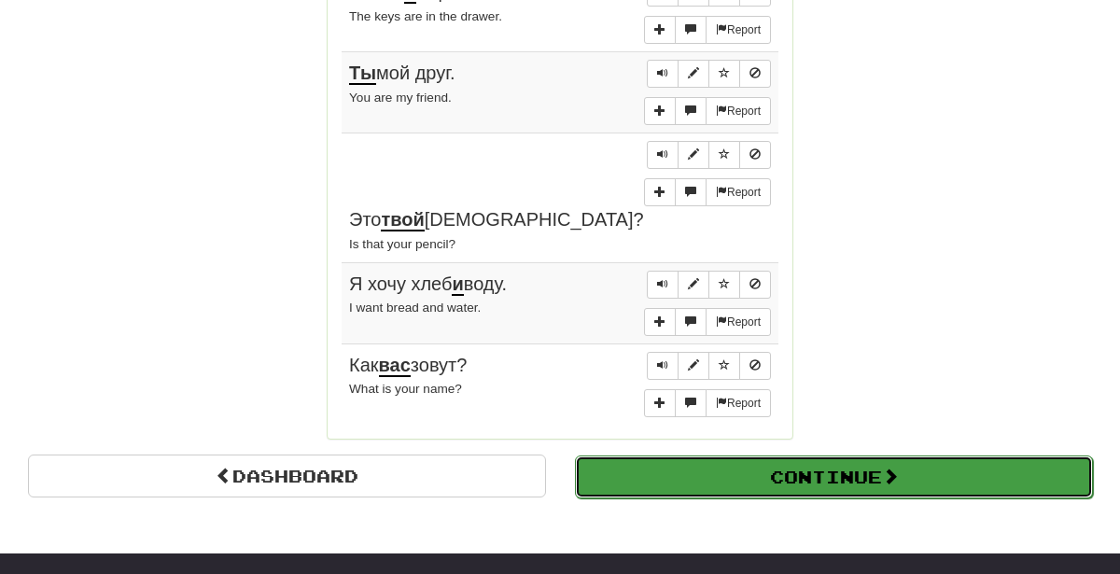
click at [805, 455] on button "Continue" at bounding box center [834, 476] width 518 height 43
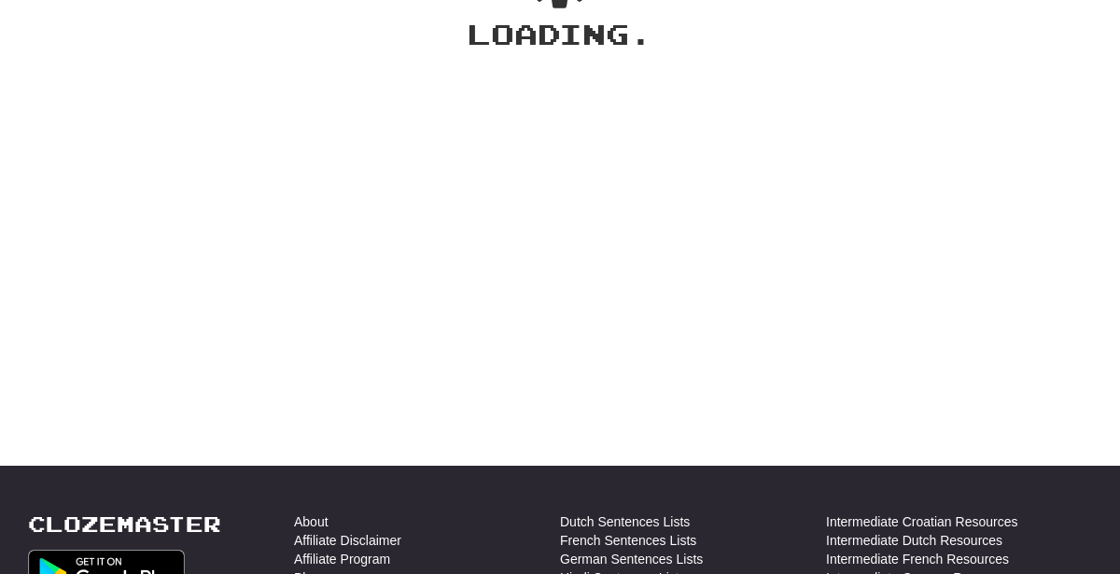
scroll to position [0, 0]
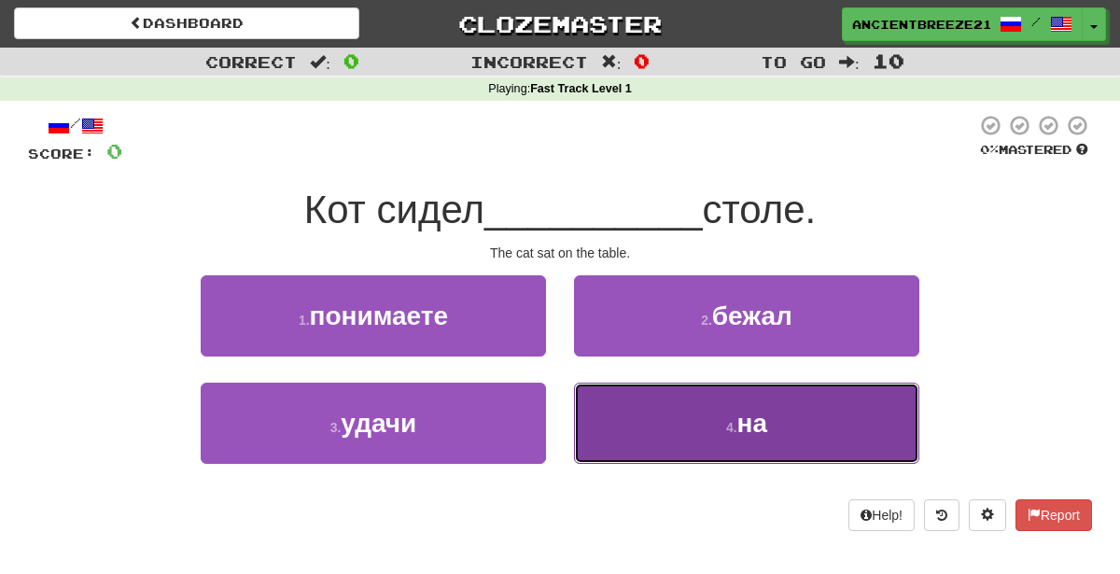
click at [769, 433] on button "4 . на" at bounding box center [746, 423] width 345 height 81
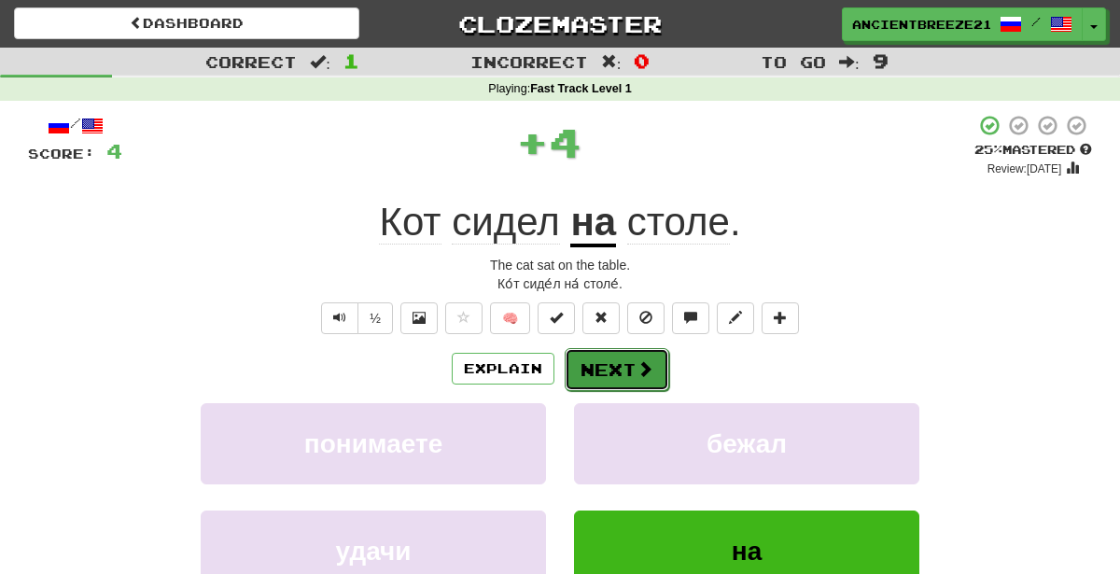
click at [637, 373] on span at bounding box center [645, 368] width 17 height 17
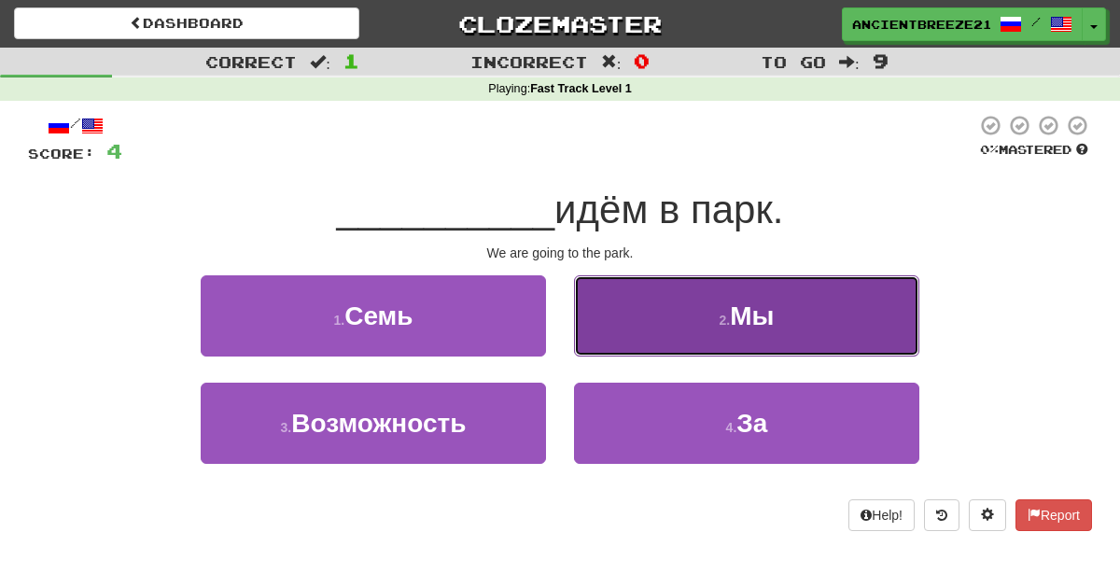
click at [673, 331] on button "2 . Мы" at bounding box center [746, 315] width 345 height 81
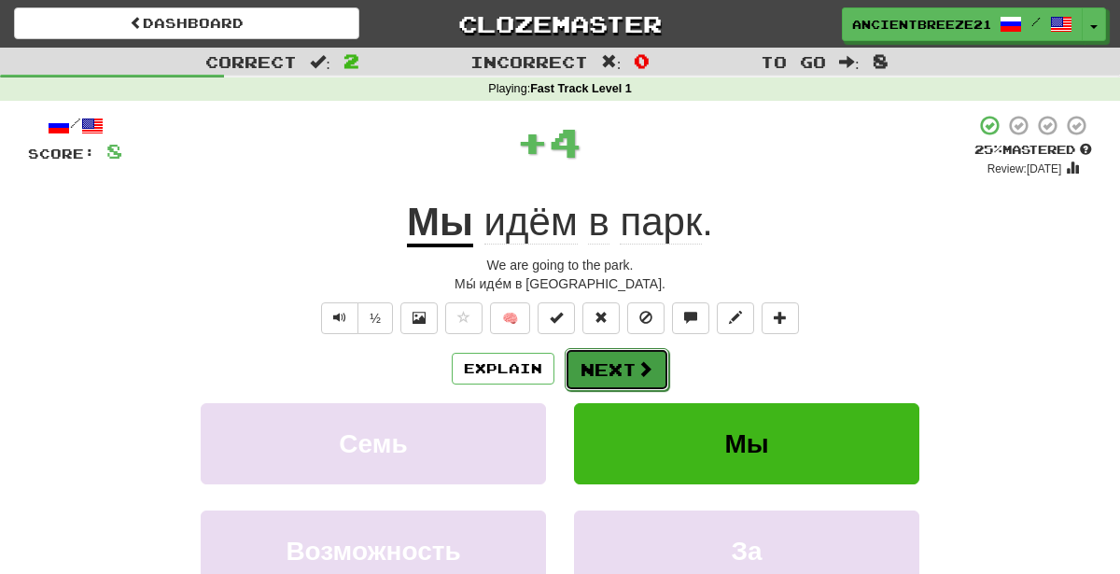
click at [623, 368] on button "Next" at bounding box center [617, 369] width 105 height 43
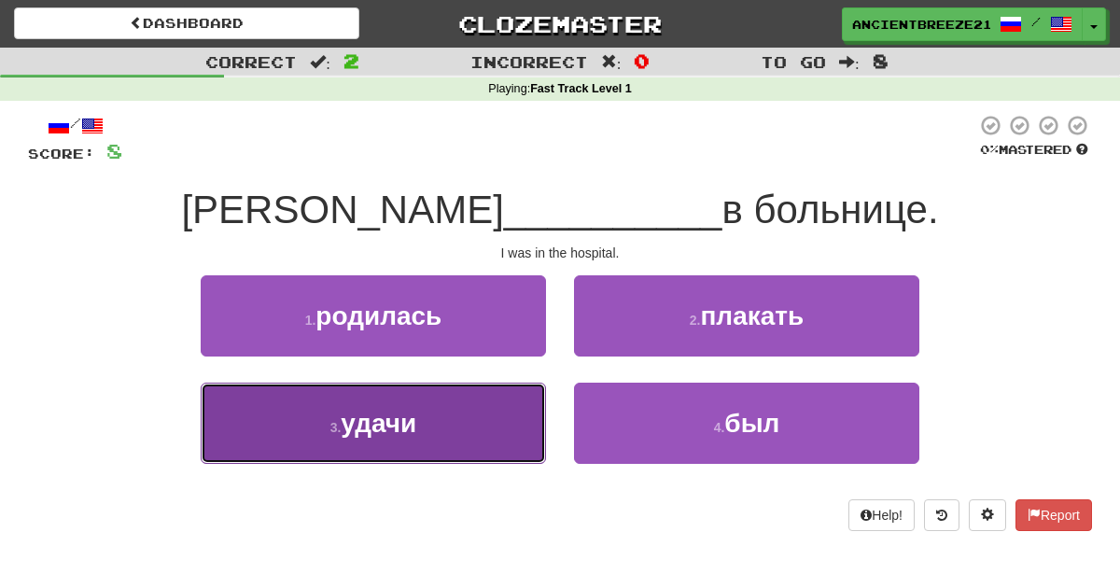
click at [468, 460] on button "3 . удачи" at bounding box center [373, 423] width 345 height 81
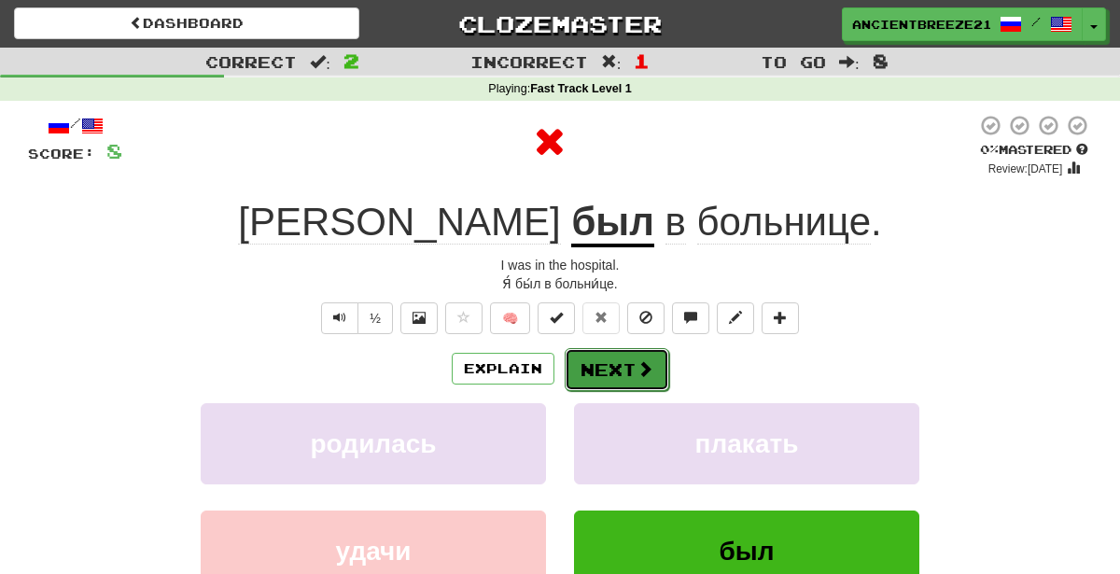
click at [613, 381] on button "Next" at bounding box center [617, 369] width 105 height 43
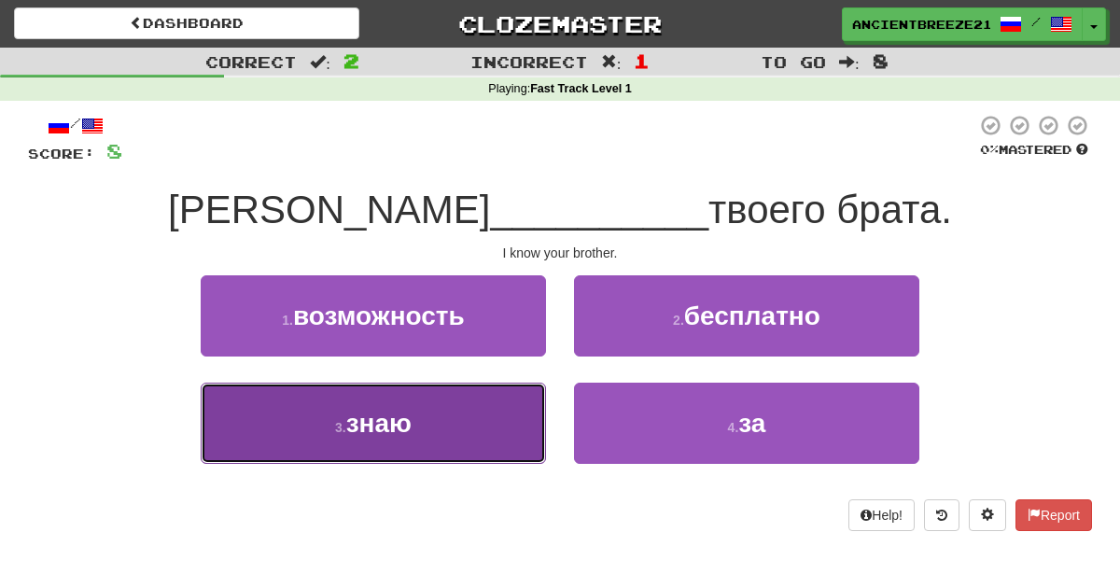
click at [481, 422] on button "3 . знаю" at bounding box center [373, 423] width 345 height 81
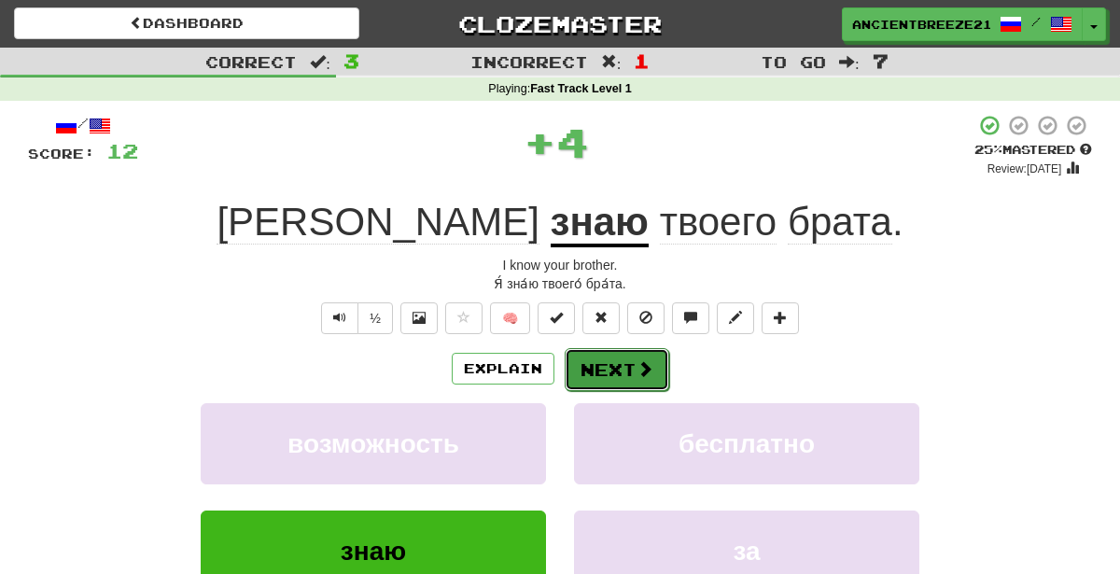
click at [637, 369] on span at bounding box center [645, 368] width 17 height 17
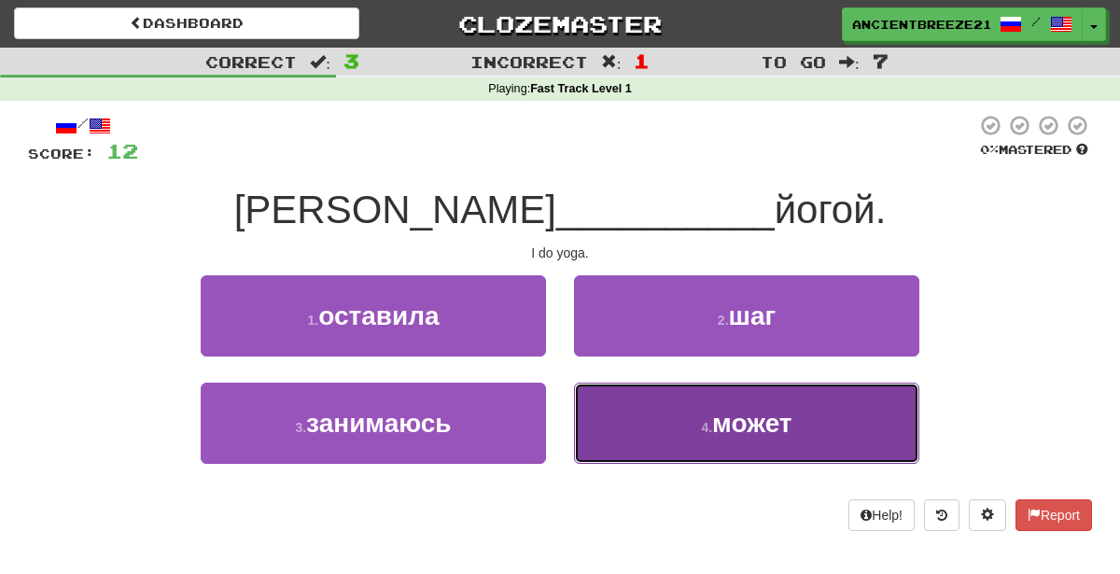
click at [791, 426] on span "может" at bounding box center [751, 423] width 79 height 29
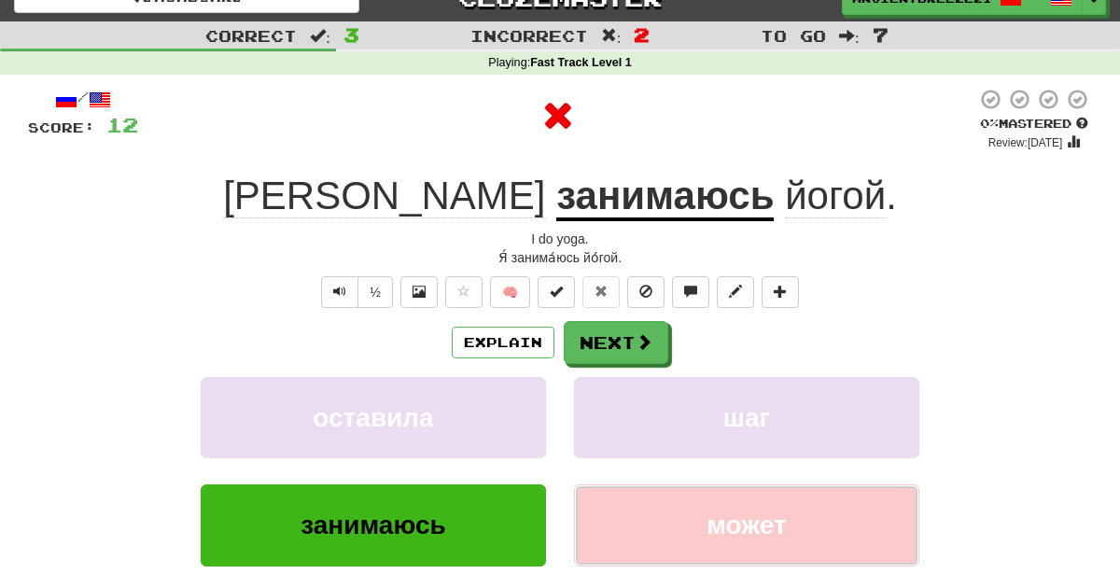
scroll to position [66, 0]
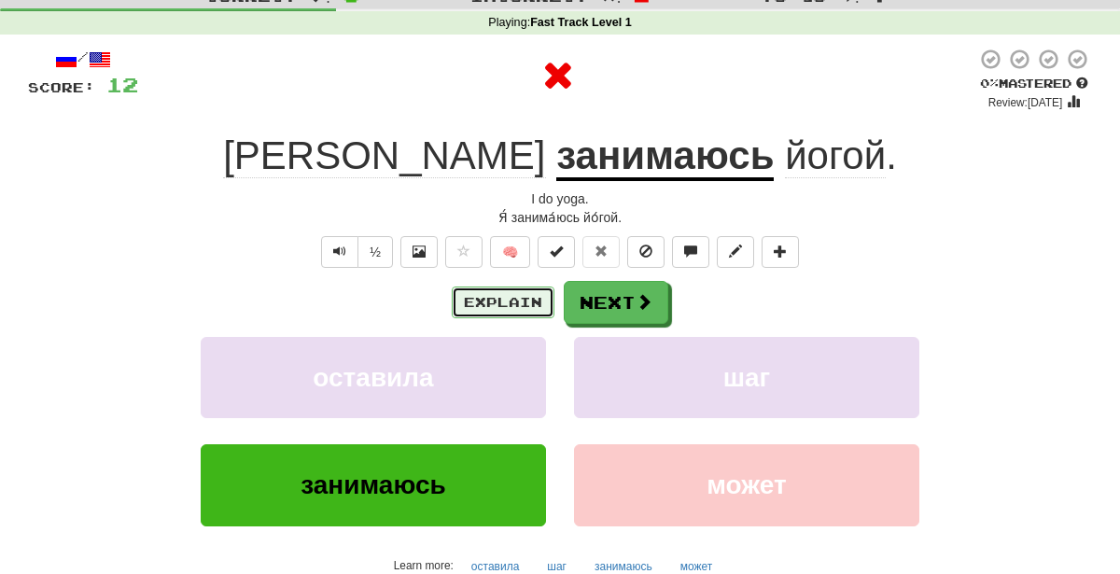
click at [525, 302] on button "Explain" at bounding box center [503, 303] width 103 height 32
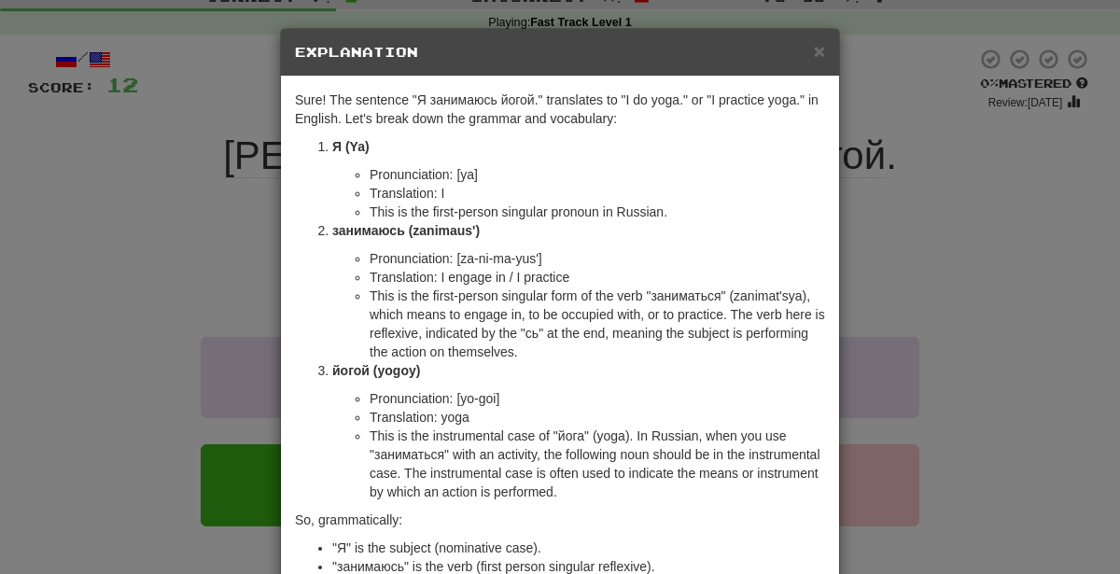
scroll to position [2, 0]
click at [822, 49] on span "×" at bounding box center [819, 48] width 11 height 21
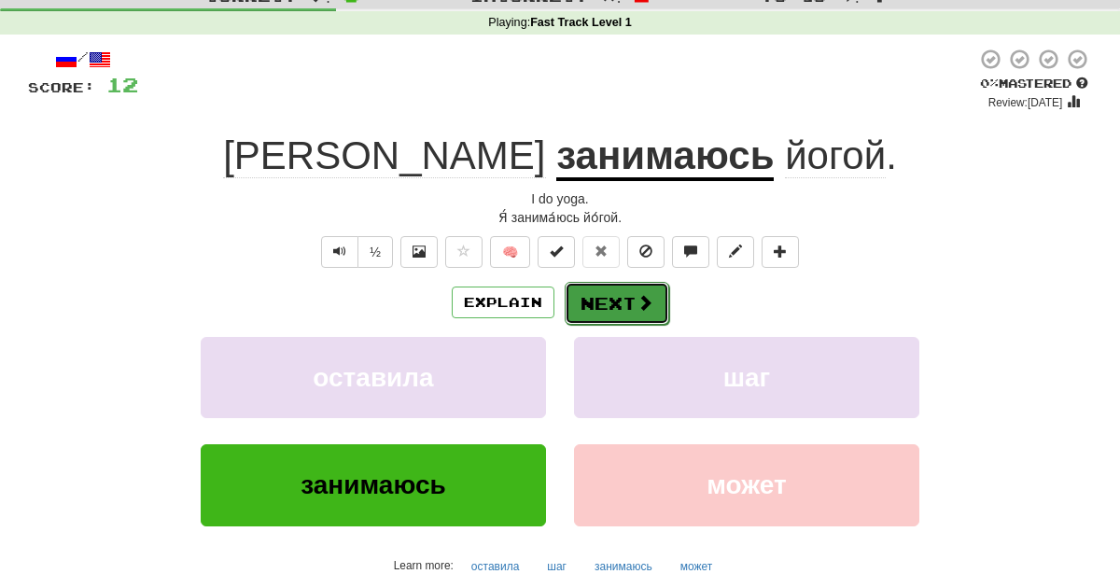
click at [642, 314] on button "Next" at bounding box center [617, 303] width 105 height 43
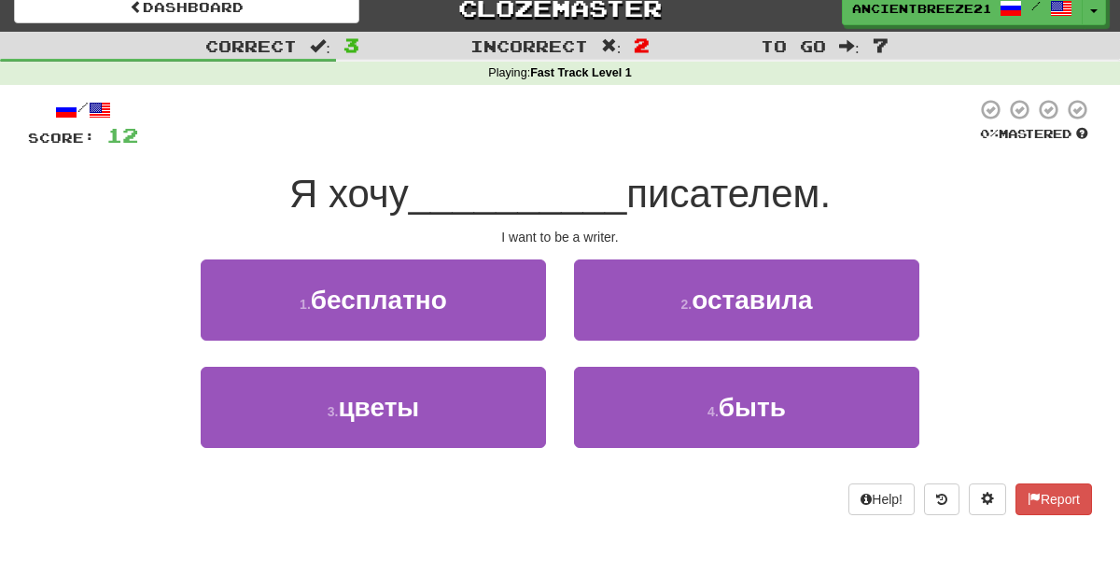
scroll to position [14, 0]
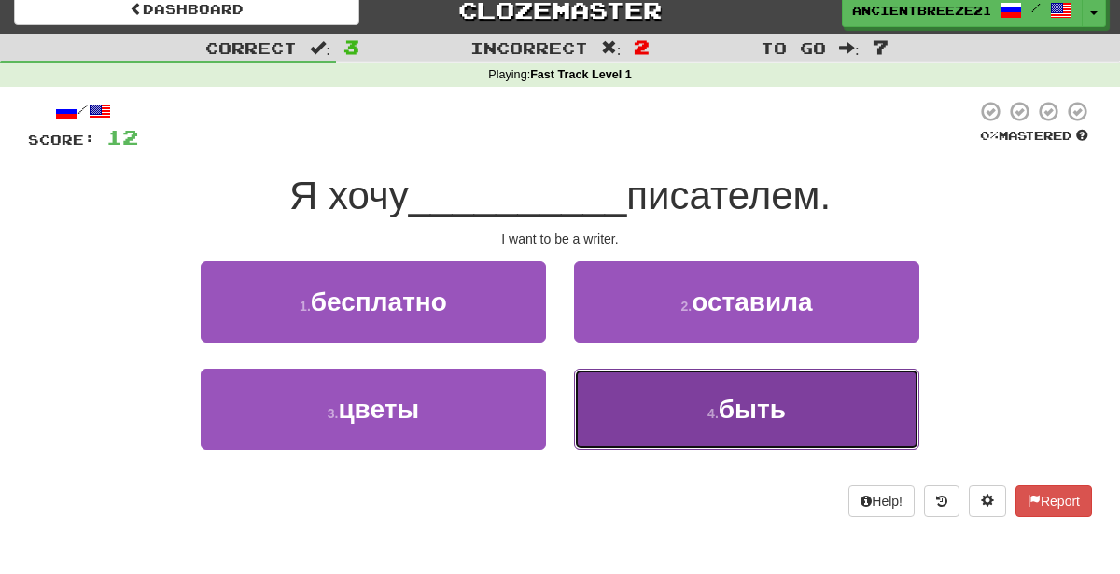
click at [722, 413] on span "быть" at bounding box center [752, 409] width 67 height 29
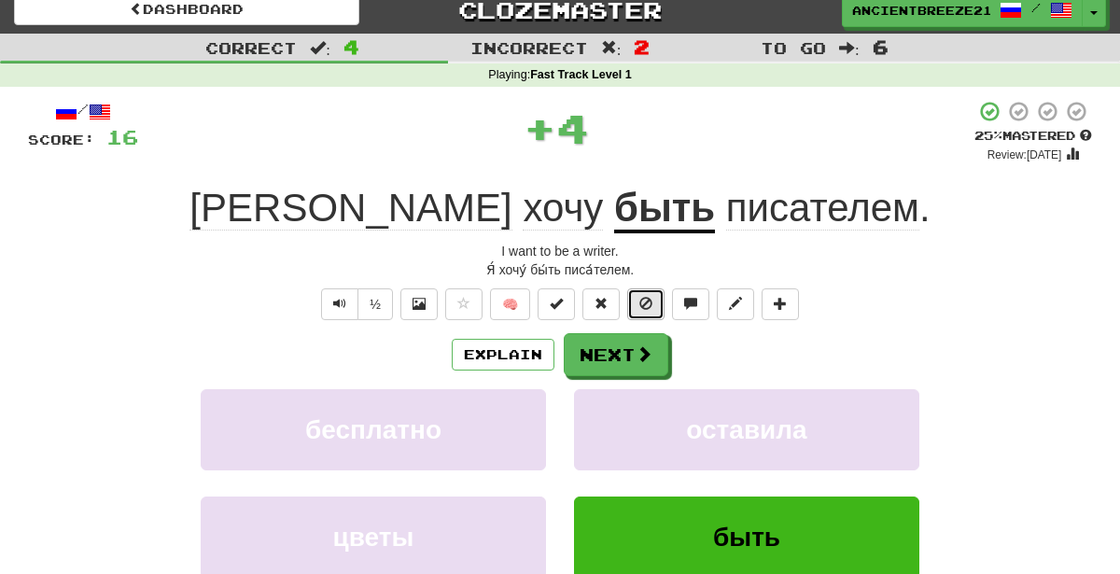
click at [650, 318] on button at bounding box center [645, 304] width 37 height 32
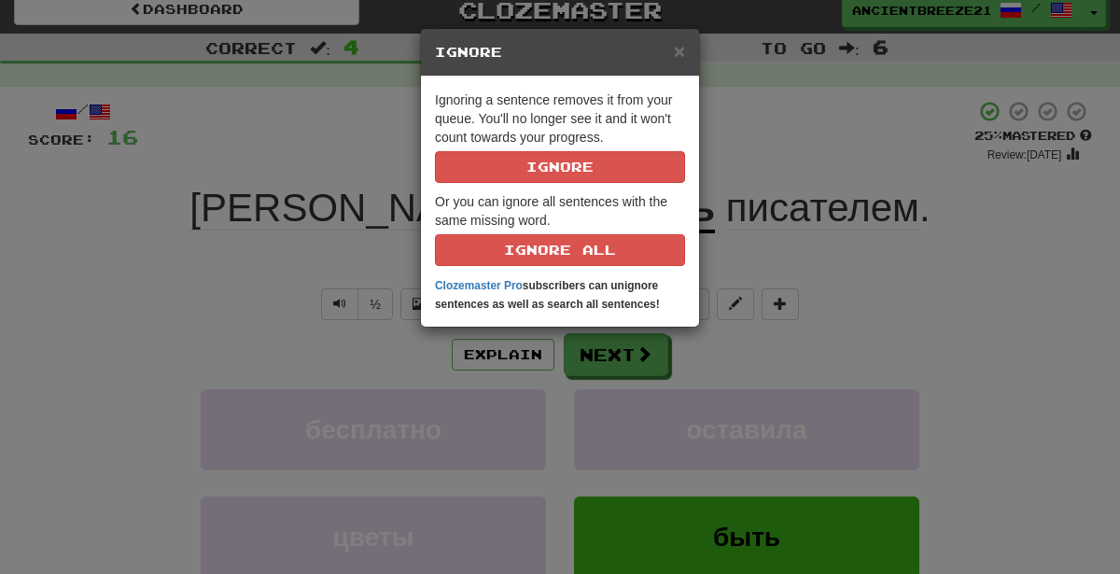
click at [838, 315] on div "× Ignore Ignoring a sentence removes it from your queue. You'll no longer see i…" at bounding box center [560, 287] width 1120 height 574
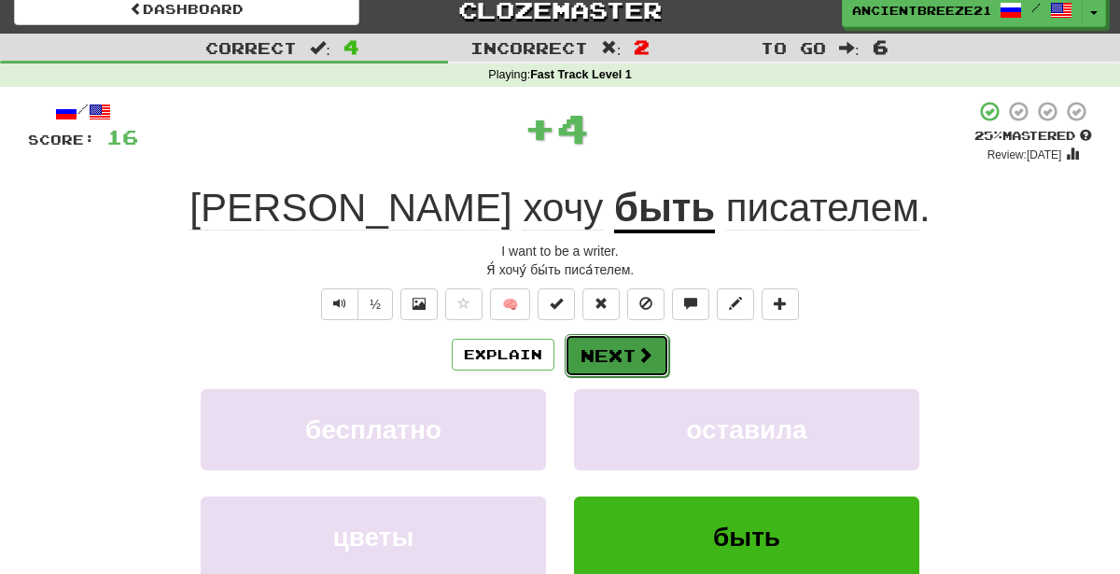
click at [637, 355] on span at bounding box center [645, 354] width 17 height 17
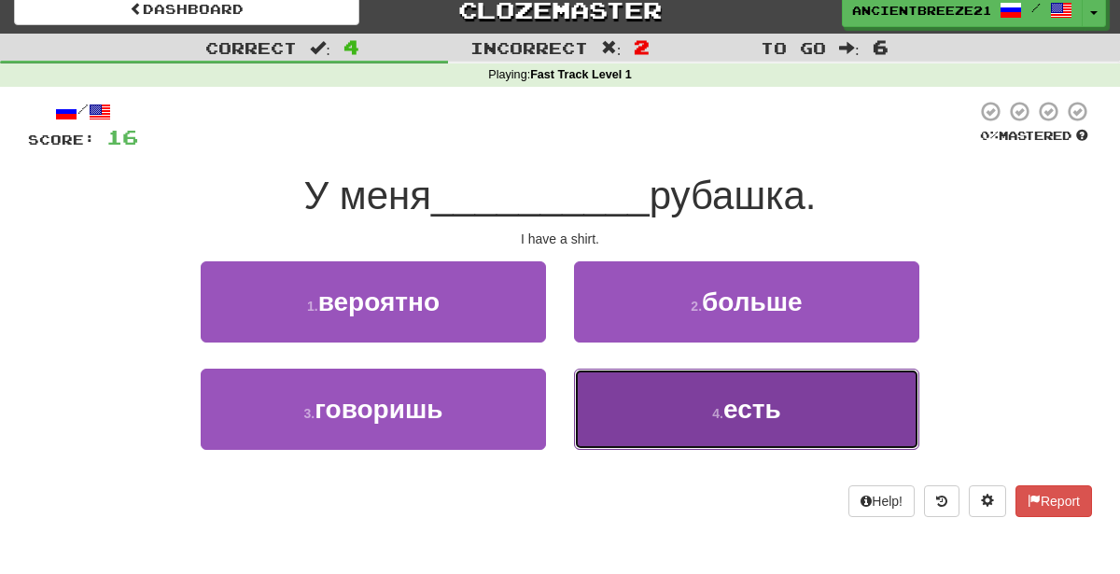
click at [723, 430] on button "4 . есть" at bounding box center [746, 409] width 345 height 81
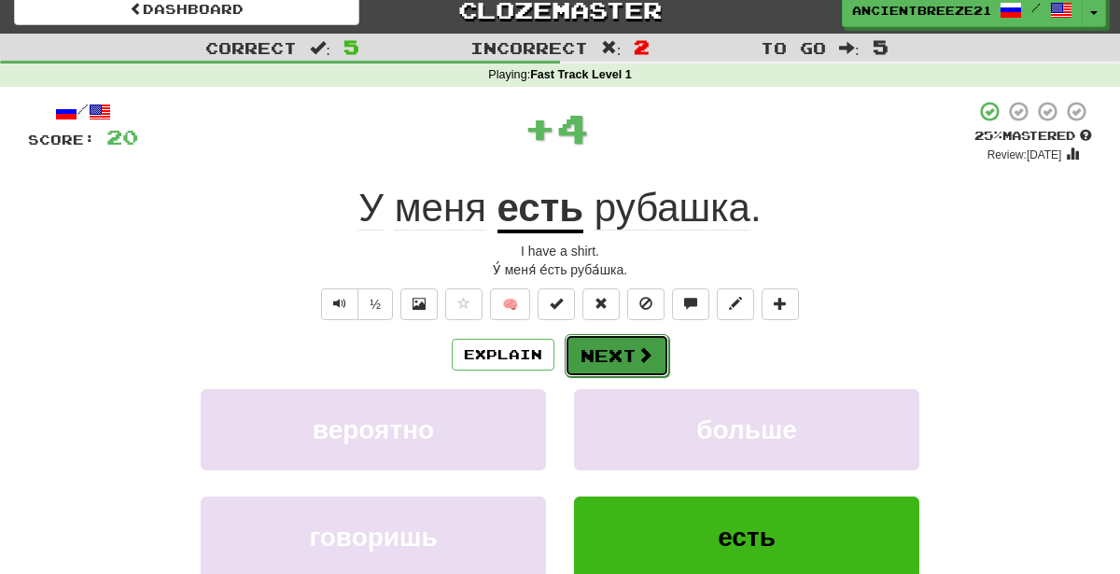
click at [618, 349] on button "Next" at bounding box center [617, 355] width 105 height 43
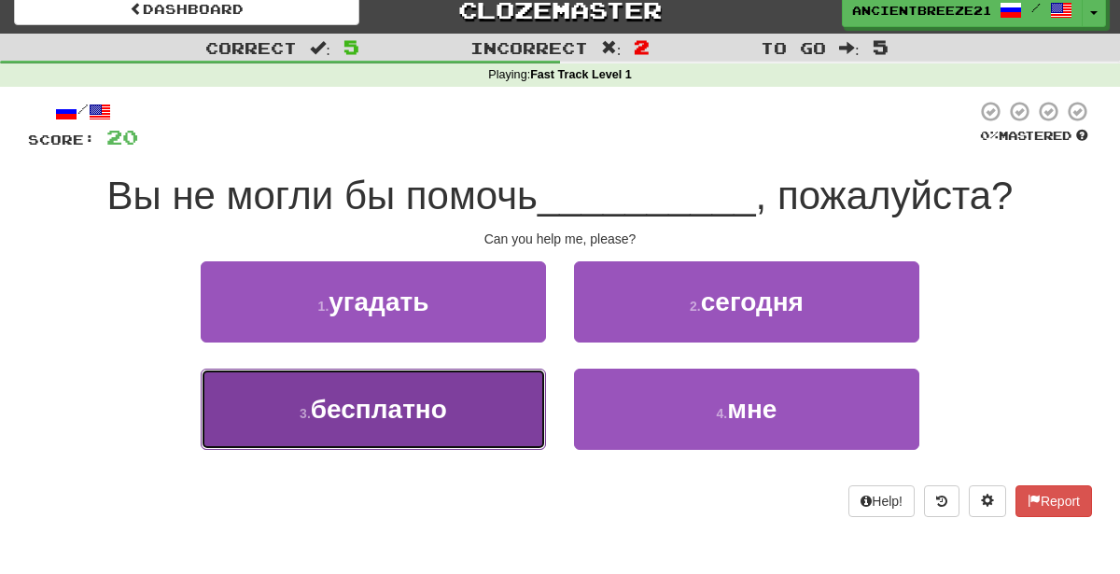
click at [518, 426] on button "3 . бесплатно" at bounding box center [373, 409] width 345 height 81
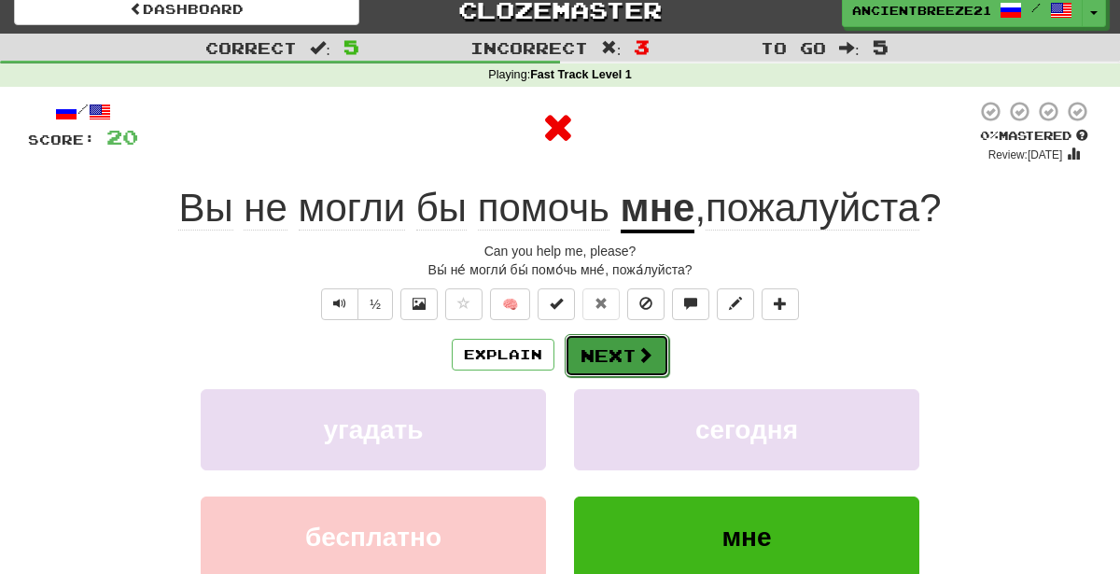
click at [637, 351] on span at bounding box center [645, 354] width 17 height 17
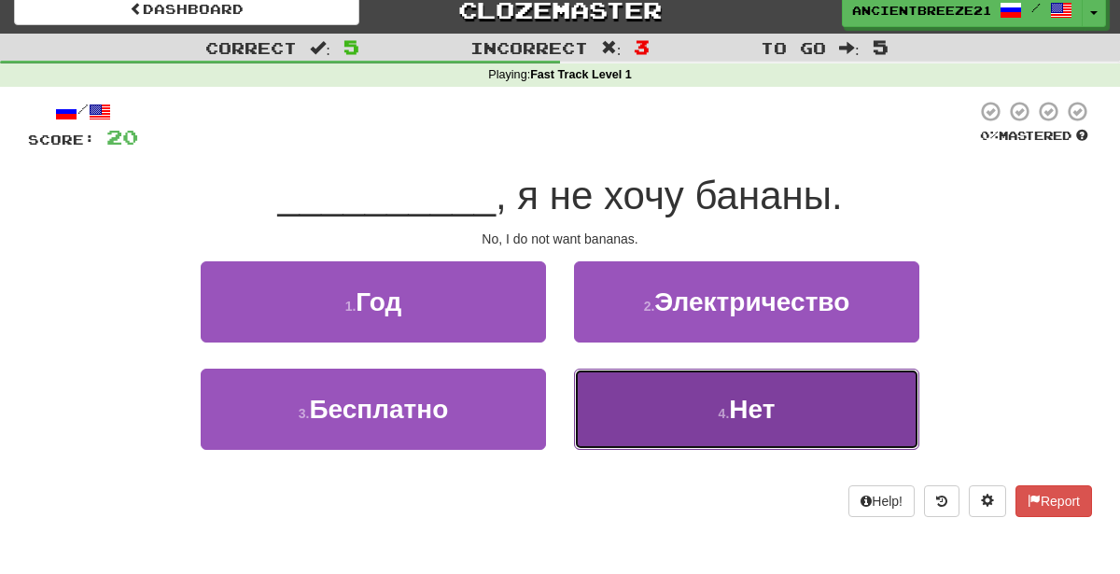
click at [696, 400] on button "4 . Нет" at bounding box center [746, 409] width 345 height 81
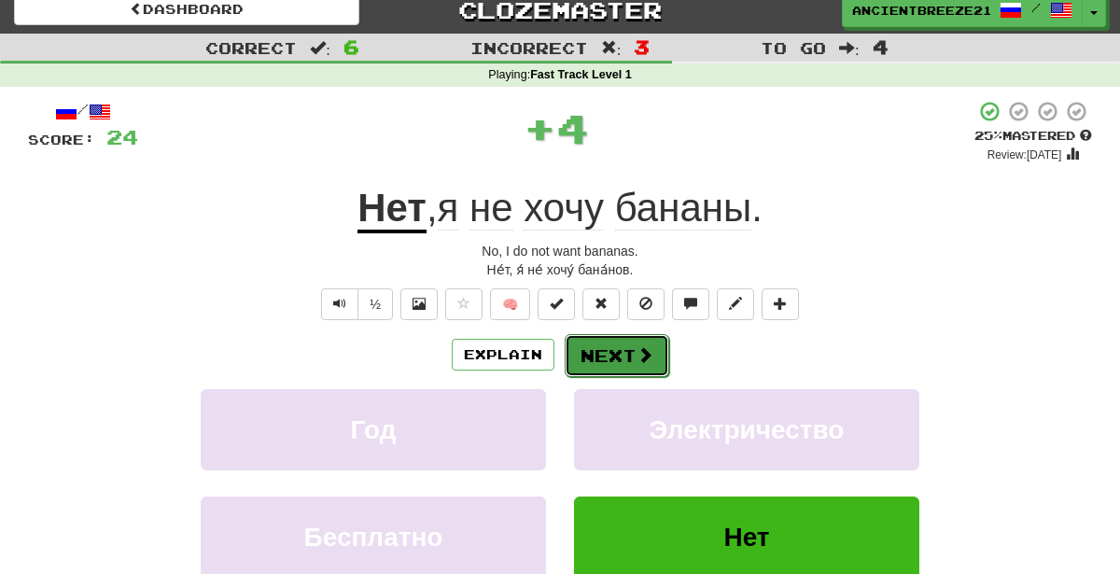
click at [640, 346] on span at bounding box center [645, 354] width 17 height 17
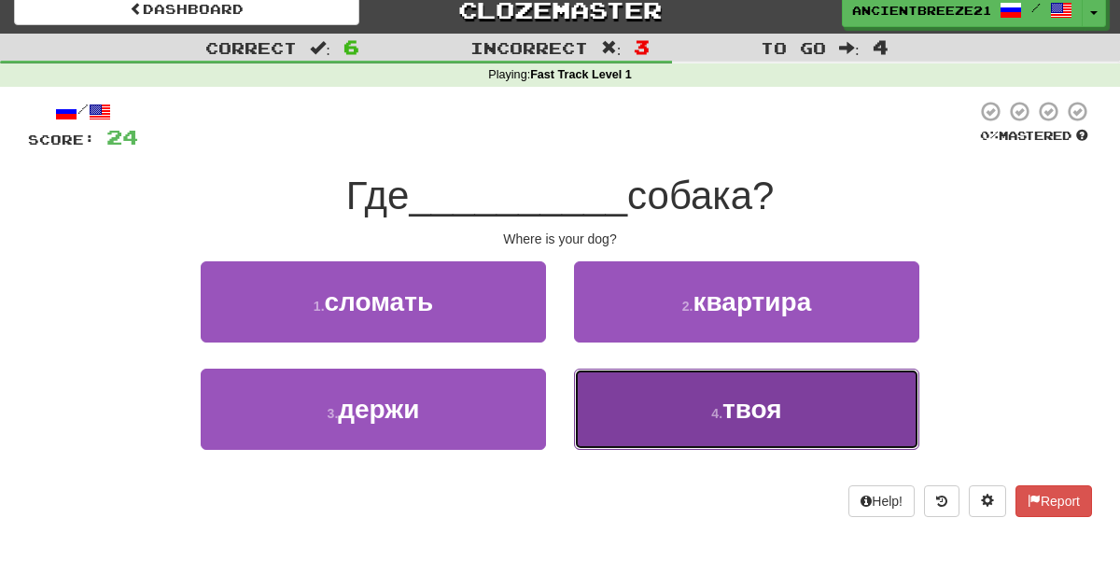
click at [715, 419] on button "4 . твоя" at bounding box center [746, 409] width 345 height 81
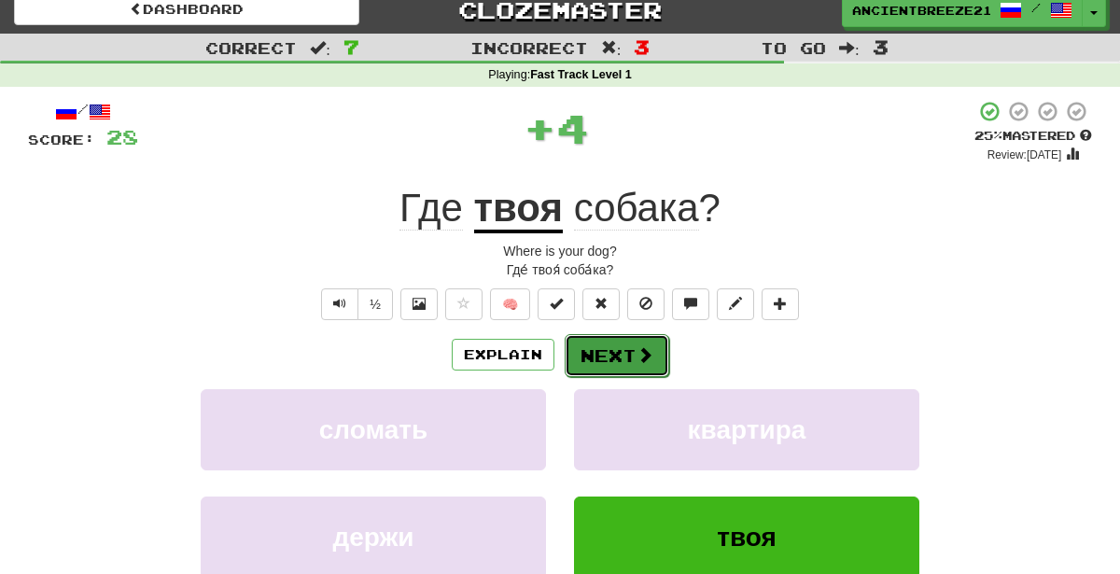
click at [619, 351] on button "Next" at bounding box center [617, 355] width 105 height 43
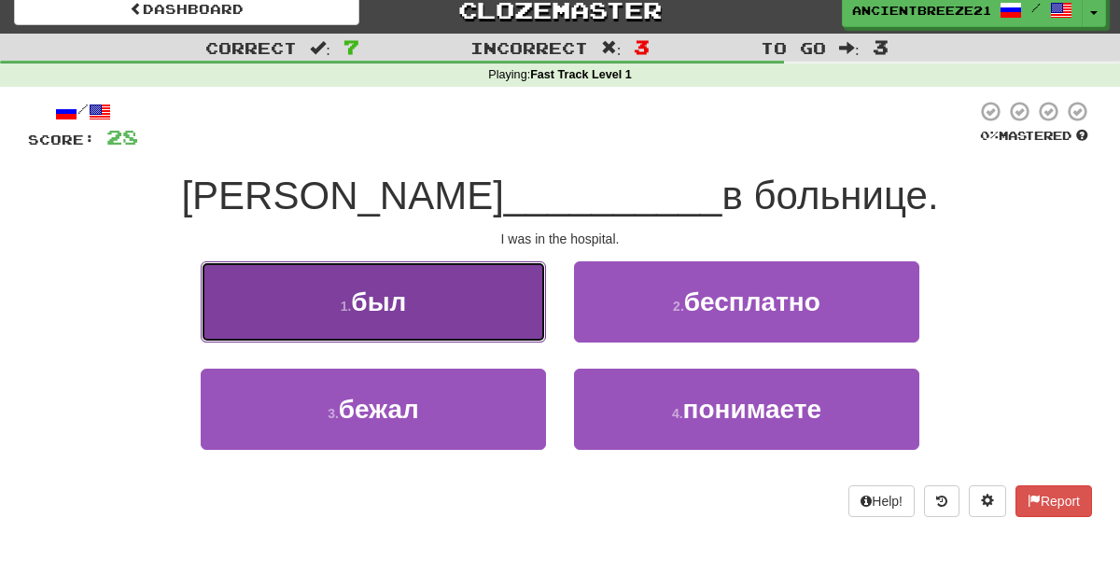
click at [483, 306] on button "1 . был" at bounding box center [373, 301] width 345 height 81
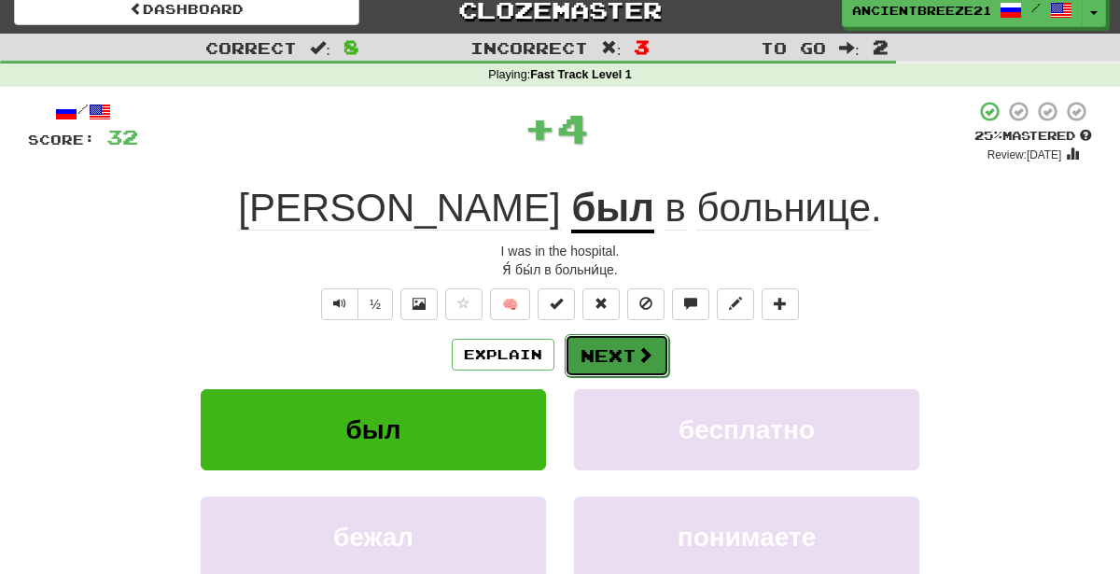
click at [642, 346] on span at bounding box center [645, 354] width 17 height 17
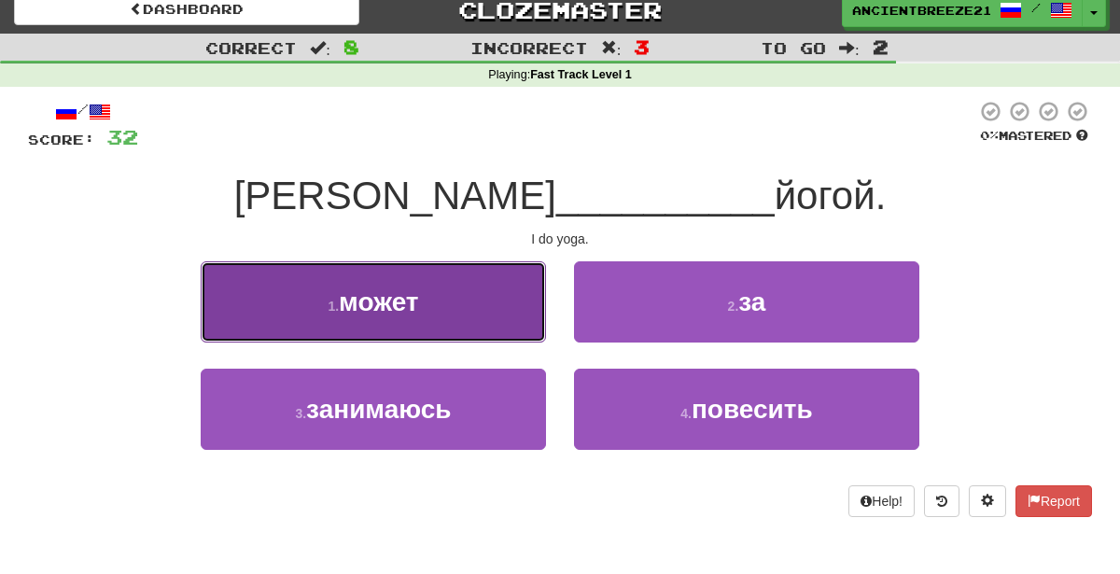
click at [465, 322] on button "1 . может" at bounding box center [373, 301] width 345 height 81
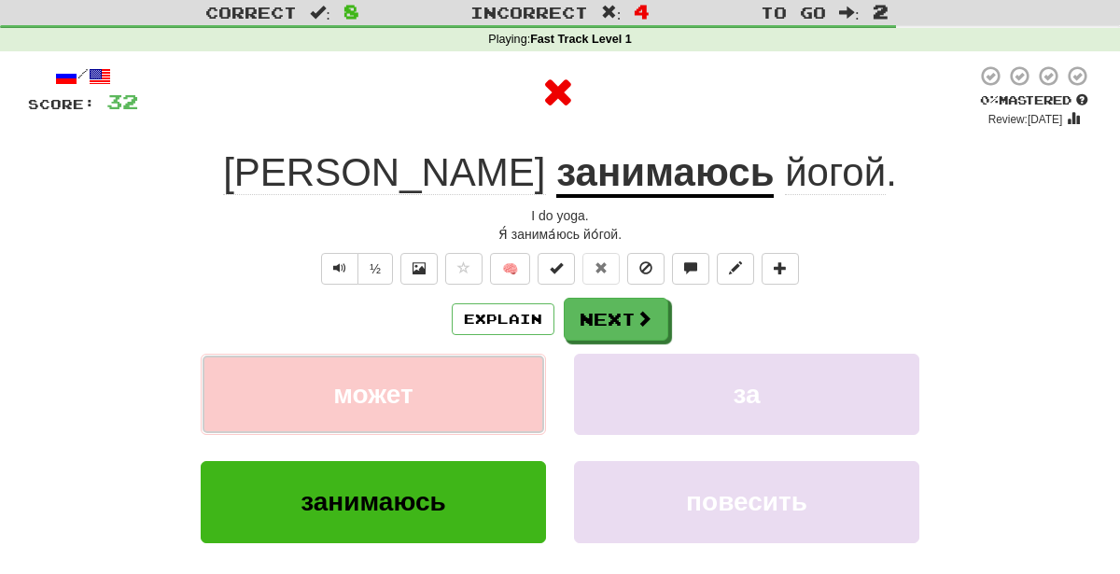
scroll to position [48, 0]
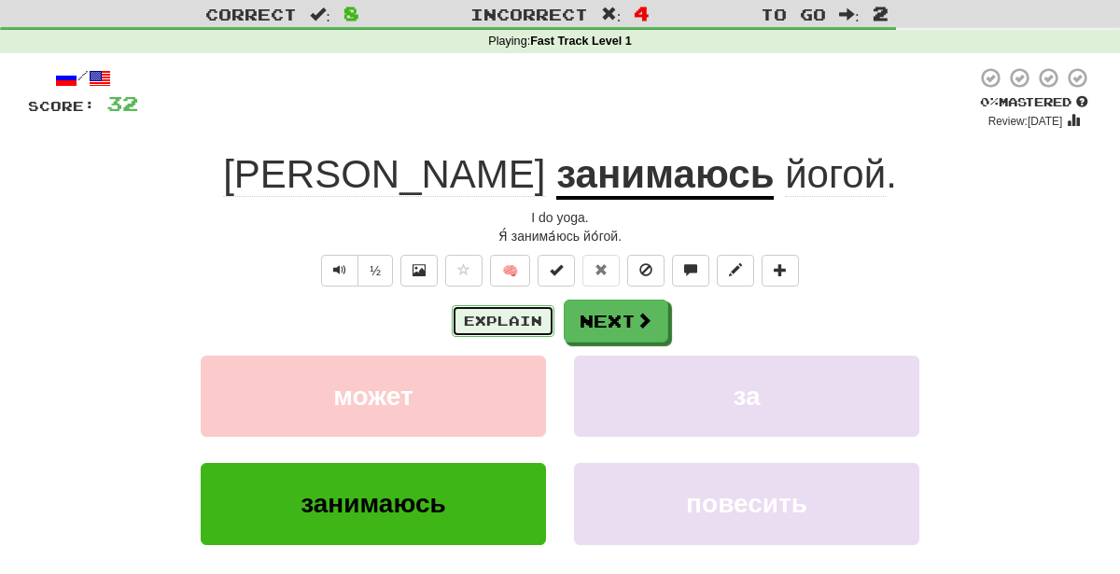
click at [497, 315] on button "Explain" at bounding box center [503, 321] width 103 height 32
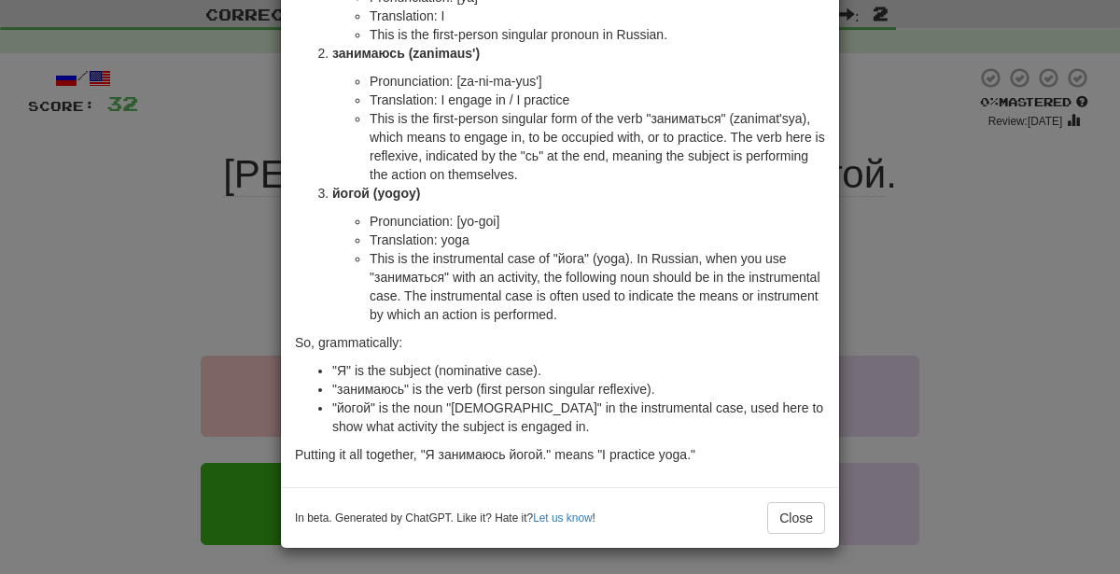
scroll to position [0, 0]
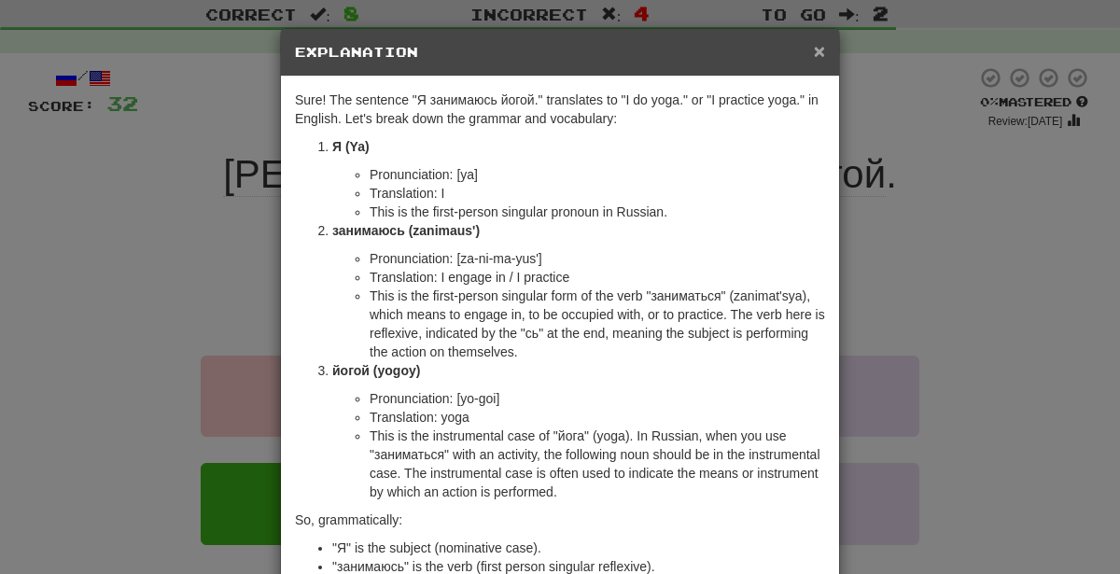
click at [816, 42] on span "×" at bounding box center [819, 50] width 11 height 21
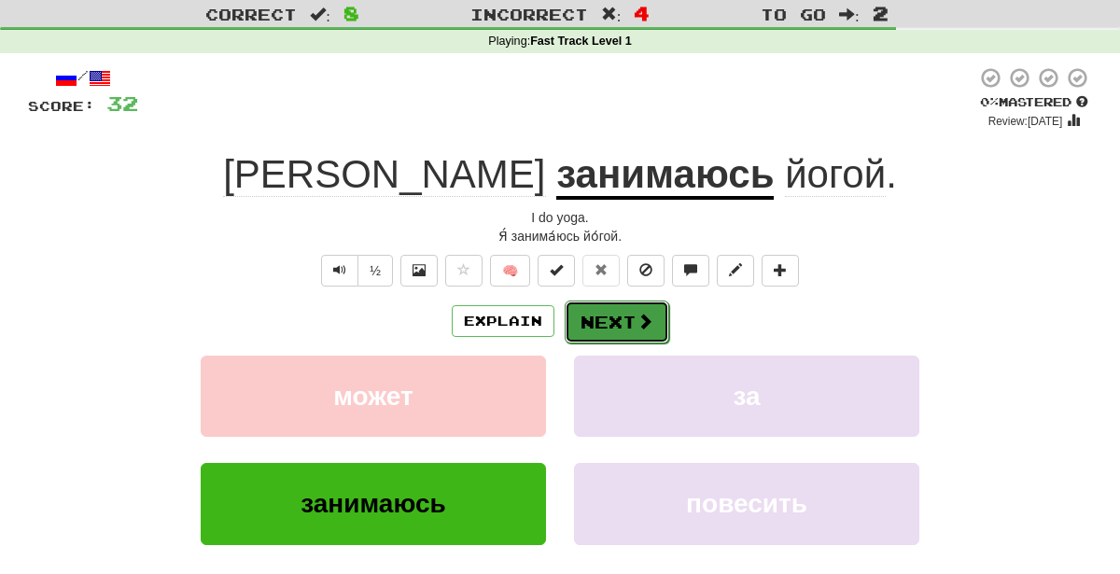
click at [626, 312] on button "Next" at bounding box center [617, 322] width 105 height 43
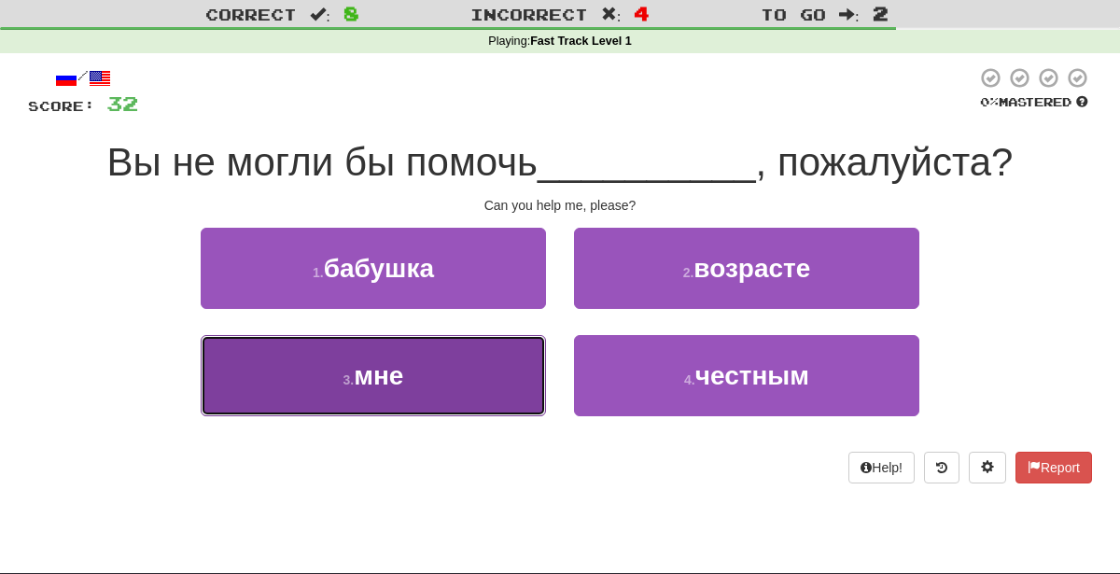
click at [217, 392] on button "3 . мне" at bounding box center [373, 375] width 345 height 81
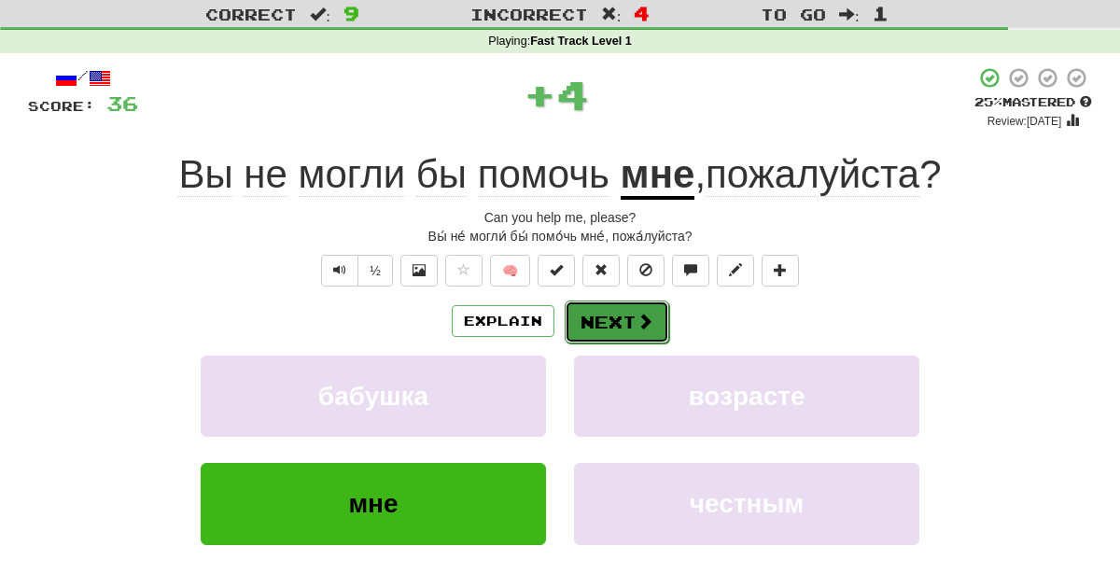
click at [622, 330] on button "Next" at bounding box center [617, 322] width 105 height 43
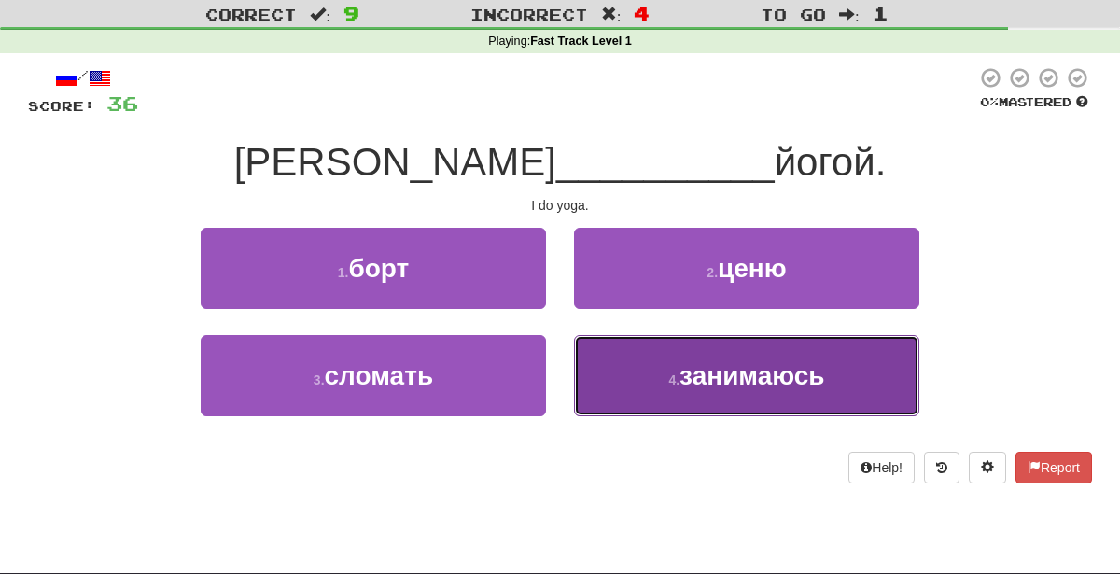
click at [679, 349] on button "4 . занимаюсь" at bounding box center [746, 375] width 345 height 81
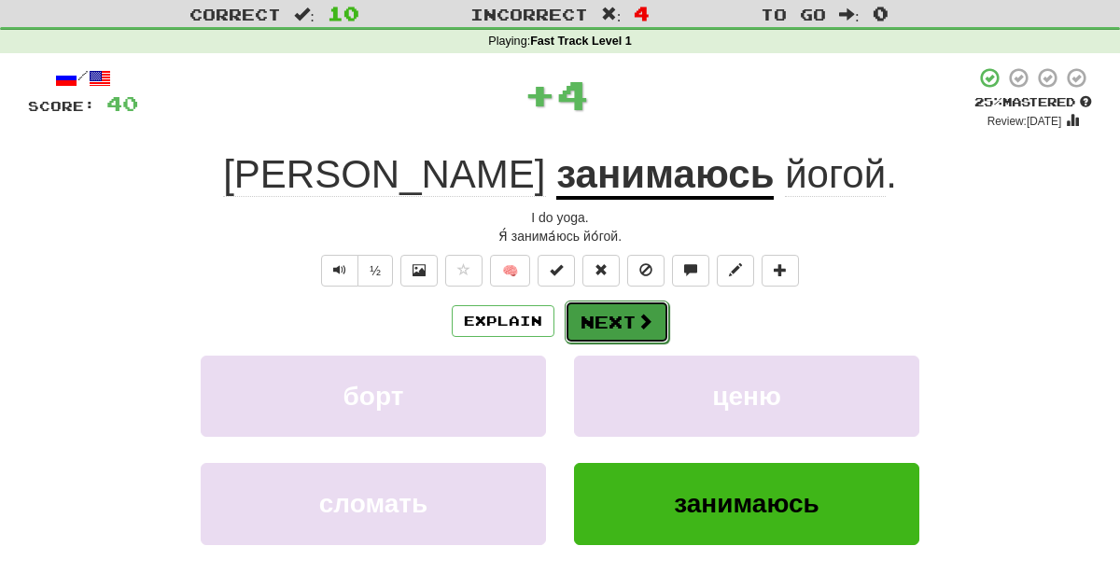
click at [622, 326] on button "Next" at bounding box center [617, 322] width 105 height 43
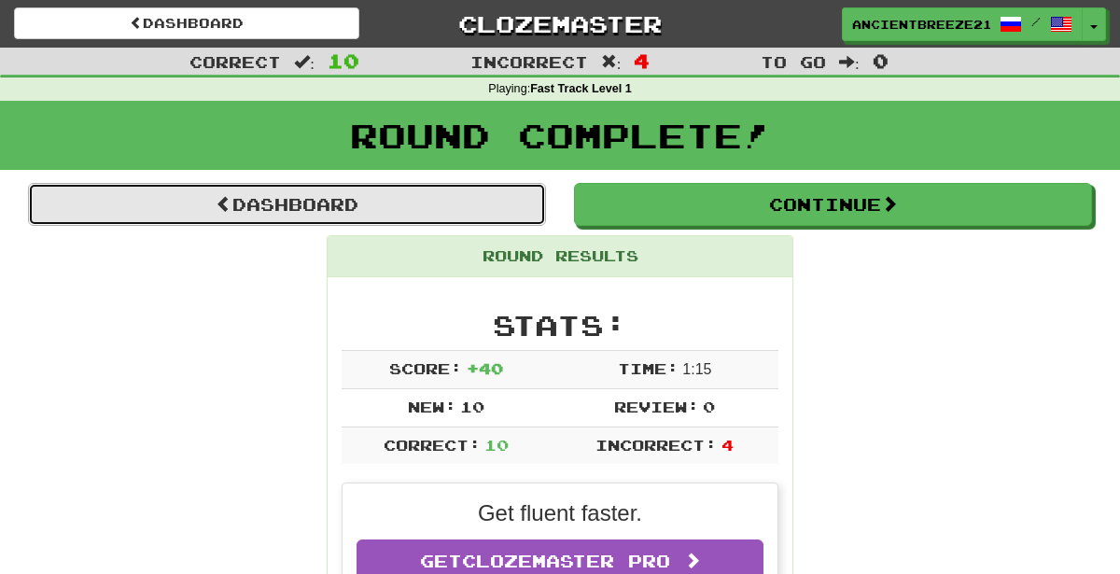
click at [474, 207] on link "Dashboard" at bounding box center [287, 204] width 518 height 43
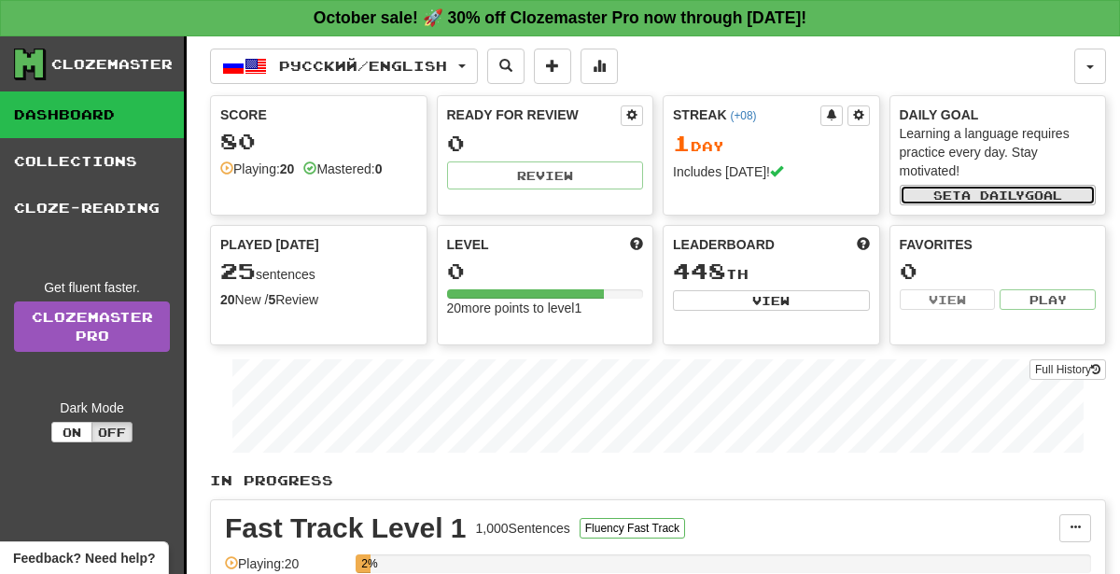
click at [1039, 195] on button "Set a daily goal" at bounding box center [998, 195] width 197 height 21
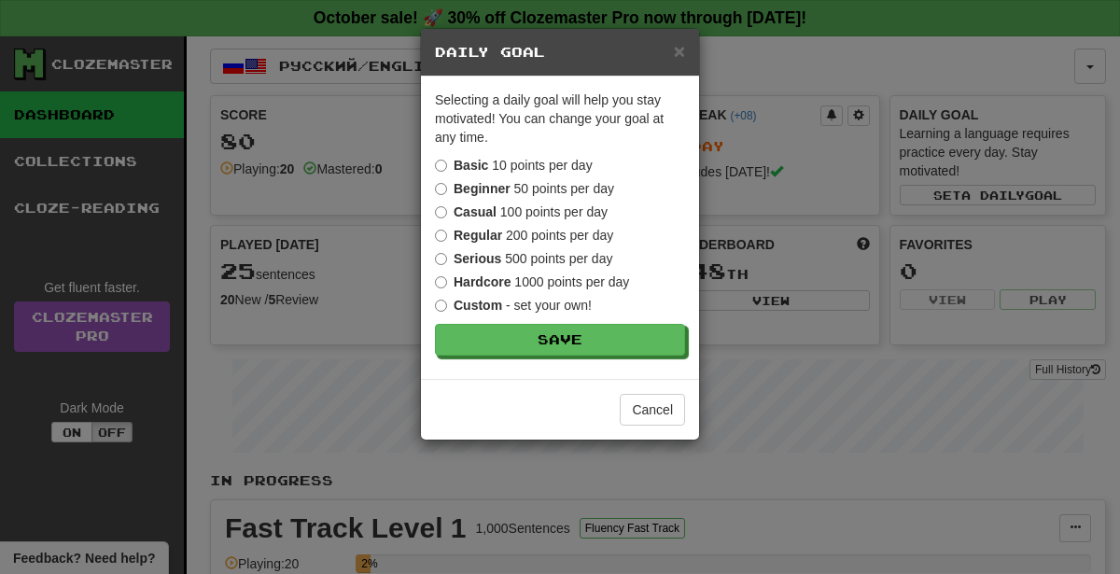
click at [581, 204] on label "Casual 100 points per day" at bounding box center [521, 212] width 173 height 19
click at [584, 238] on label "Regular 200 points per day" at bounding box center [524, 235] width 178 height 19
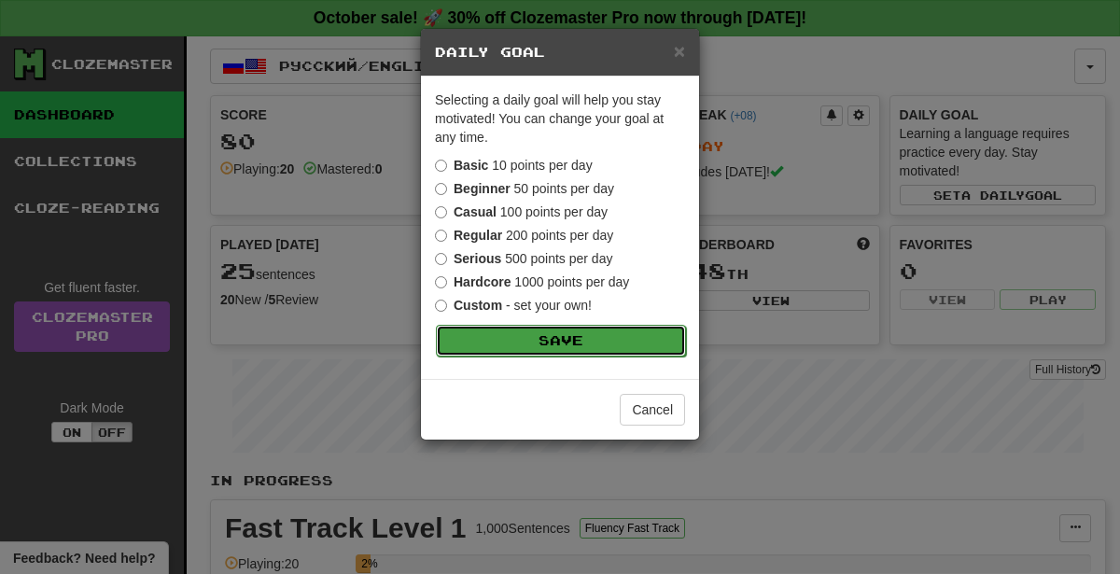
click at [623, 346] on button "Save" at bounding box center [561, 341] width 250 height 32
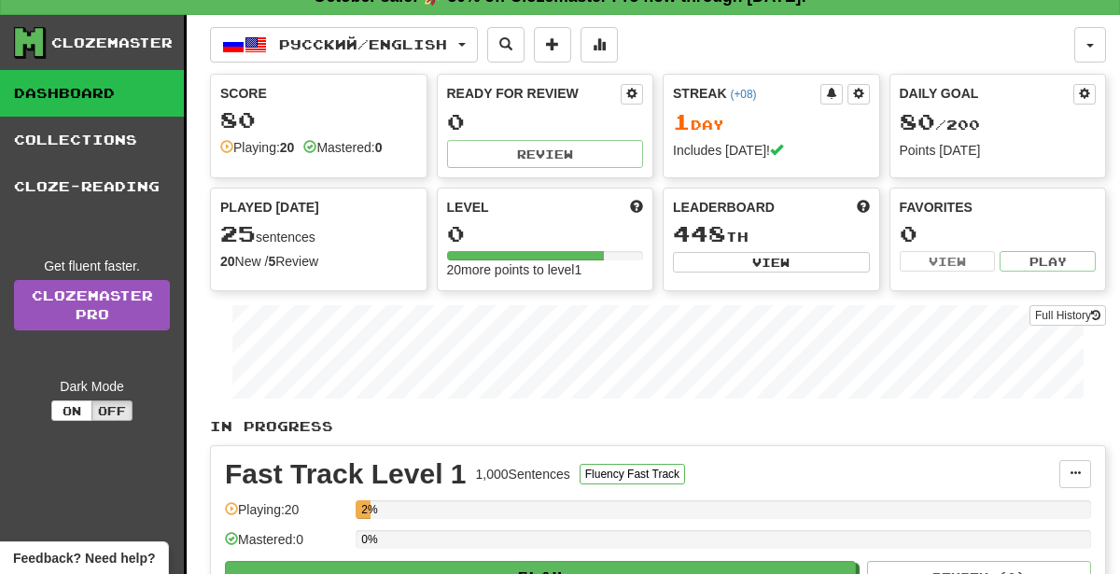
scroll to position [19, 0]
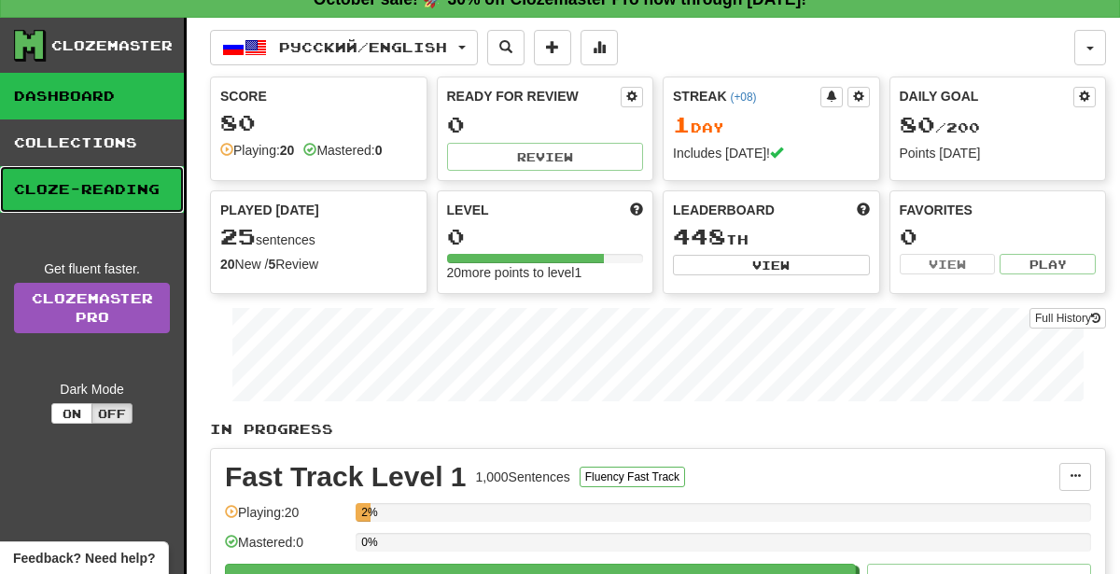
click at [46, 194] on link "Cloze-Reading" at bounding box center [92, 189] width 184 height 47
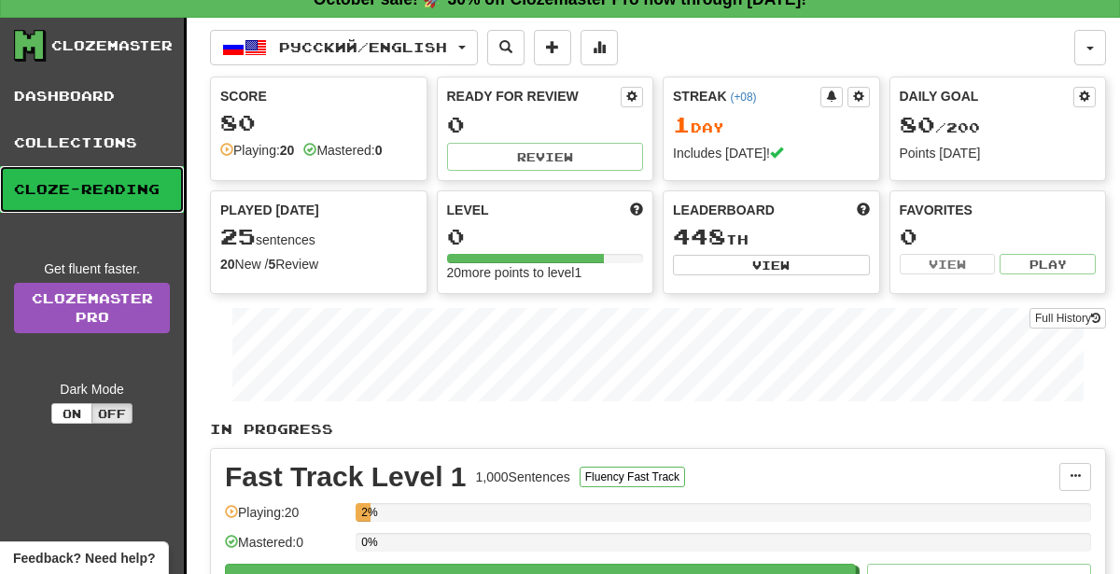
scroll to position [0, 0]
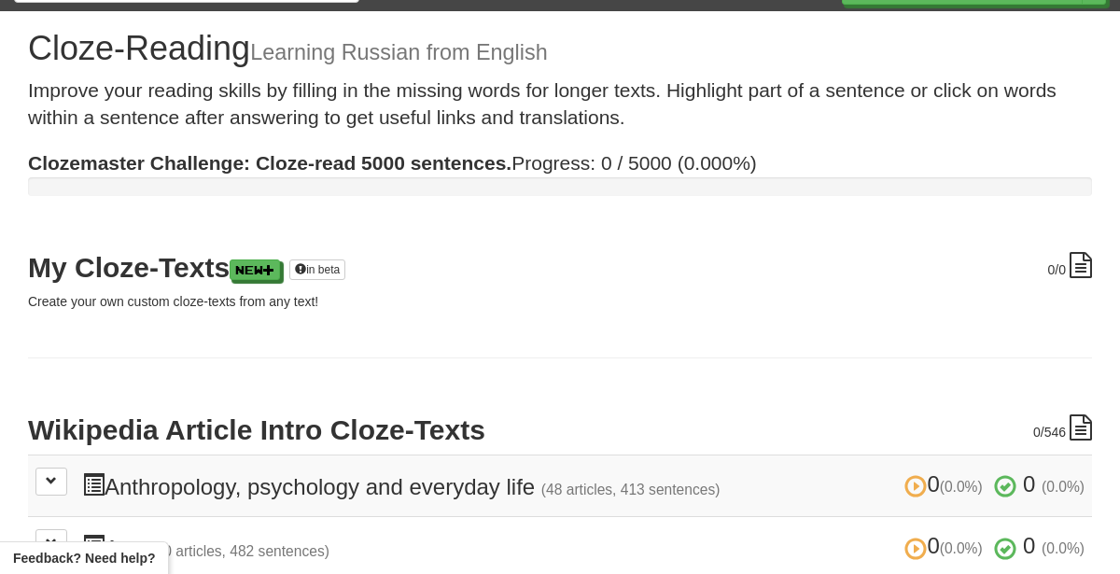
scroll to position [49, 0]
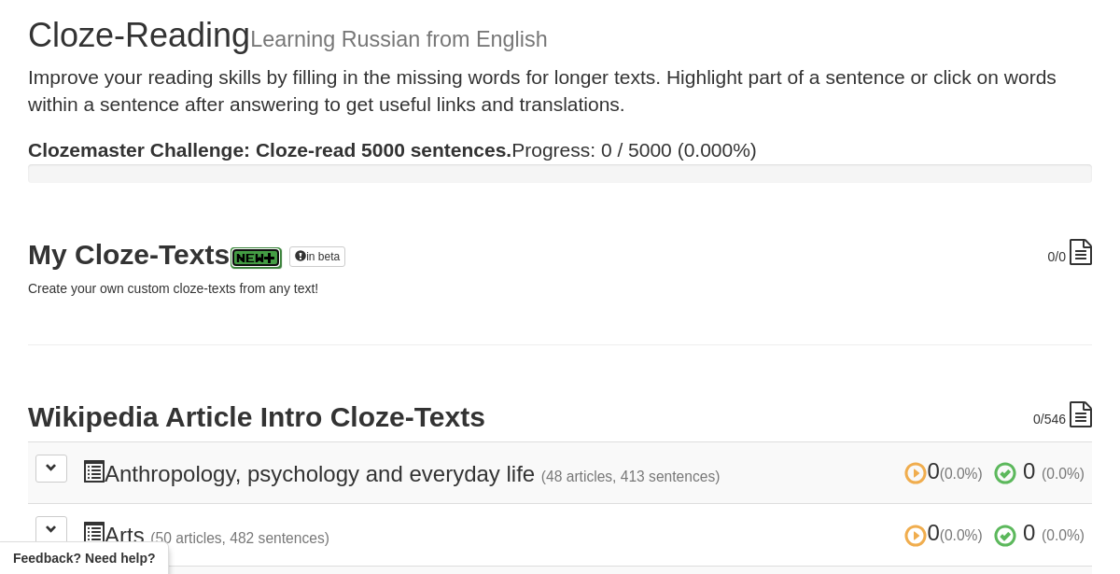
click at [275, 254] on span at bounding box center [269, 257] width 11 height 11
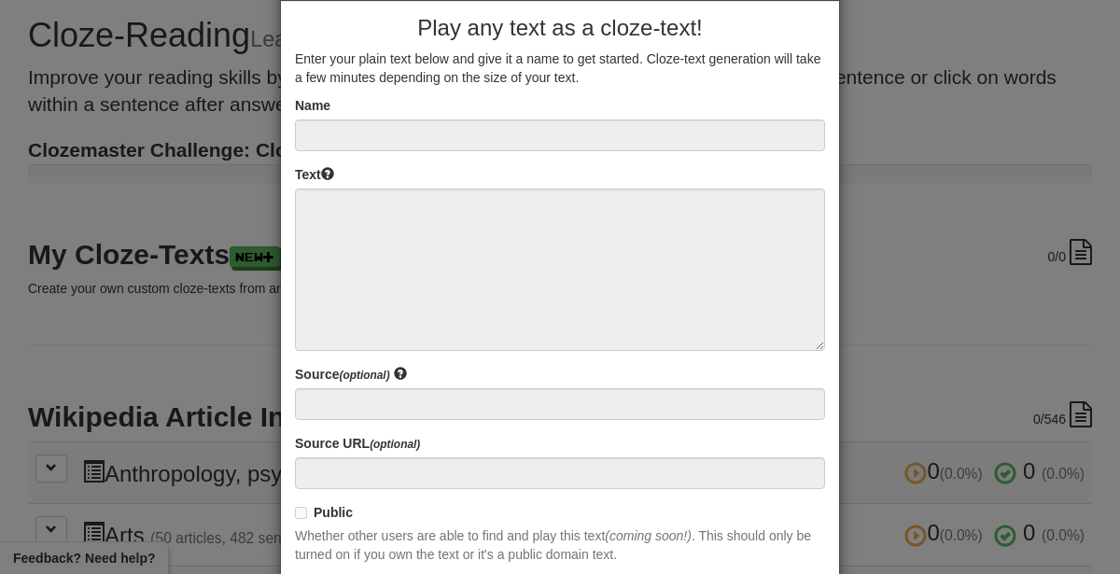
scroll to position [52, 0]
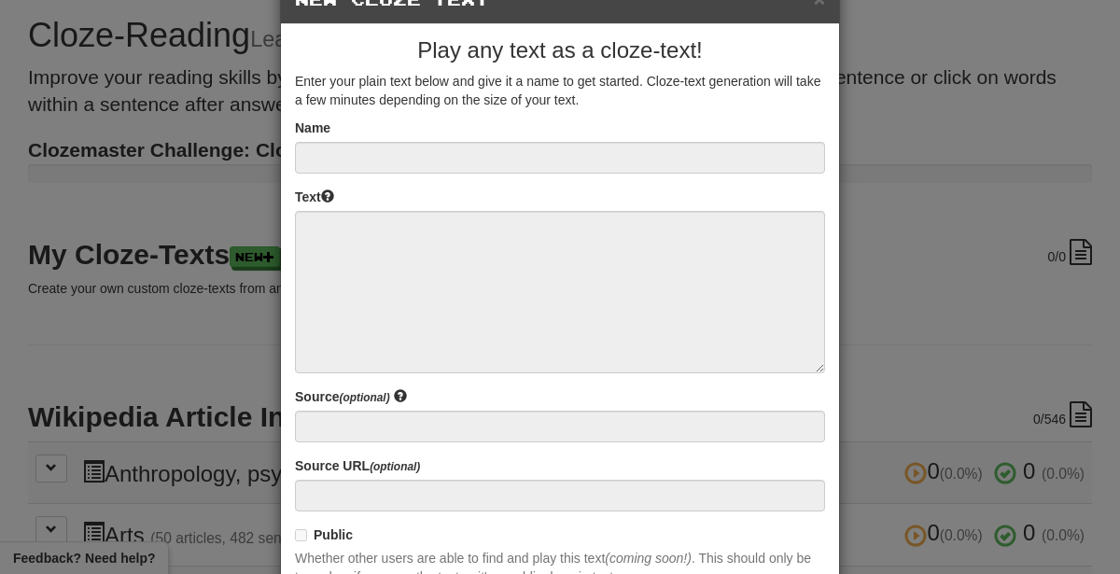
click at [289, 210] on div "Play any text as a cloze-text! Enter your plain text below and give it a name t…" at bounding box center [560, 316] width 558 height 585
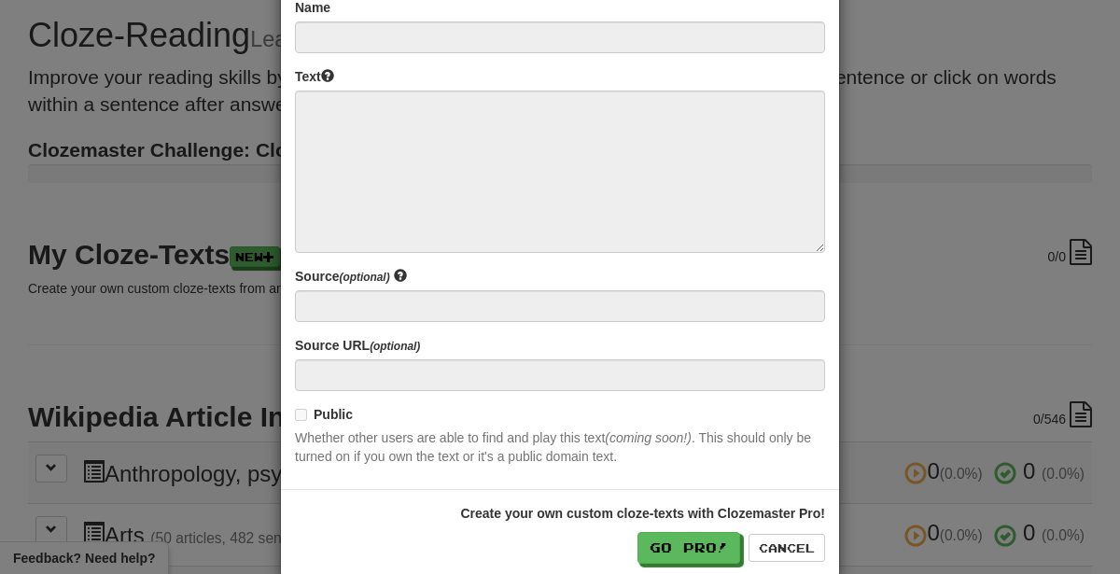
scroll to position [202, 0]
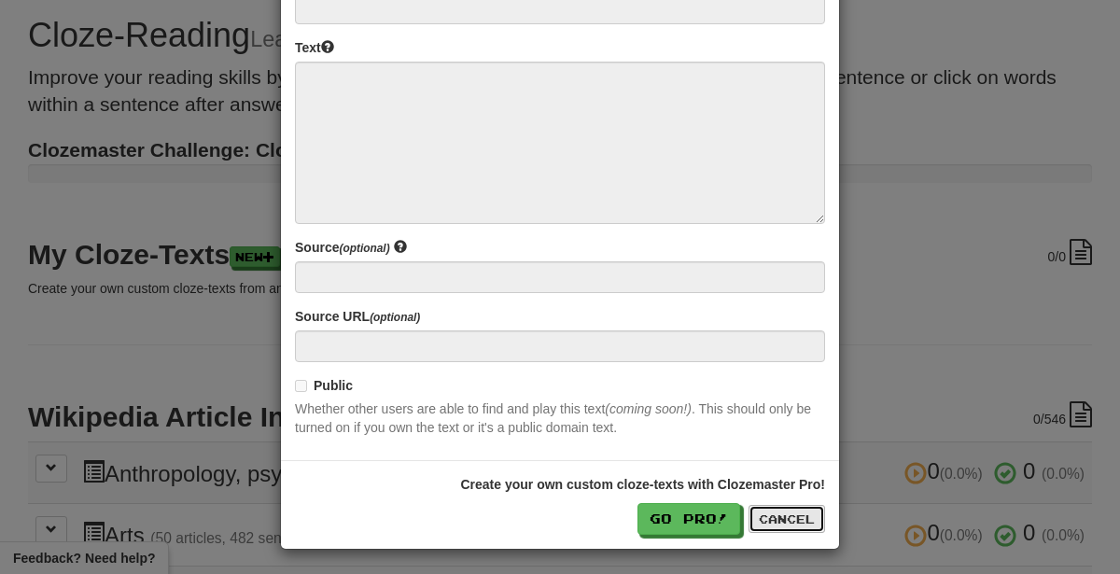
click at [784, 509] on button "Cancel" at bounding box center [787, 519] width 77 height 28
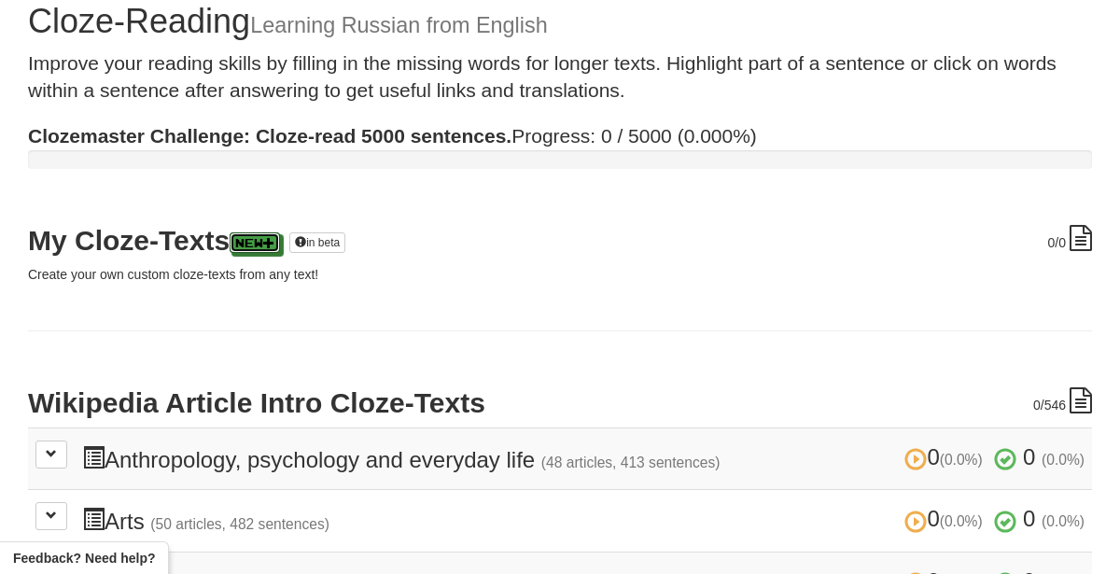
scroll to position [59, 0]
